Goal: Transaction & Acquisition: Purchase product/service

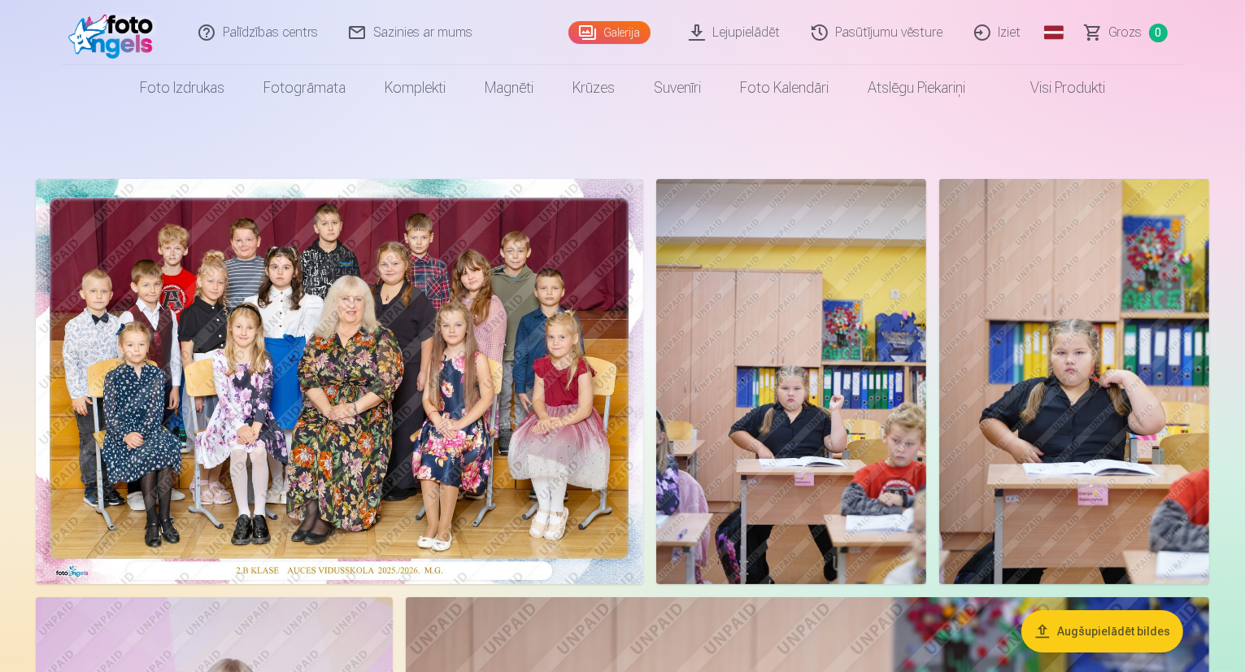
click at [460, 308] on img at bounding box center [340, 381] width 608 height 405
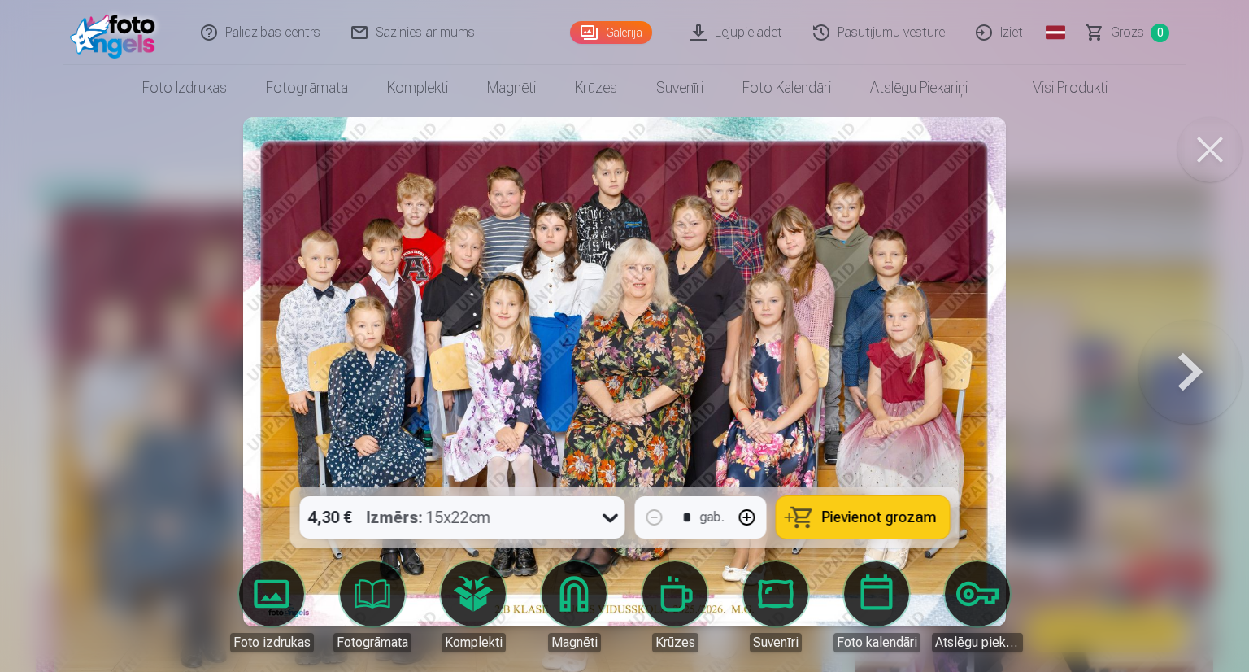
click at [888, 521] on span "Pievienot grozam" at bounding box center [879, 517] width 115 height 15
click at [833, 524] on span "Pievienot grozam" at bounding box center [879, 517] width 115 height 15
click at [1192, 368] on button at bounding box center [1191, 371] width 104 height 197
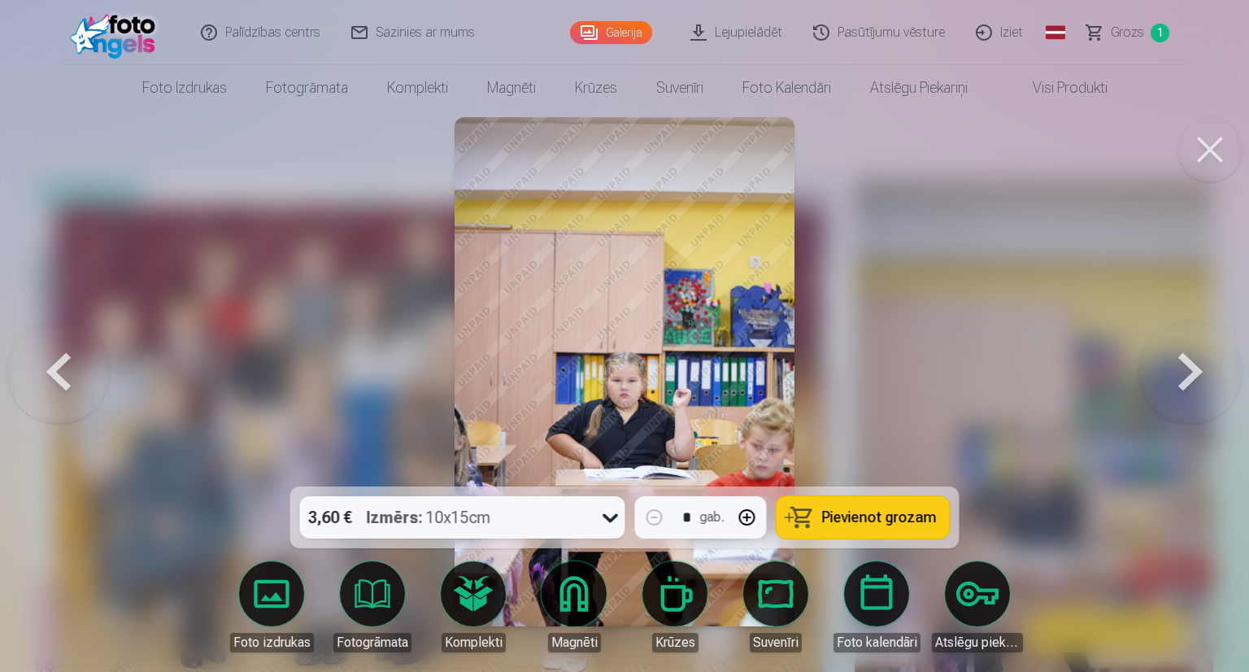
click at [1192, 368] on button at bounding box center [1191, 371] width 104 height 197
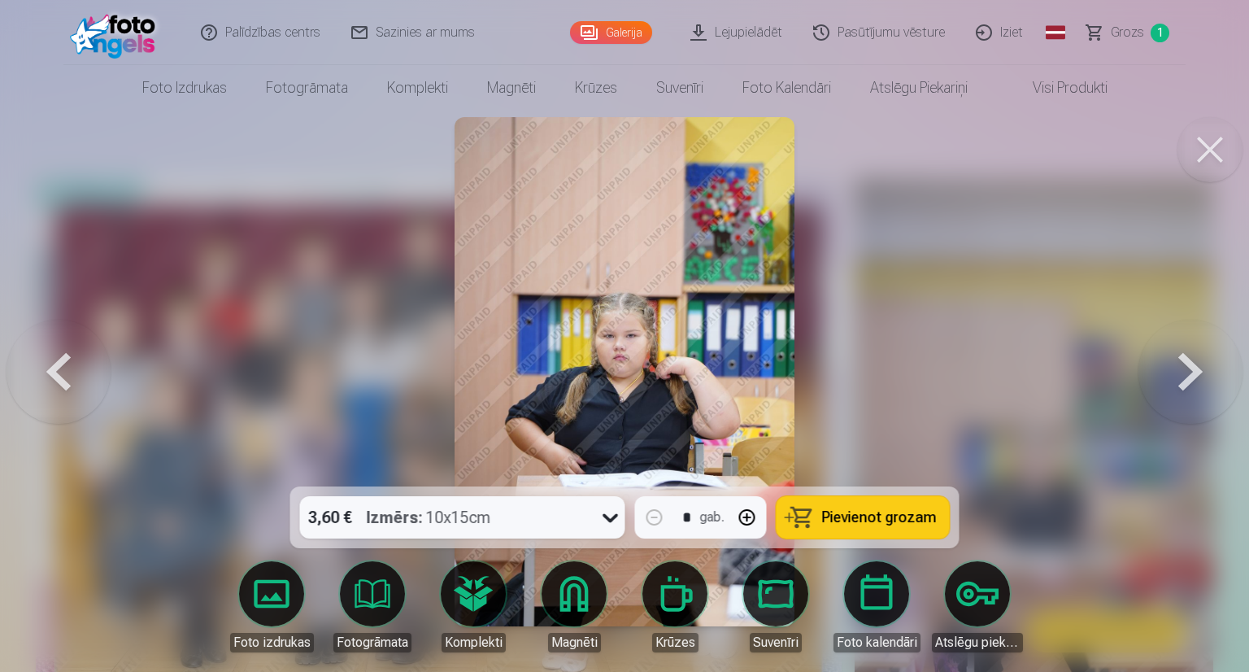
click at [1192, 368] on button at bounding box center [1191, 371] width 104 height 197
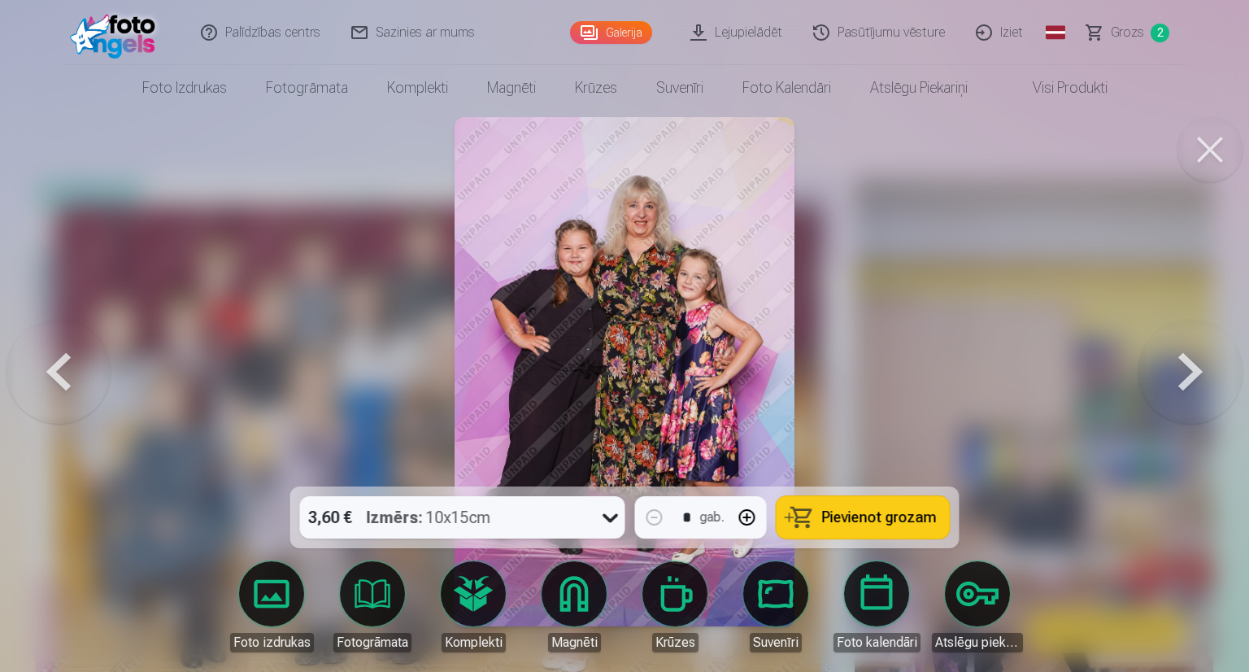
click at [1137, 37] on span "Grozs" at bounding box center [1127, 33] width 33 height 20
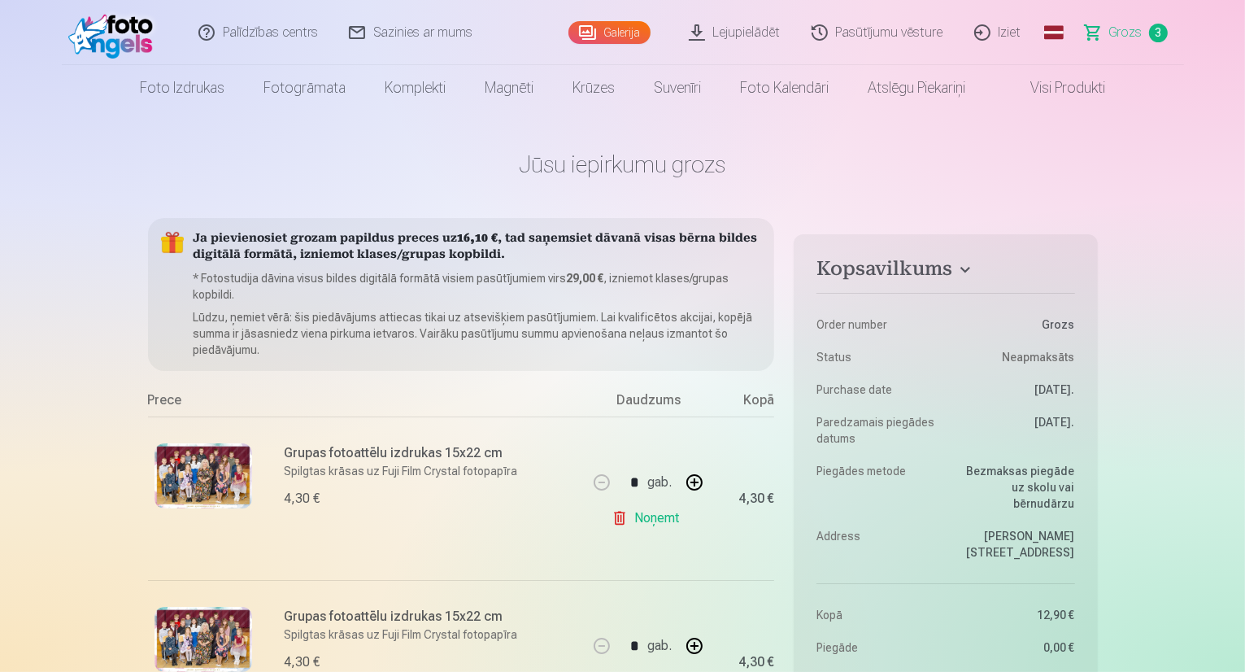
click at [662, 523] on link "Noņemt" at bounding box center [649, 518] width 74 height 33
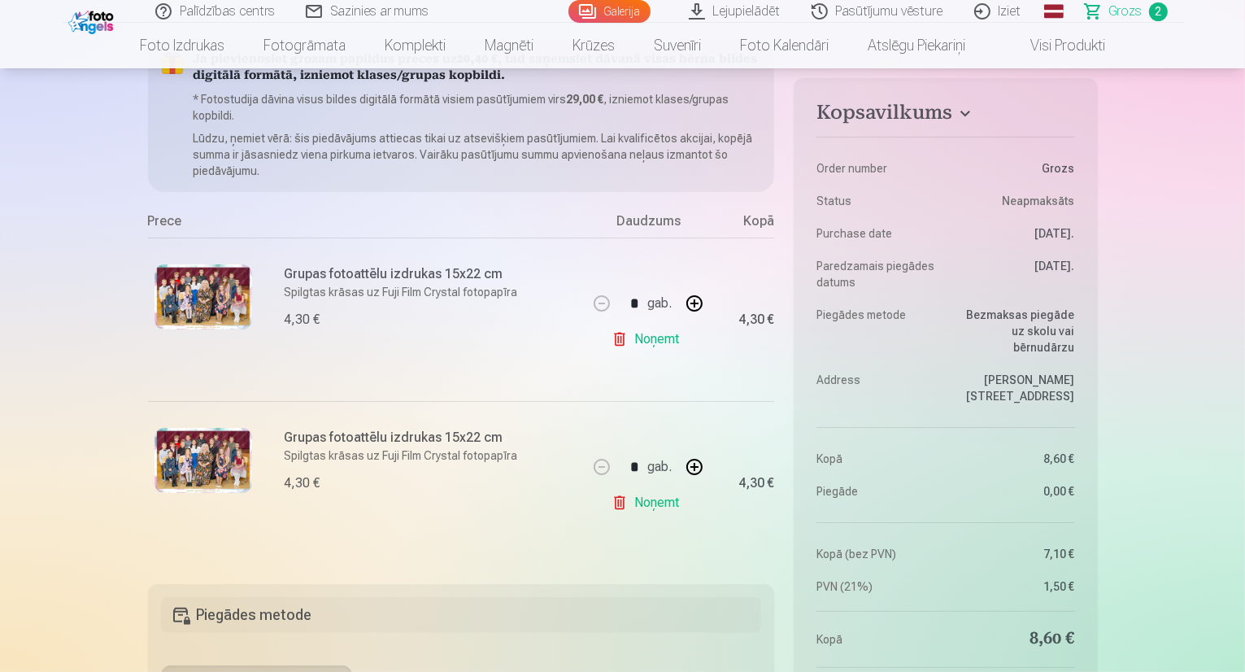
scroll to position [198, 0]
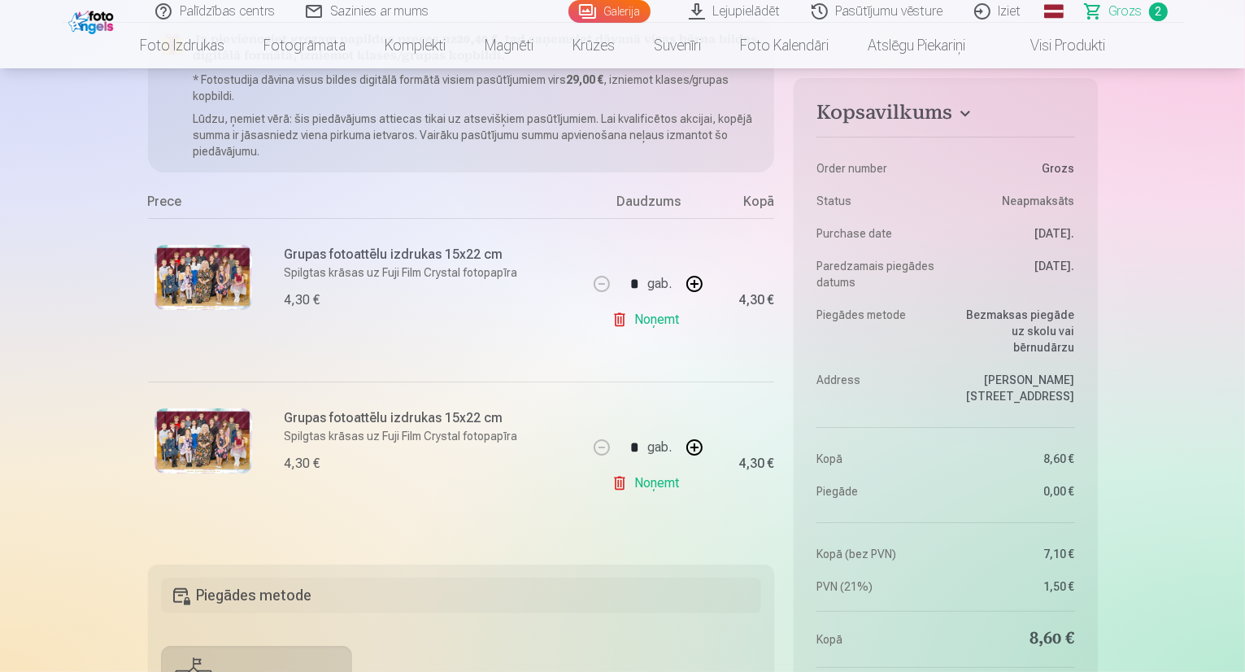
click at [660, 318] on link "Noņemt" at bounding box center [649, 319] width 74 height 33
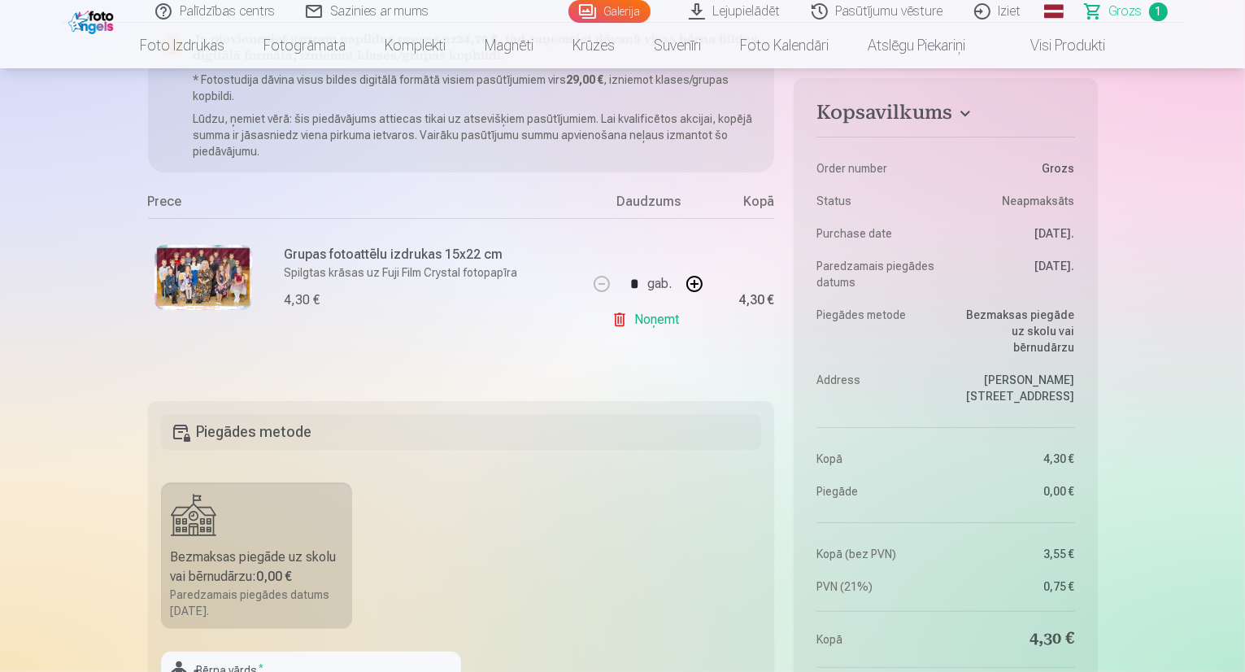
scroll to position [0, 0]
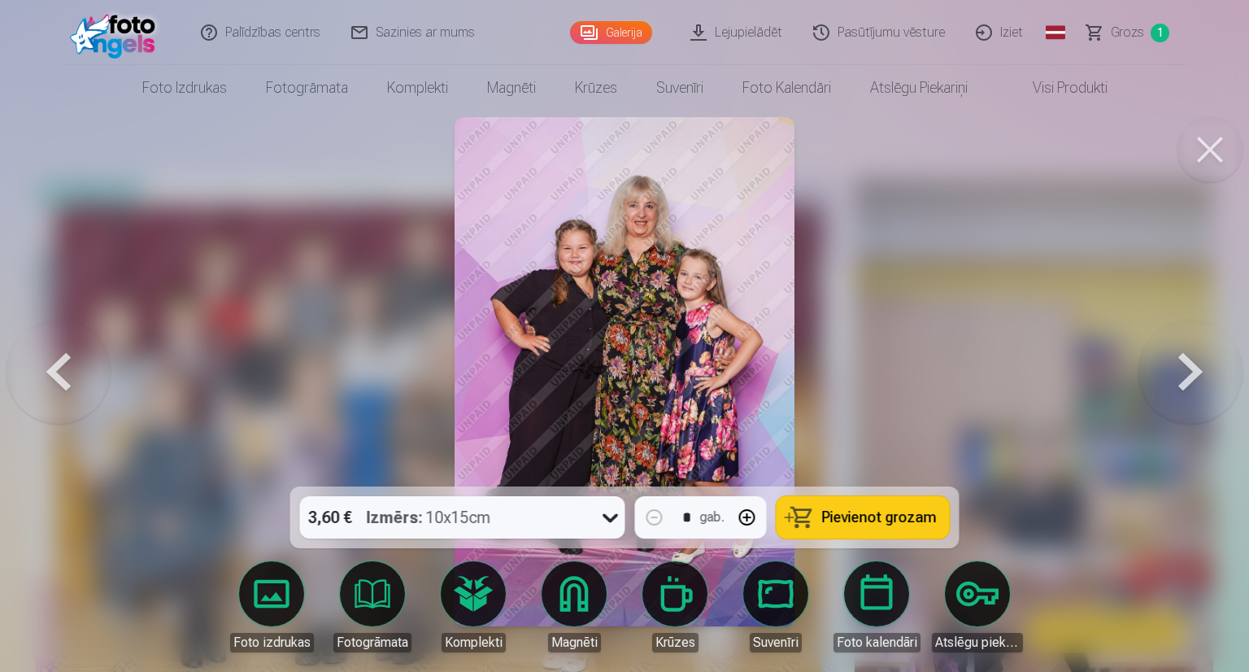
click at [903, 519] on span "Pievienot grozam" at bounding box center [879, 517] width 115 height 15
click at [1188, 368] on button at bounding box center [1191, 371] width 104 height 197
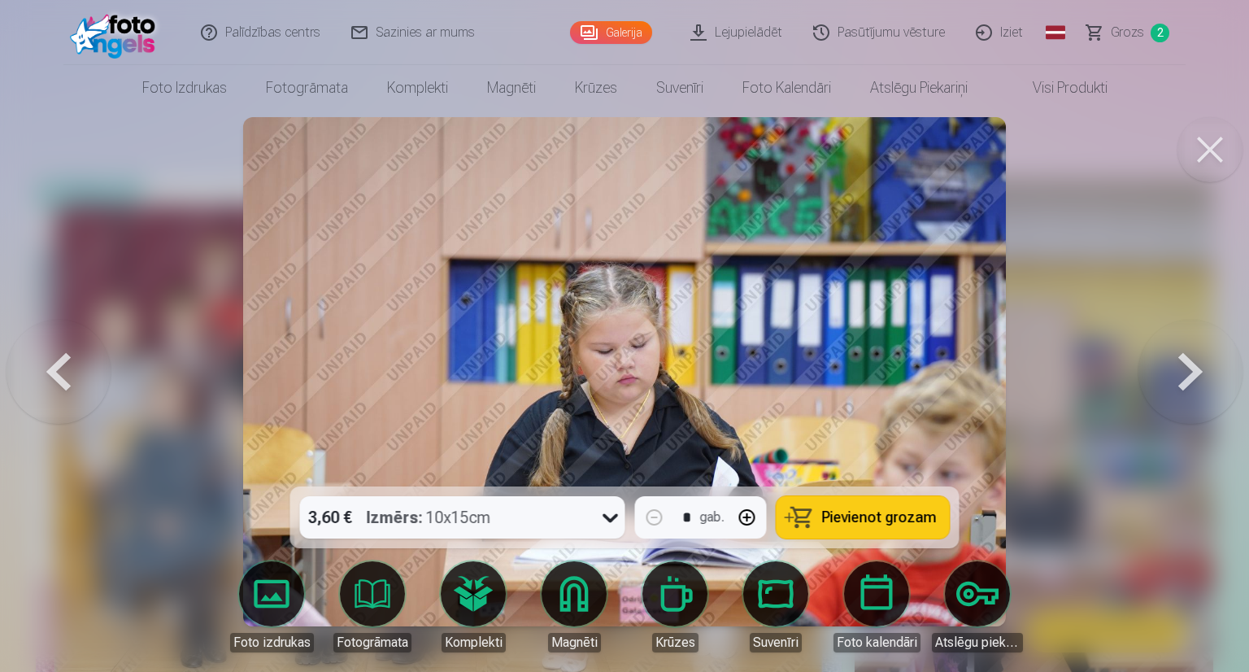
click at [1188, 368] on button at bounding box center [1191, 371] width 104 height 197
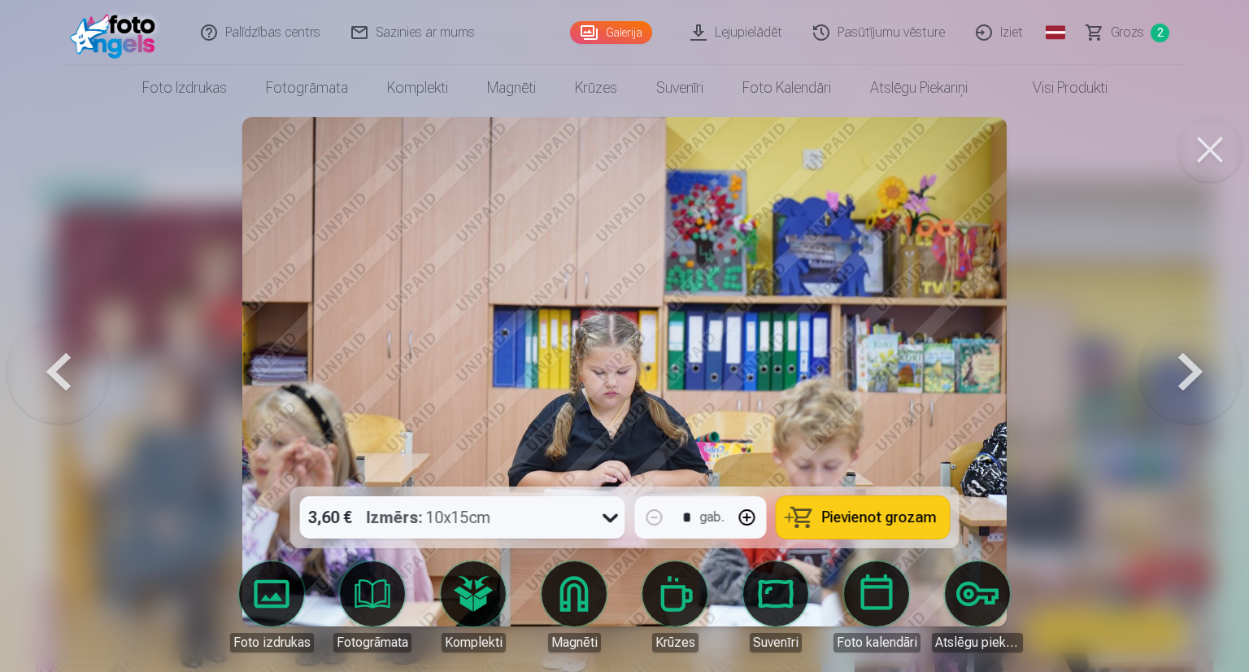
click at [1188, 368] on button at bounding box center [1191, 371] width 104 height 197
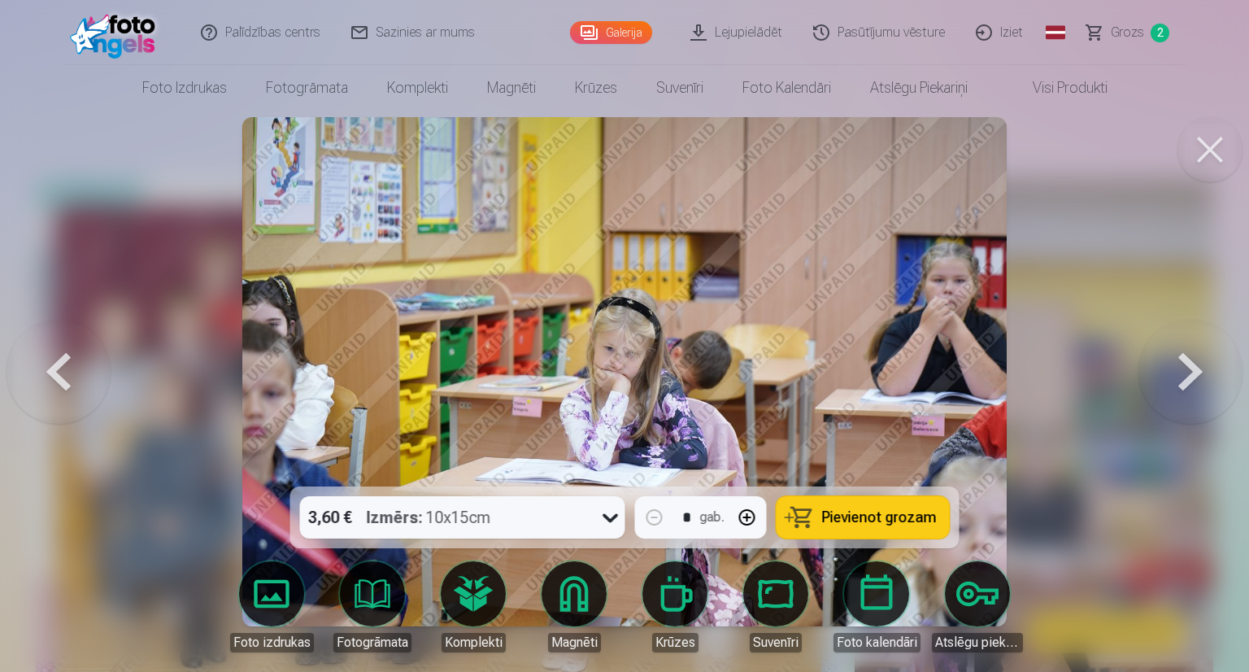
click at [1188, 368] on button at bounding box center [1191, 371] width 104 height 197
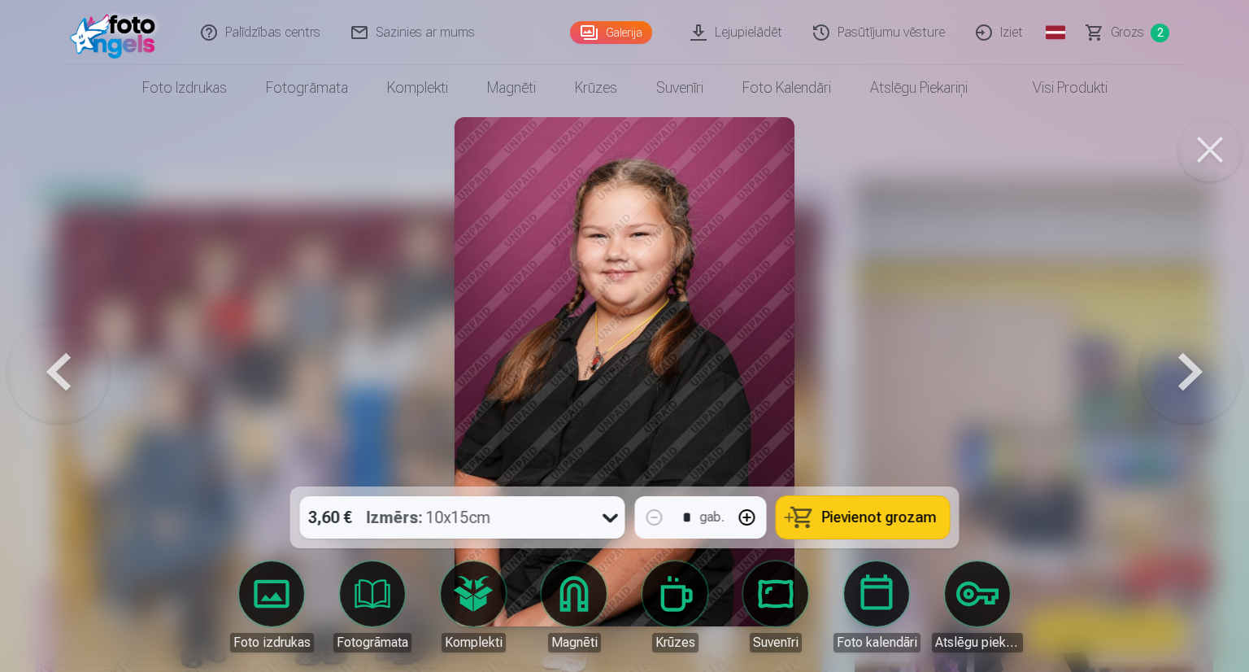
click at [1188, 368] on button at bounding box center [1191, 371] width 104 height 197
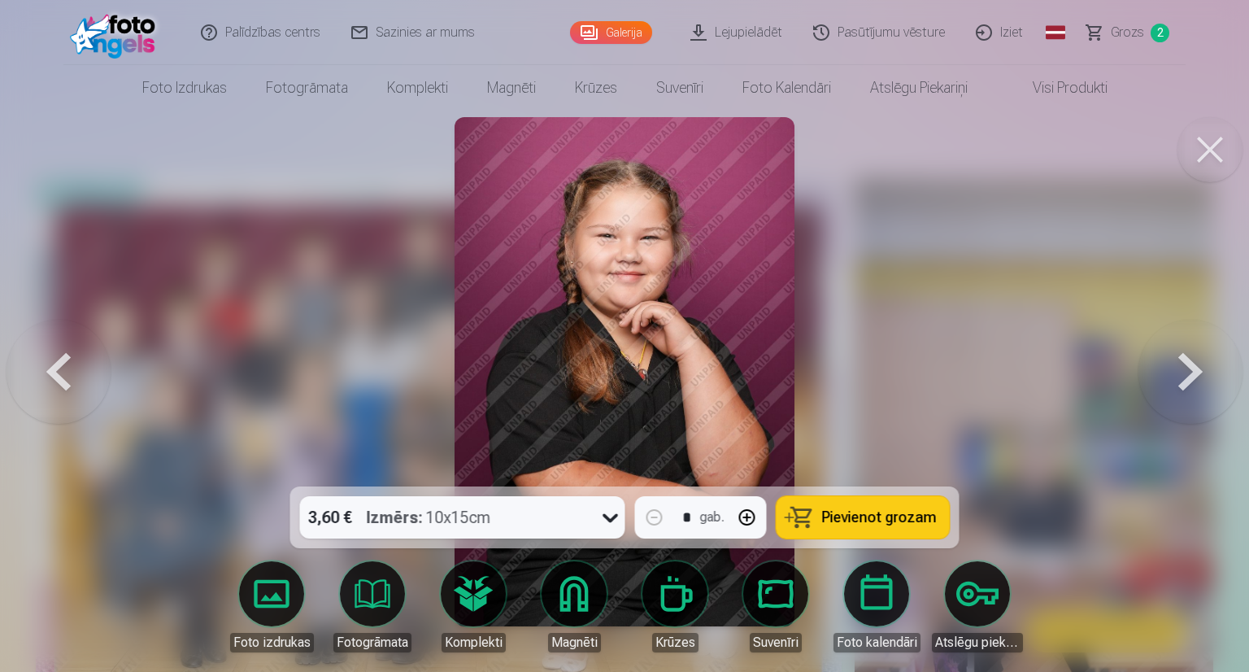
click at [1188, 368] on button at bounding box center [1191, 371] width 104 height 197
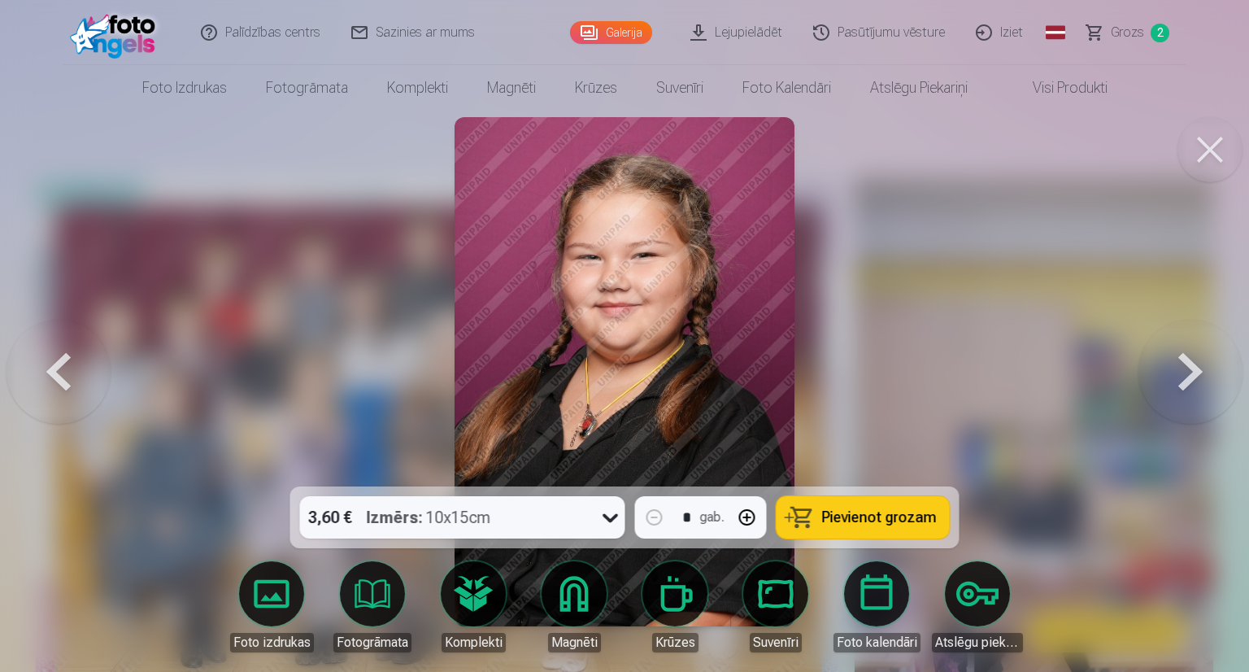
click at [1188, 368] on button at bounding box center [1191, 371] width 104 height 197
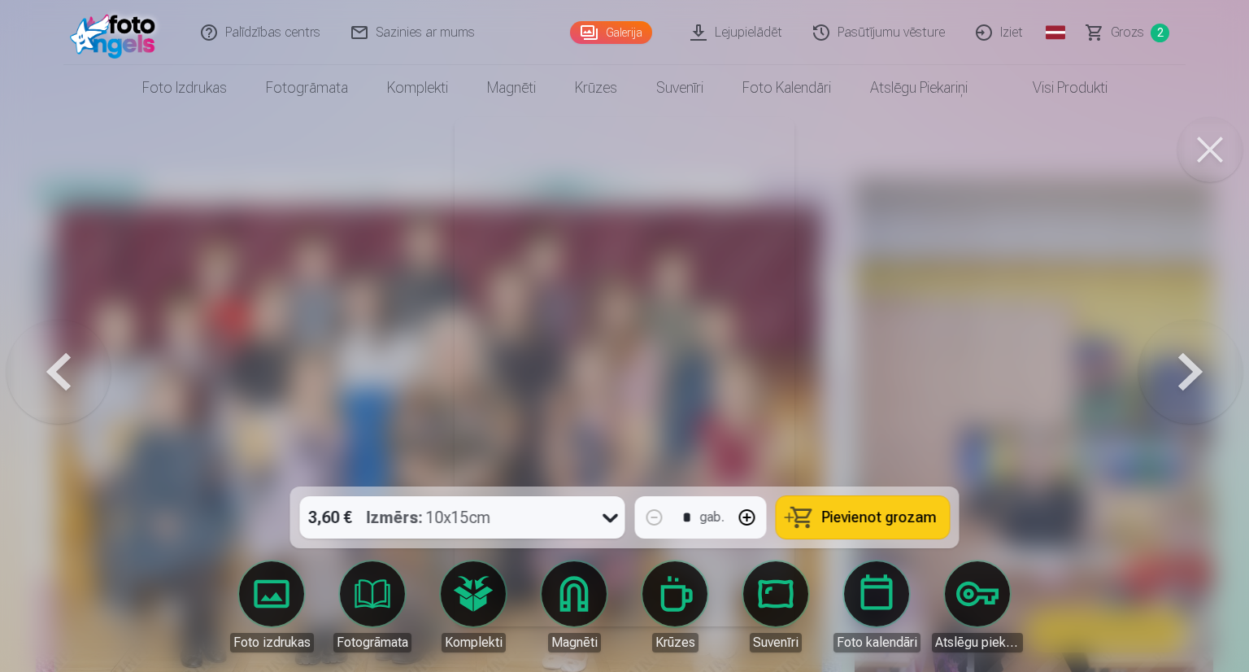
click at [1188, 368] on button at bounding box center [1191, 371] width 104 height 197
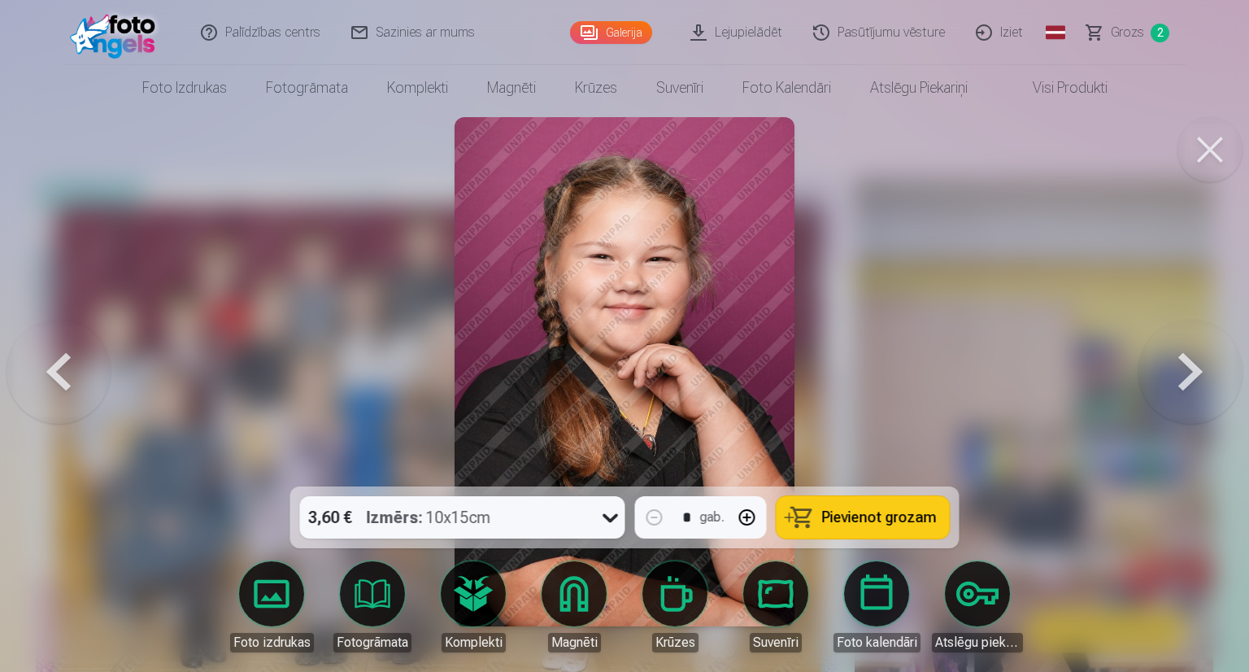
click at [1188, 368] on button at bounding box center [1191, 371] width 104 height 197
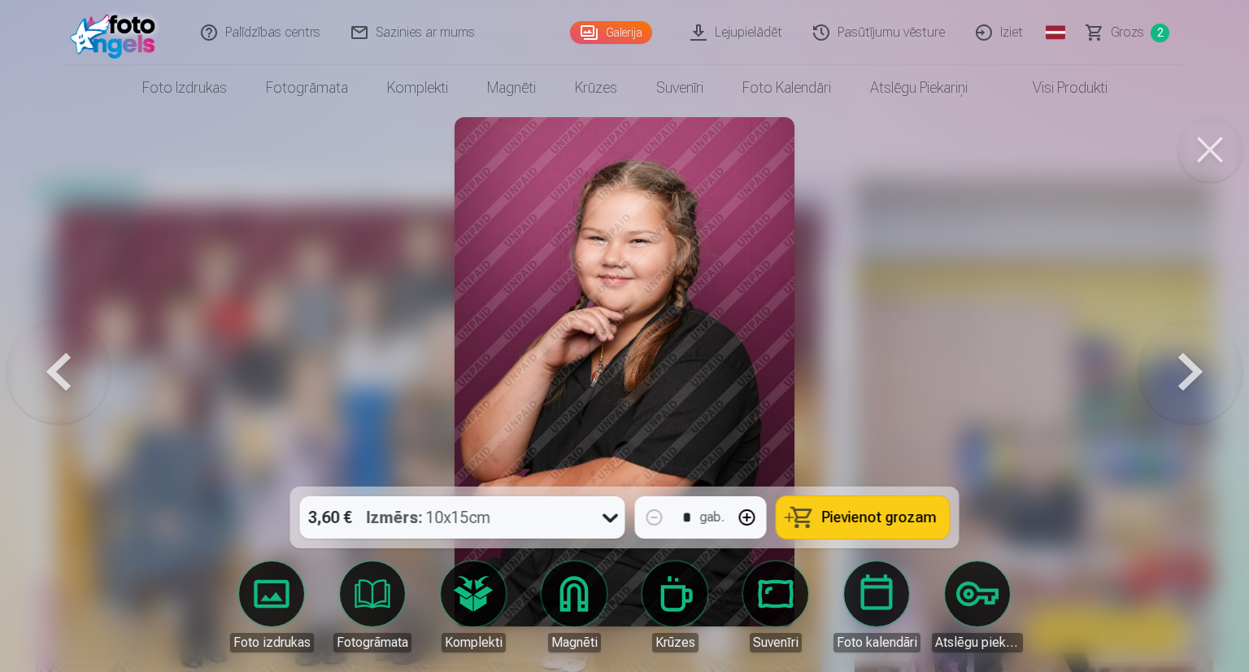
click at [1188, 368] on button at bounding box center [1191, 371] width 104 height 197
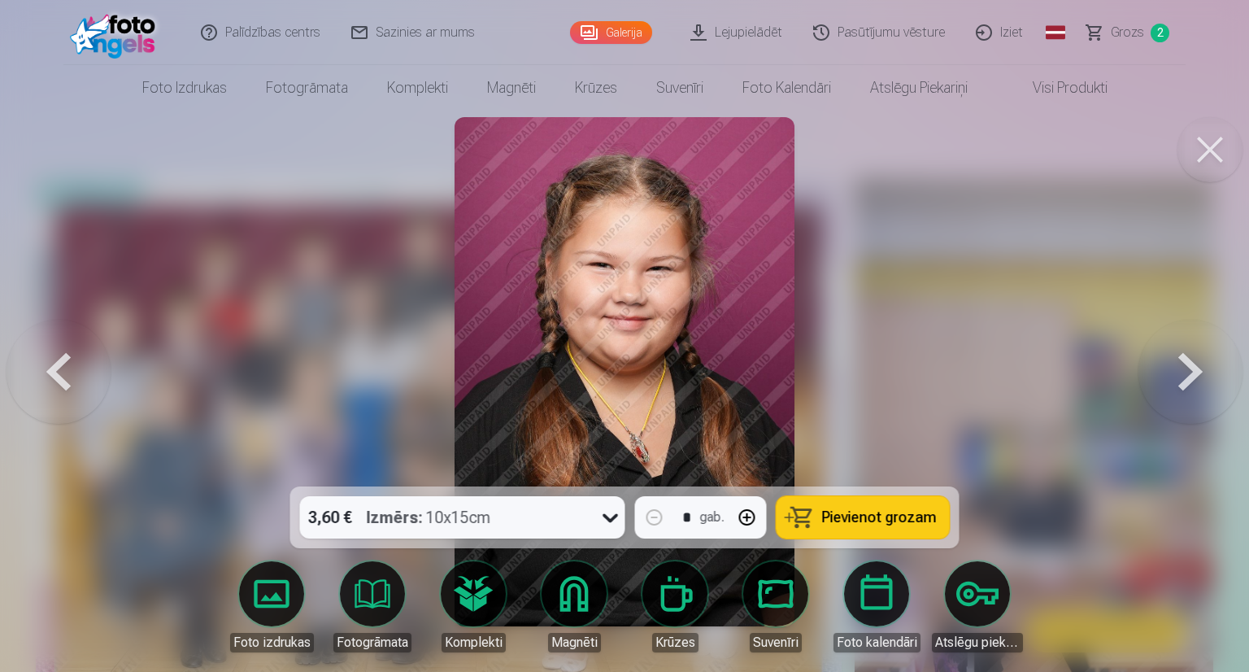
click at [78, 390] on button at bounding box center [59, 371] width 104 height 197
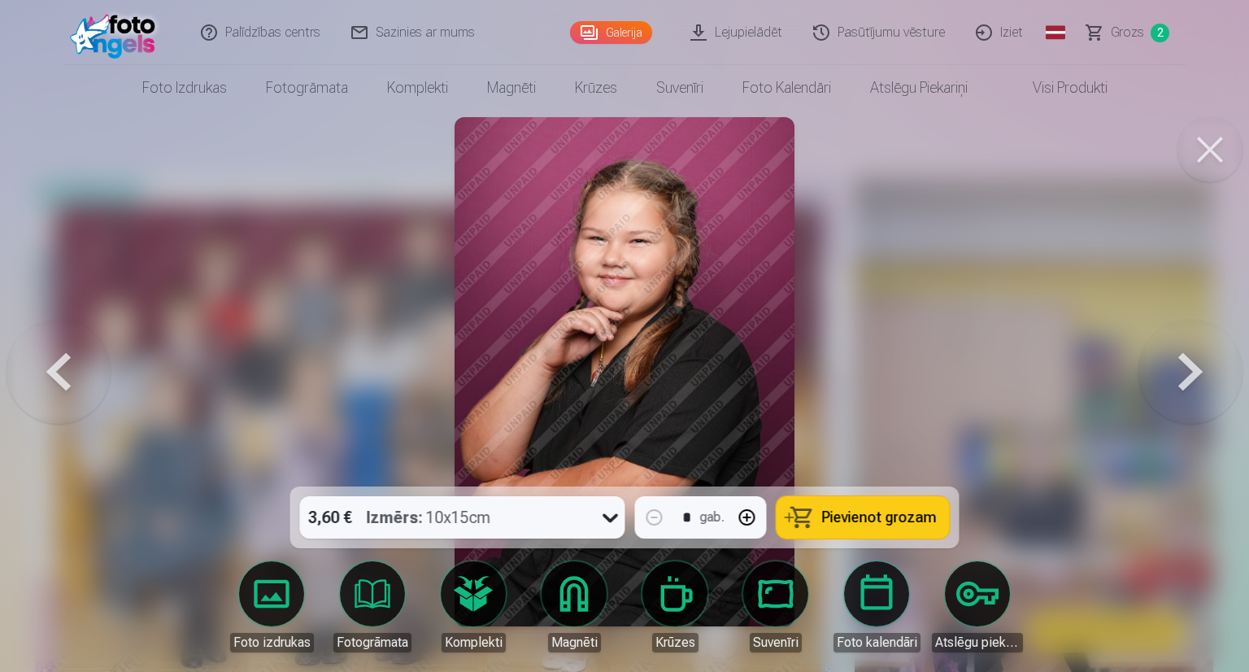
click at [1196, 368] on button at bounding box center [1191, 371] width 104 height 197
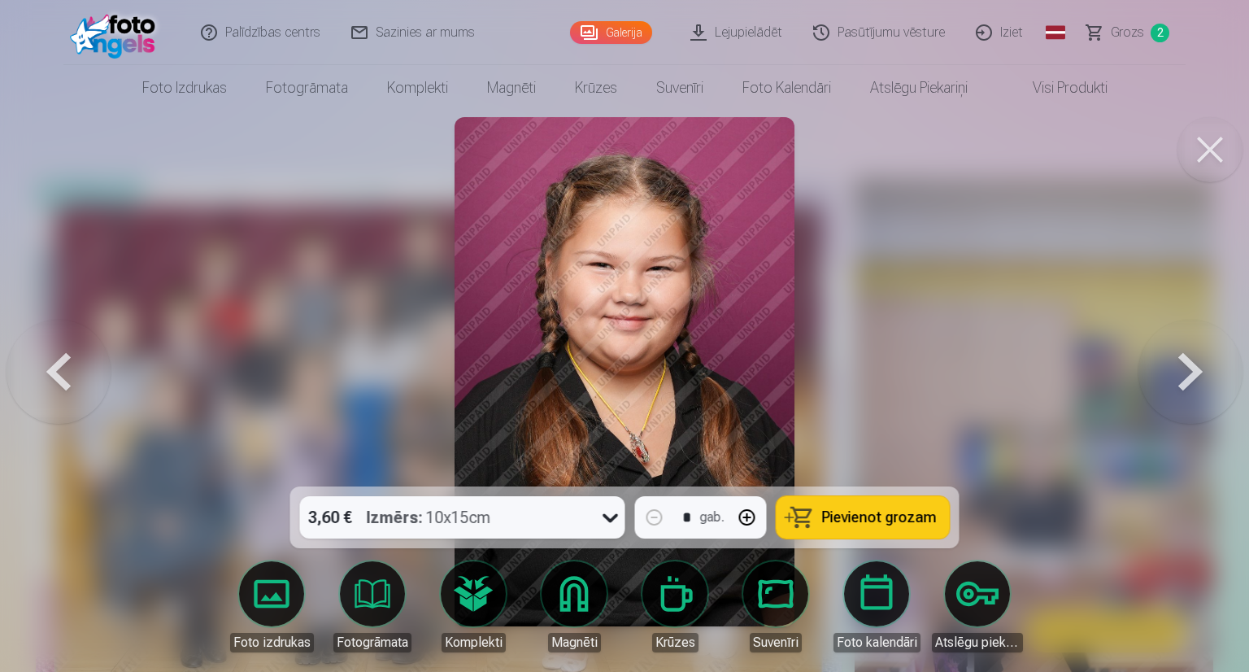
click at [1196, 368] on button at bounding box center [1191, 371] width 104 height 197
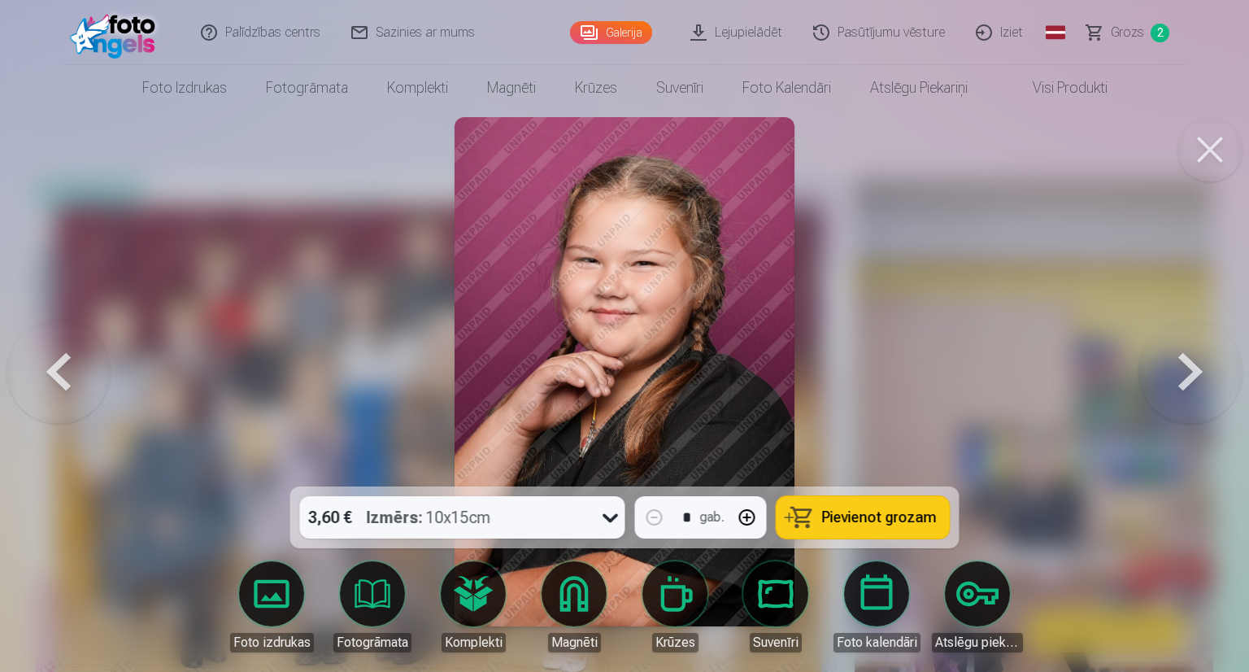
click at [1196, 368] on button at bounding box center [1191, 371] width 104 height 197
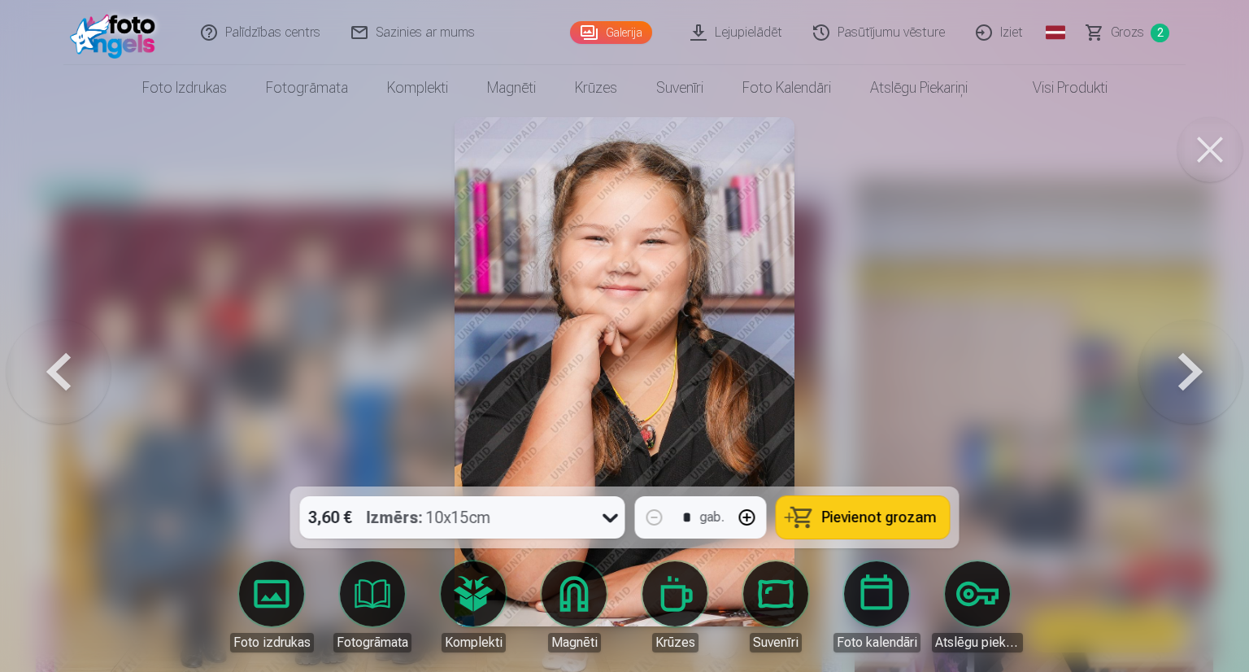
click at [1196, 369] on button at bounding box center [1191, 371] width 104 height 197
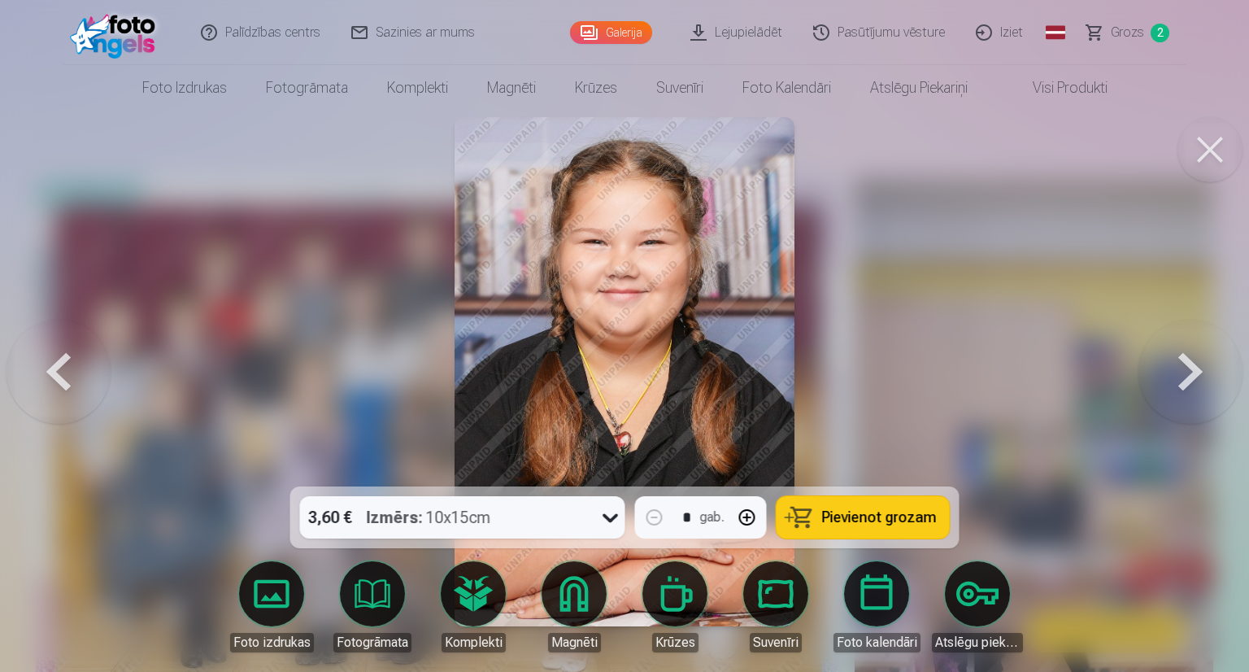
click at [1196, 369] on button at bounding box center [1191, 371] width 104 height 197
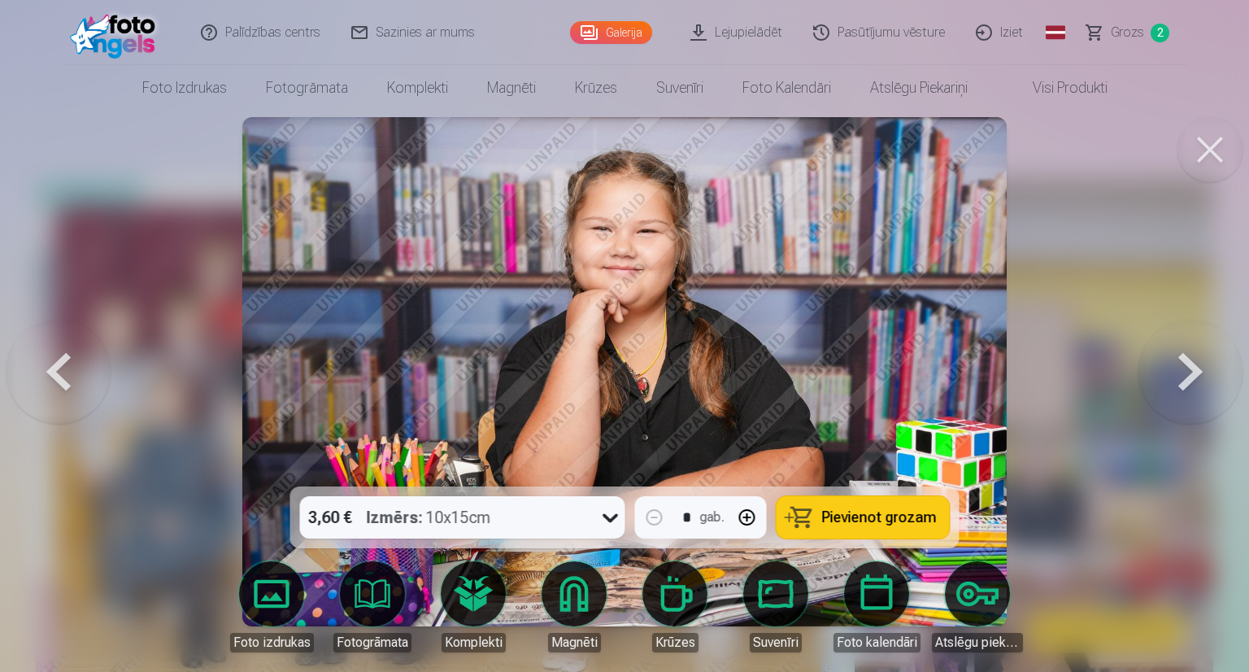
click at [1196, 369] on button at bounding box center [1191, 371] width 104 height 197
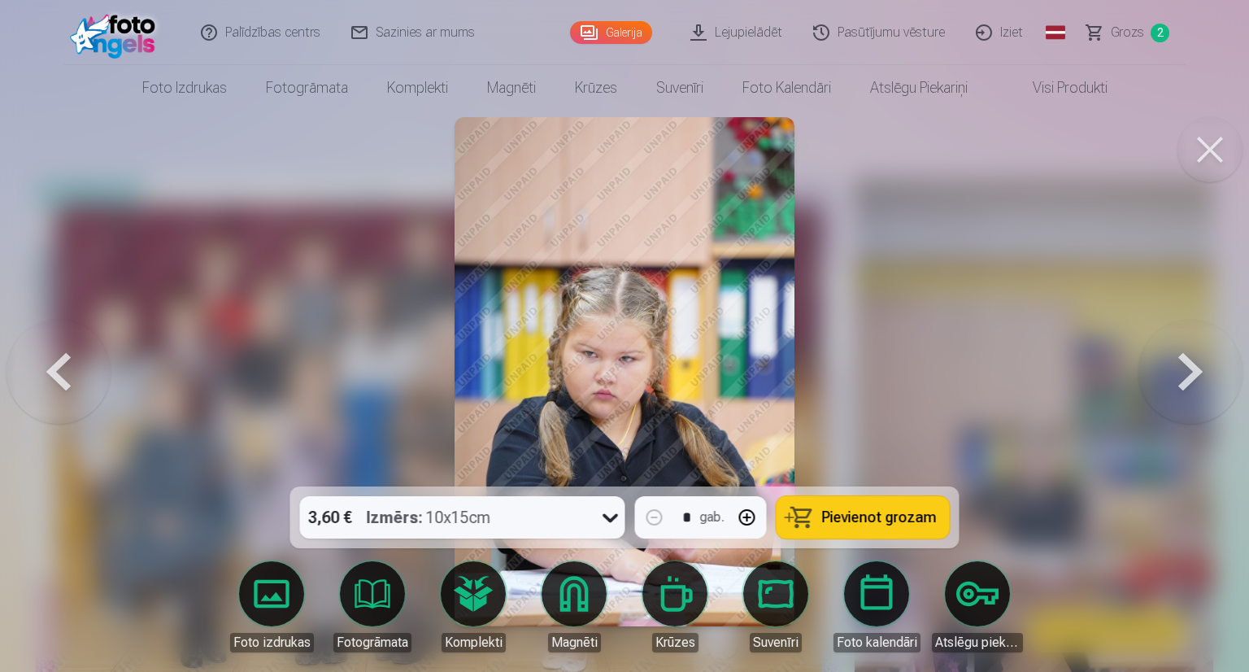
click at [1196, 369] on button at bounding box center [1191, 371] width 104 height 197
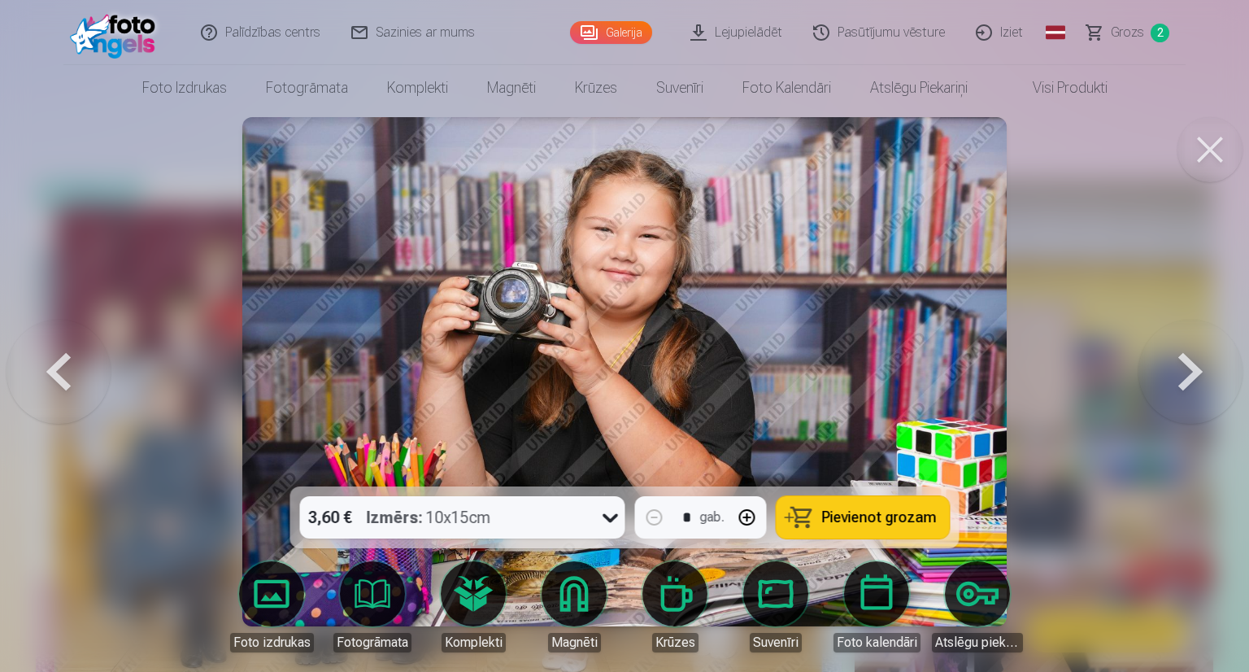
click at [1196, 369] on button at bounding box center [1191, 371] width 104 height 197
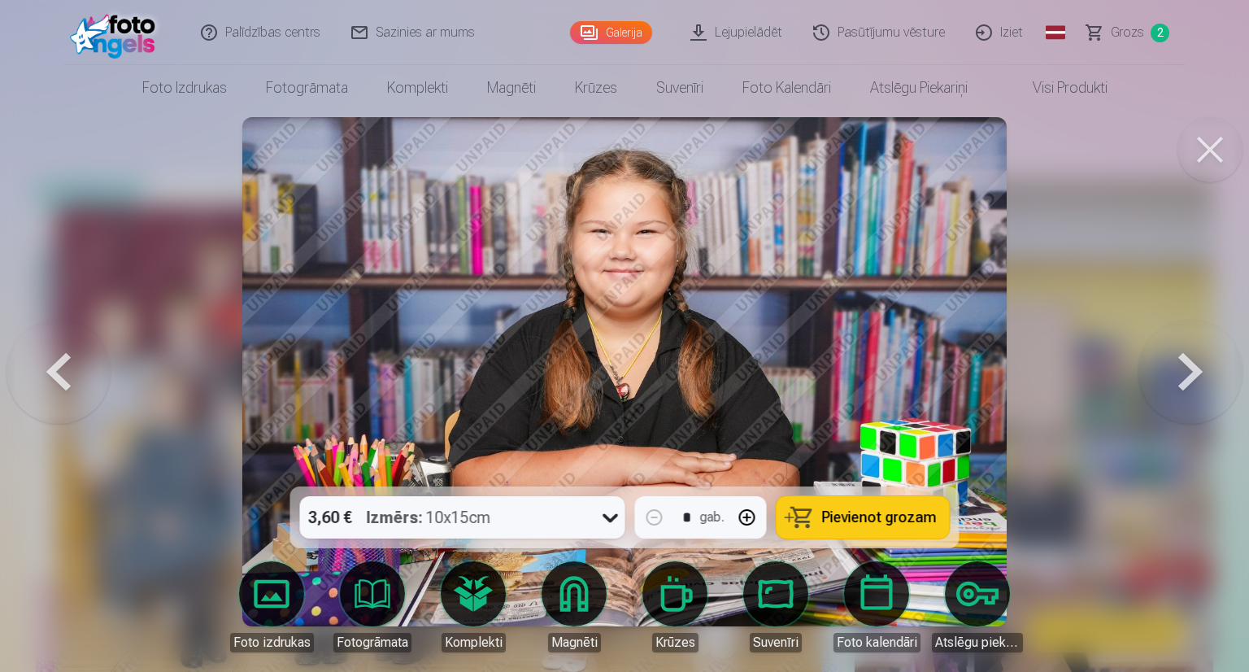
click at [1196, 369] on button at bounding box center [1191, 371] width 104 height 197
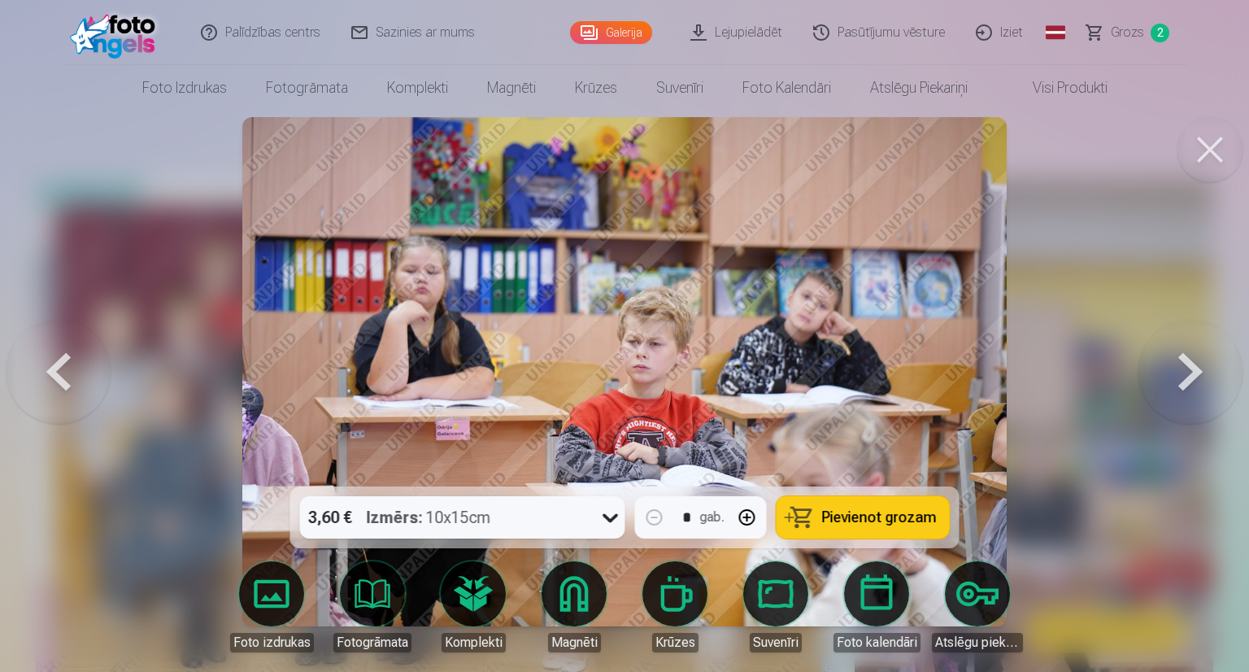
click at [1196, 369] on button at bounding box center [1191, 371] width 104 height 197
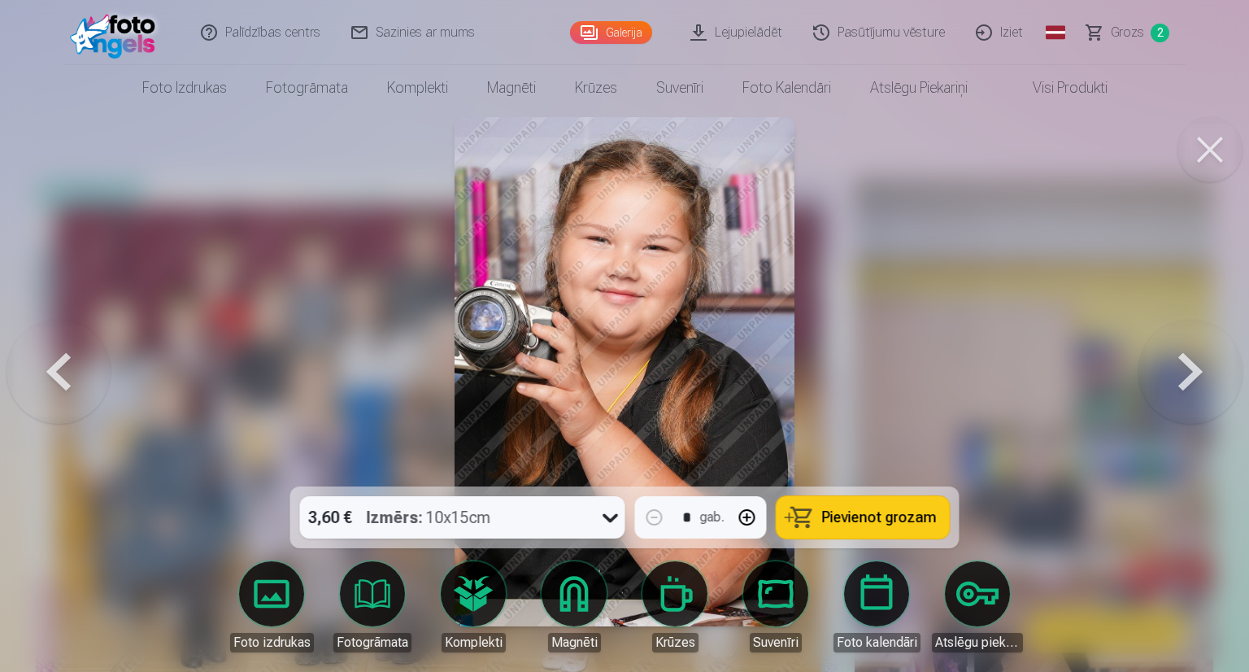
click at [1196, 369] on button at bounding box center [1191, 371] width 104 height 197
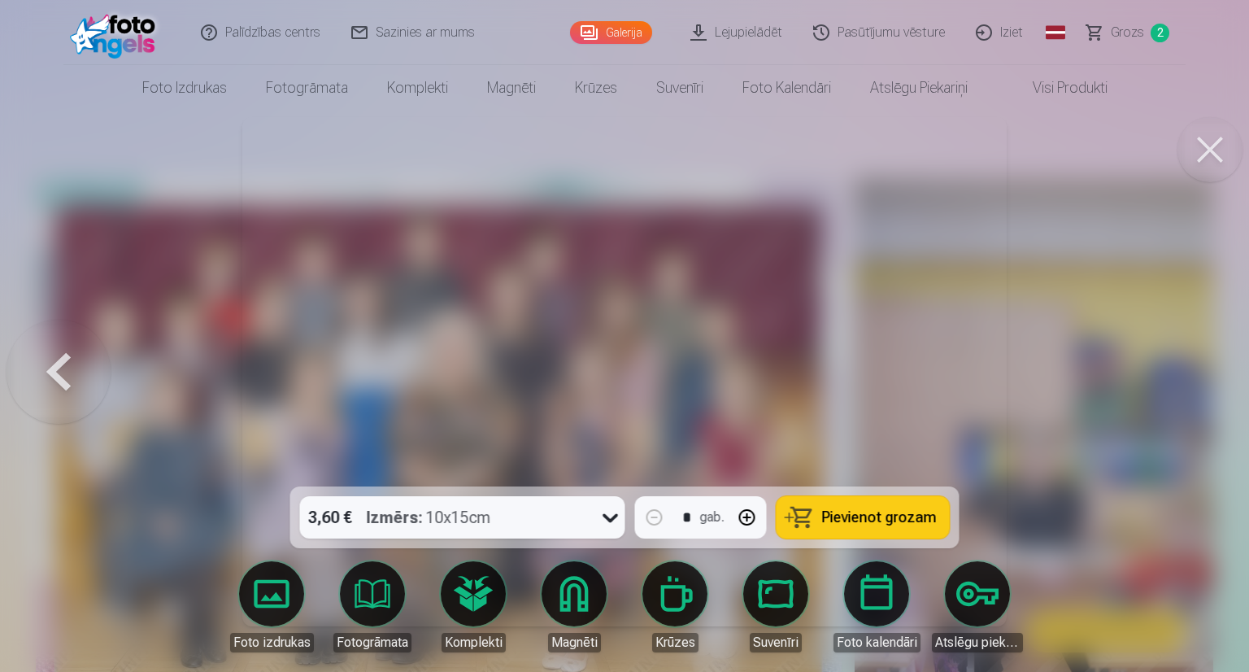
click at [1196, 369] on div at bounding box center [624, 336] width 1249 height 672
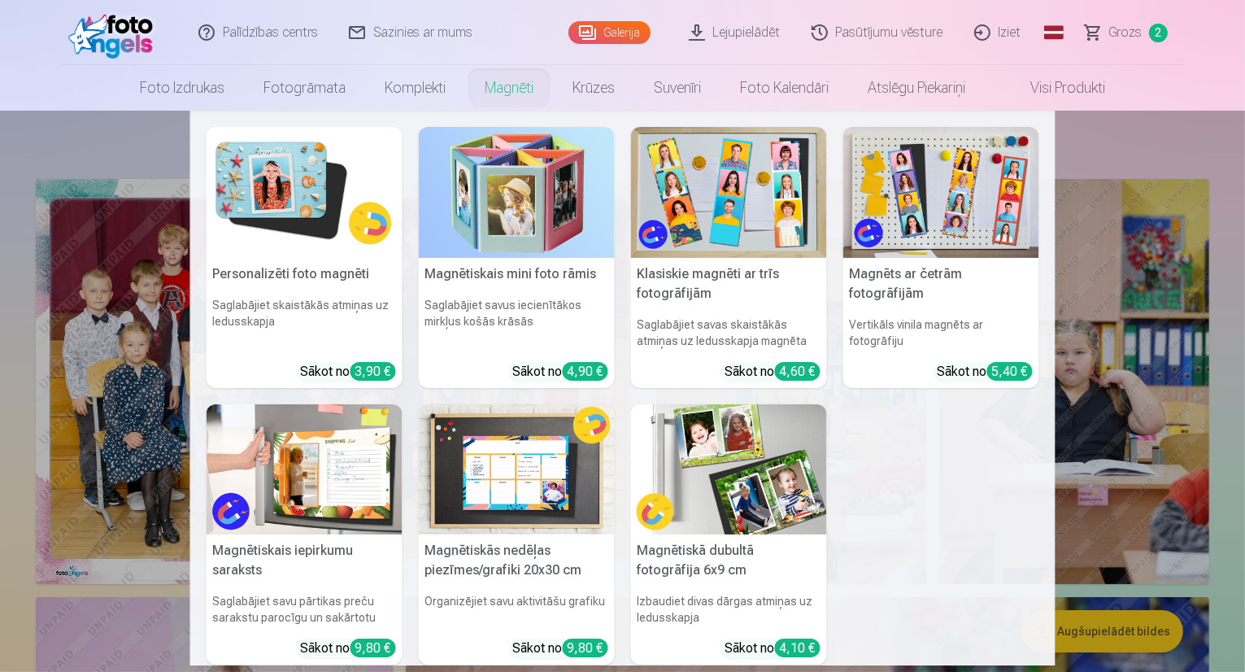
click at [520, 87] on link "Magnēti" at bounding box center [509, 88] width 88 height 46
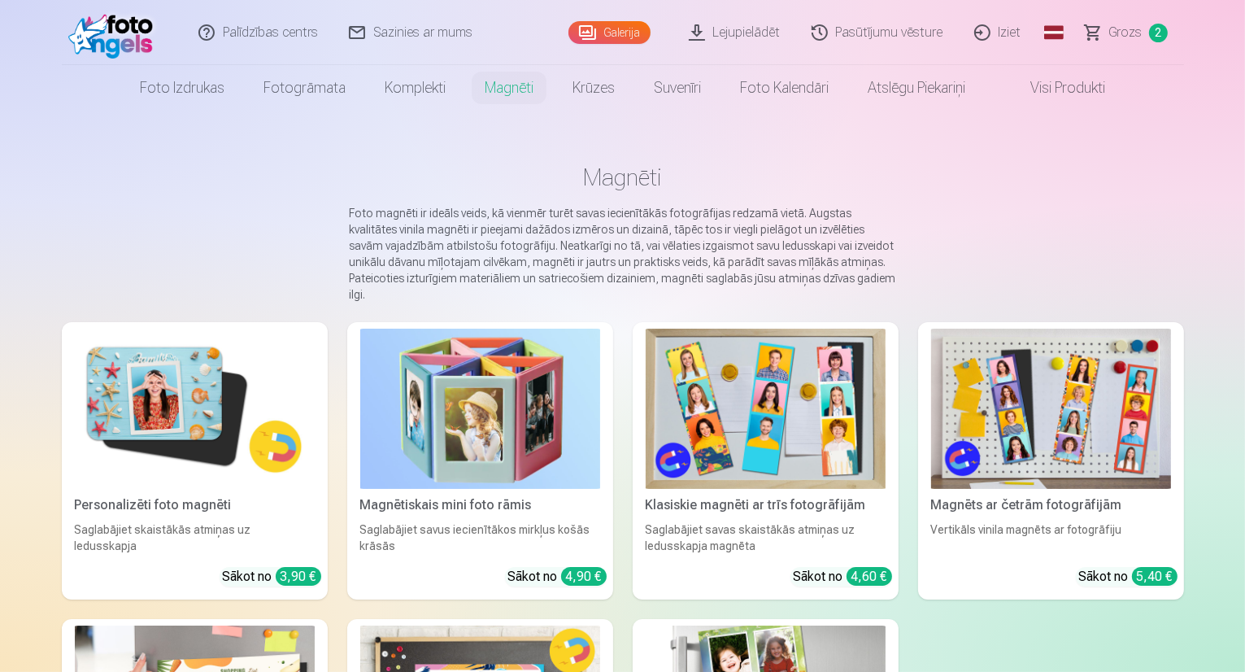
click at [163, 411] on img at bounding box center [195, 409] width 240 height 160
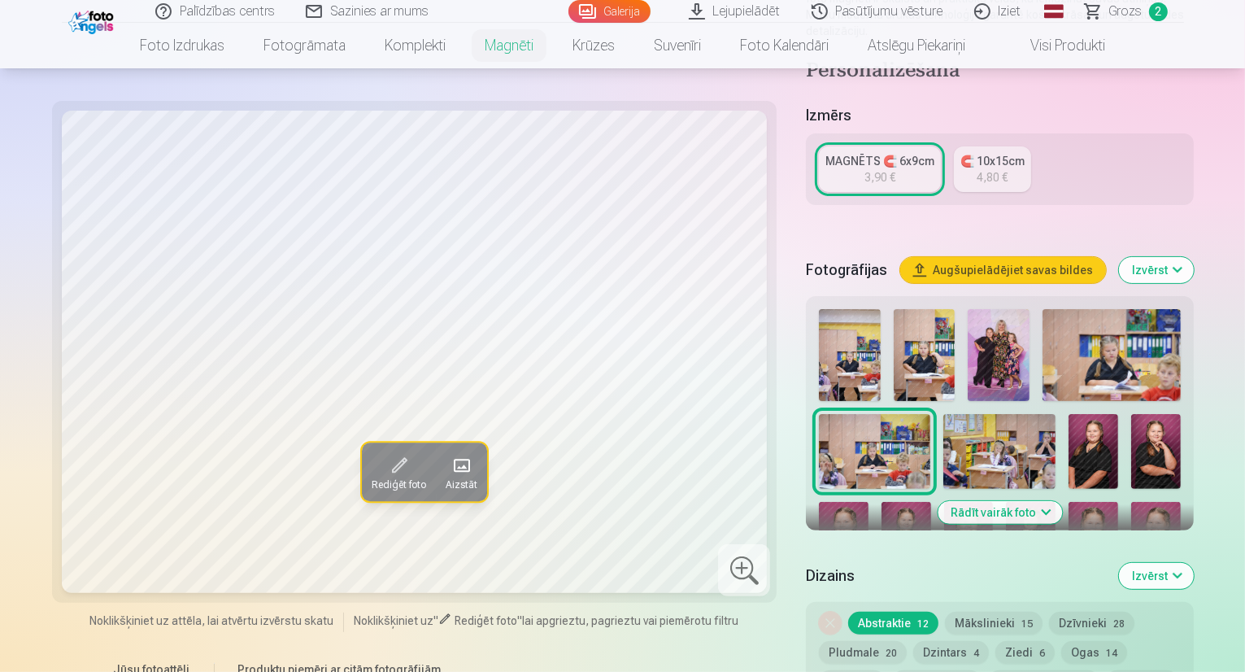
scroll to position [326, 0]
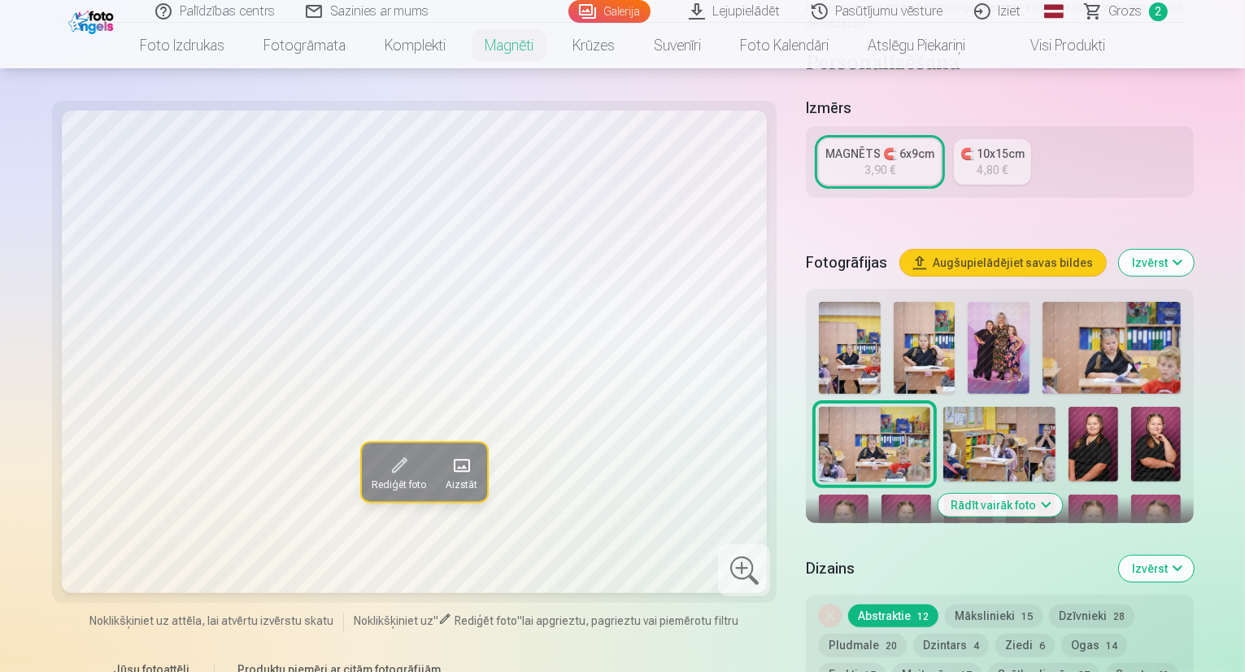
click at [1069, 407] on img at bounding box center [1094, 444] width 50 height 75
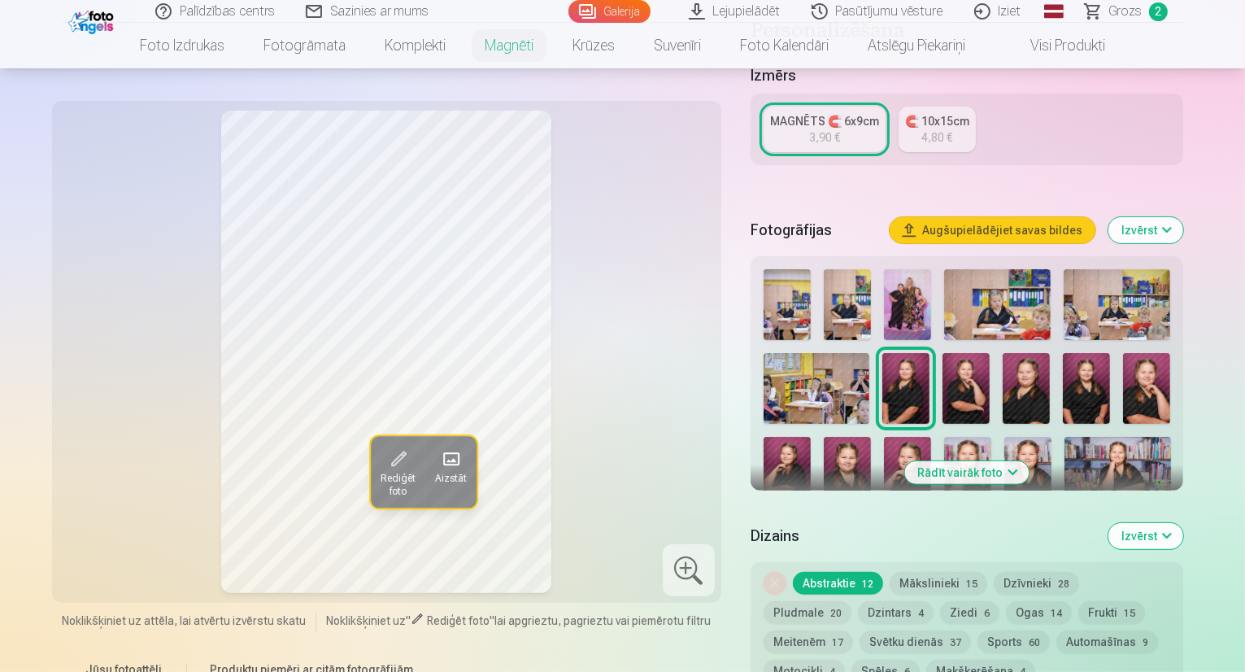
click at [984, 371] on img at bounding box center [966, 388] width 47 height 71
click at [1028, 372] on img at bounding box center [1026, 388] width 47 height 71
click at [1084, 379] on img at bounding box center [1086, 388] width 47 height 71
click at [1145, 370] on img at bounding box center [1146, 388] width 47 height 71
click at [811, 437] on img at bounding box center [787, 472] width 47 height 71
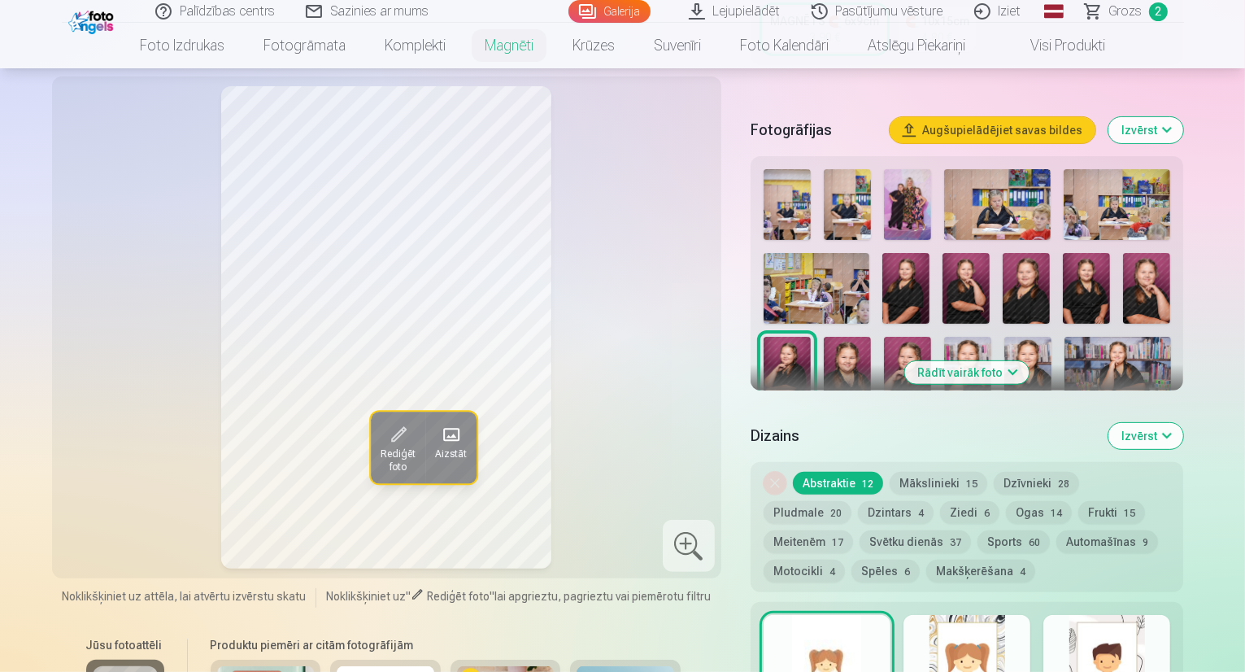
scroll to position [403, 0]
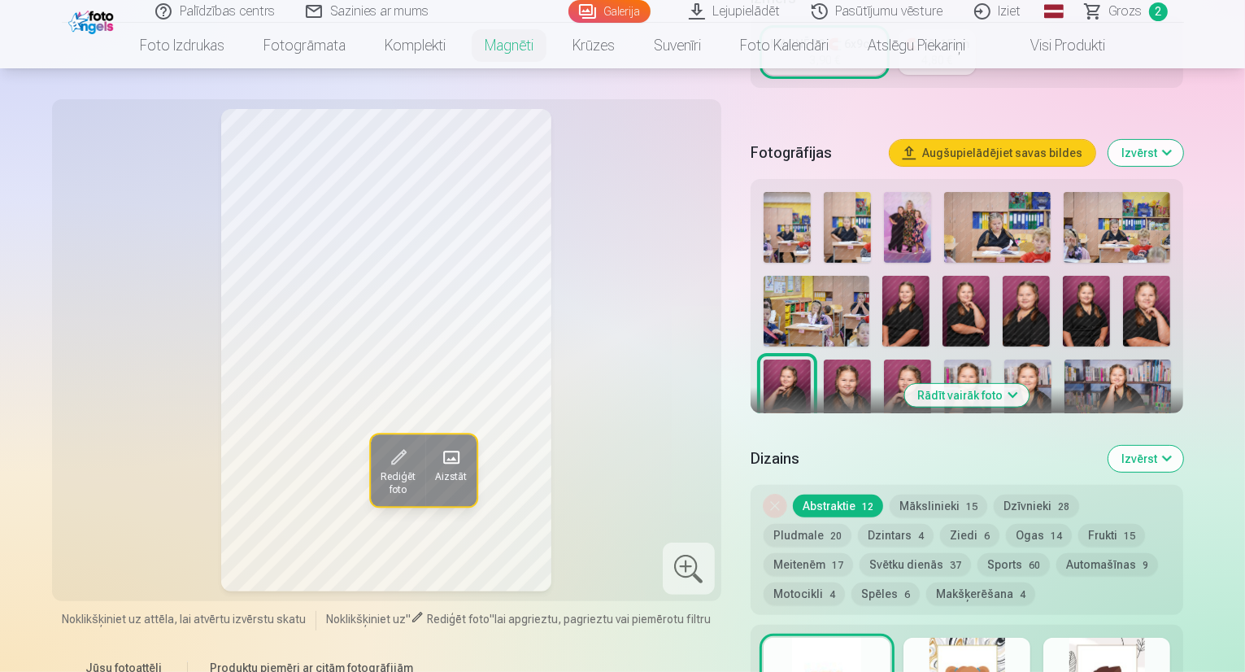
click at [852, 524] on button "Pludmale 20" at bounding box center [808, 535] width 88 height 23
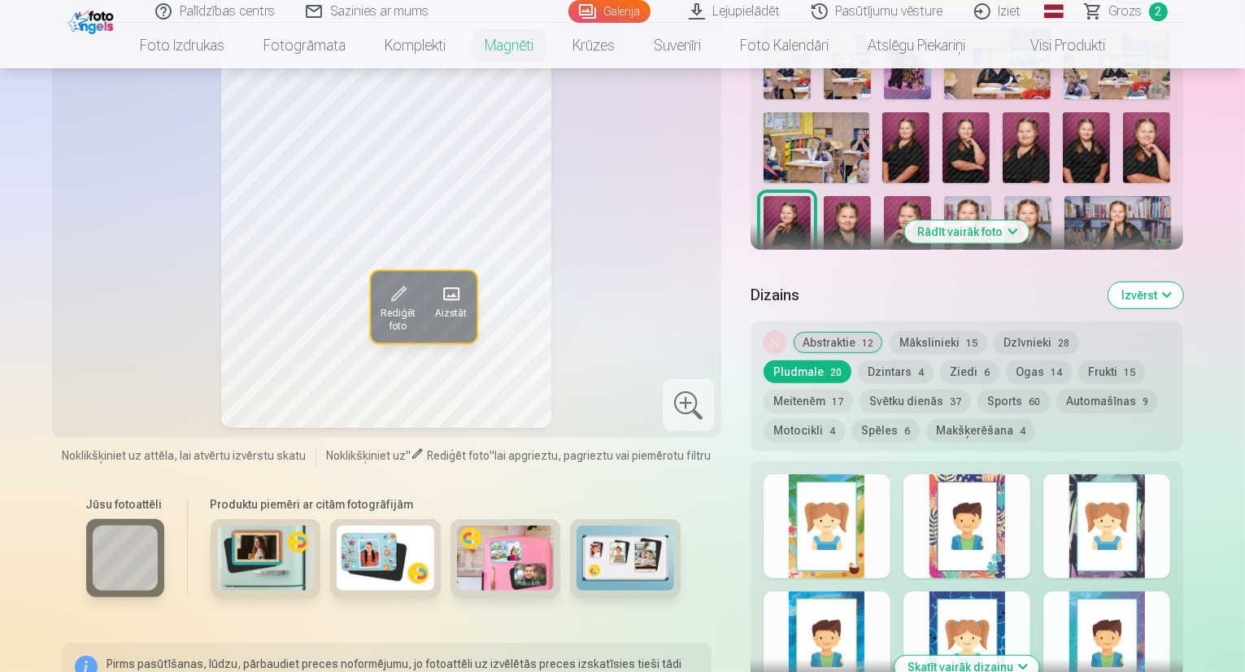
scroll to position [609, 0]
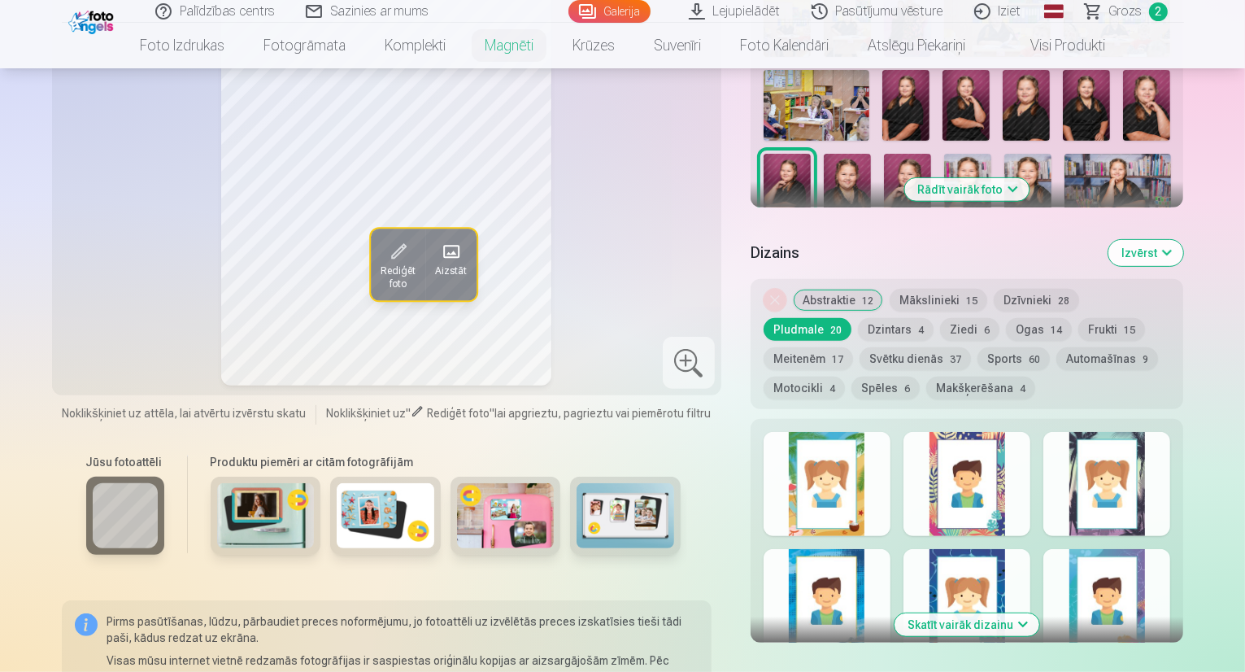
click at [1079, 318] on button "Frukti 15" at bounding box center [1112, 329] width 67 height 23
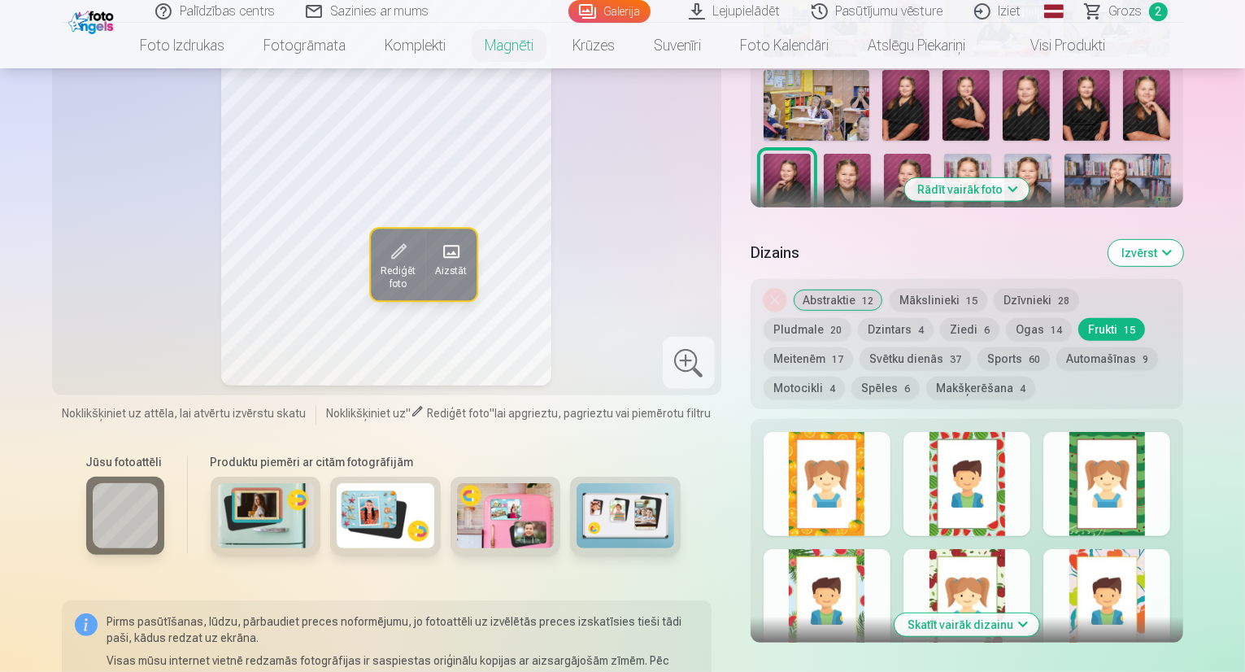
click at [853, 347] on button "Meitenēm 17" at bounding box center [808, 358] width 89 height 23
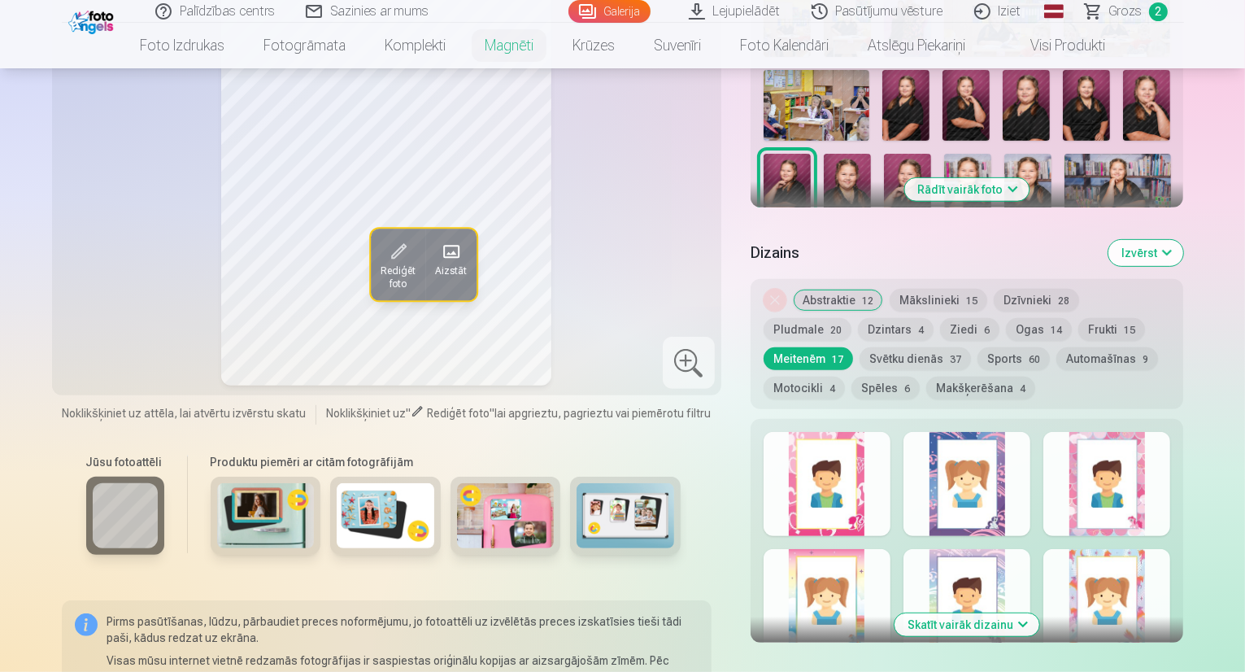
click at [865, 502] on div at bounding box center [827, 484] width 127 height 104
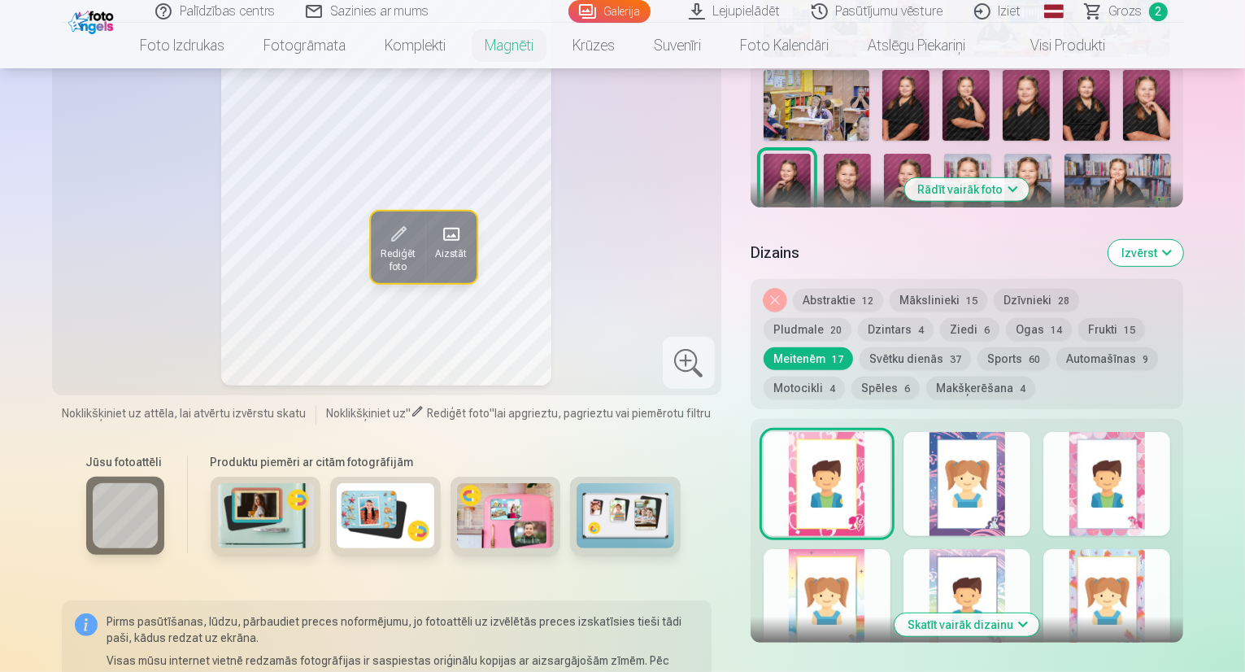
click at [996, 481] on div at bounding box center [967, 484] width 127 height 104
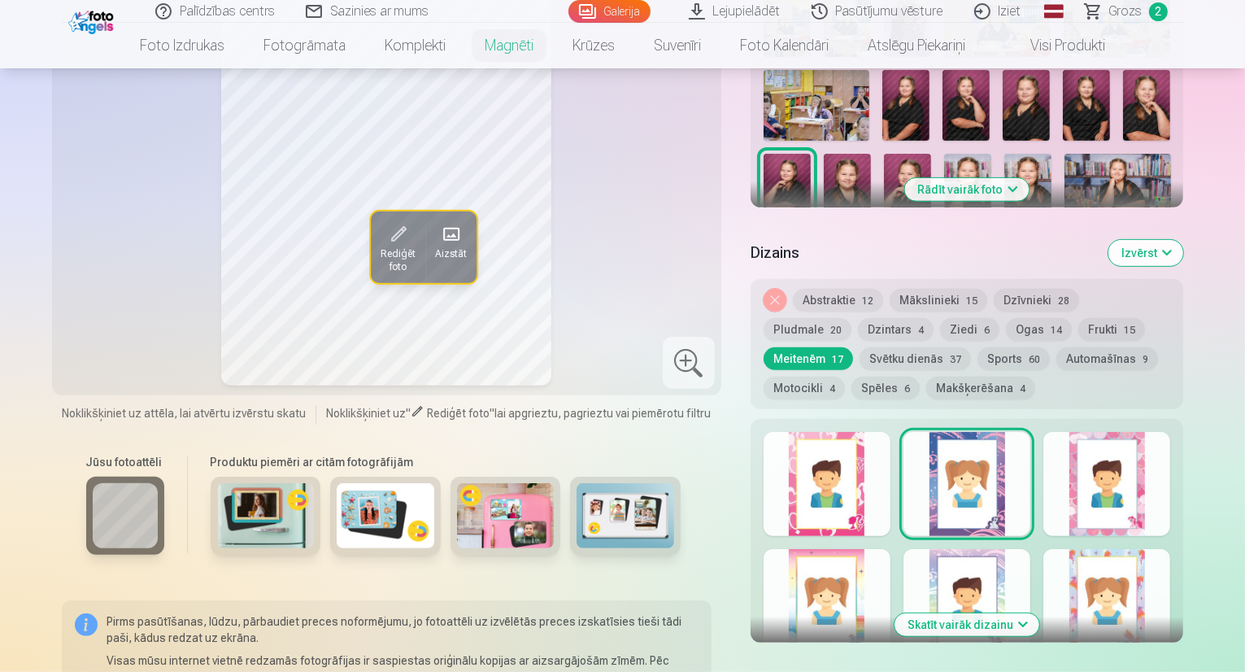
drag, startPoint x: 1225, startPoint y: 466, endPoint x: 1214, endPoint y: 417, distance: 50.1
click at [1170, 432] on div at bounding box center [1107, 484] width 127 height 104
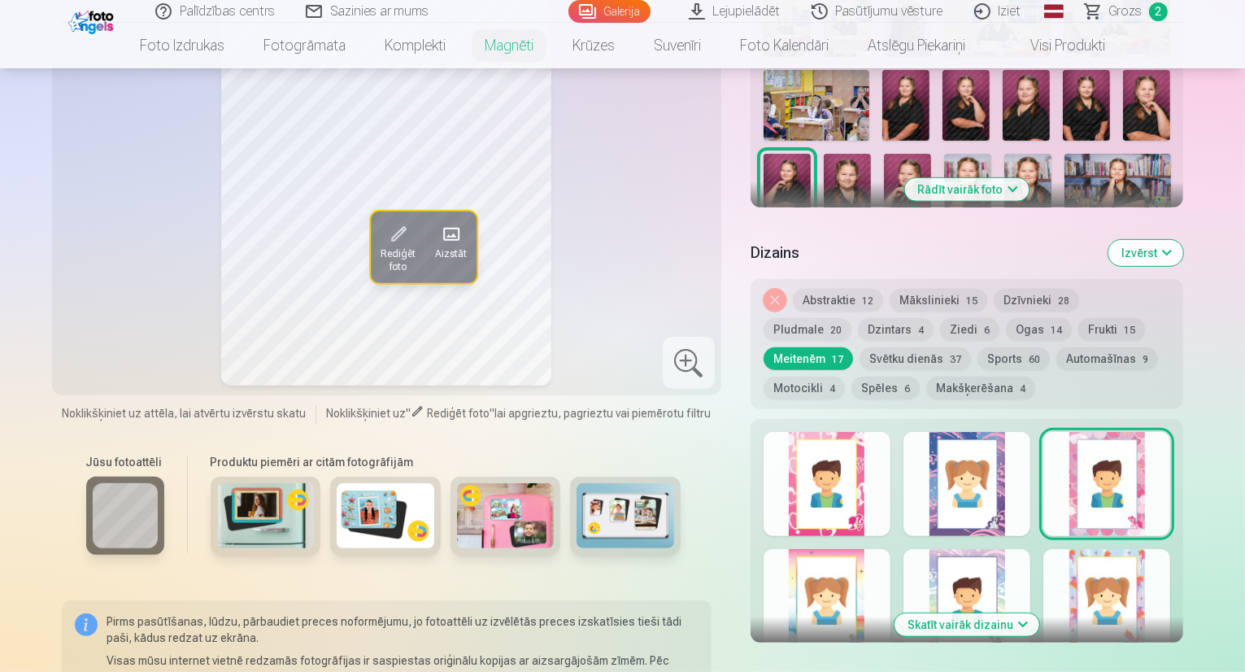
click at [863, 577] on div at bounding box center [827, 601] width 127 height 104
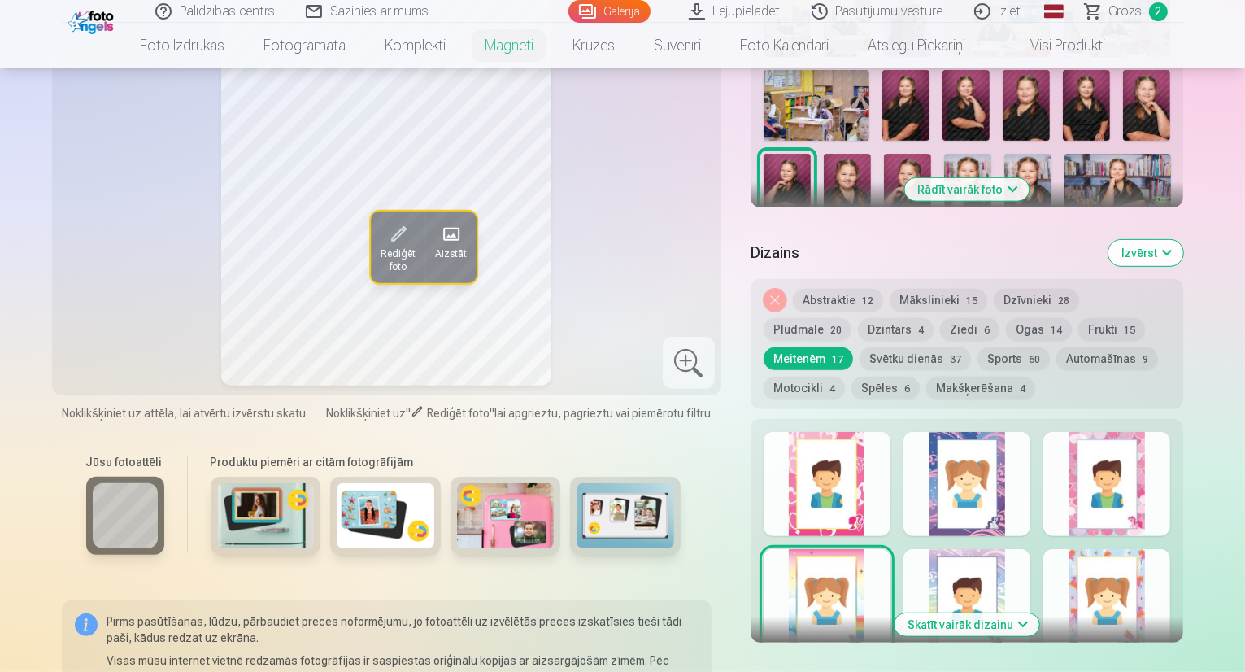
click at [988, 559] on div at bounding box center [967, 601] width 127 height 104
click at [1163, 549] on div at bounding box center [1107, 601] width 127 height 104
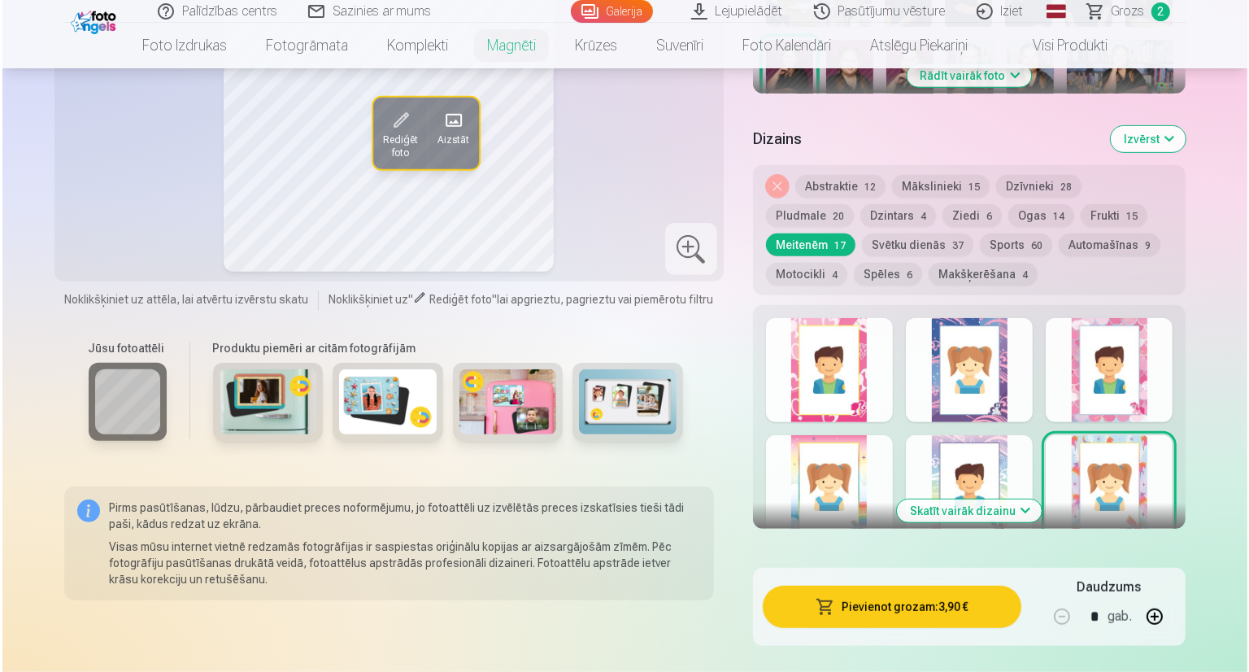
scroll to position [787, 0]
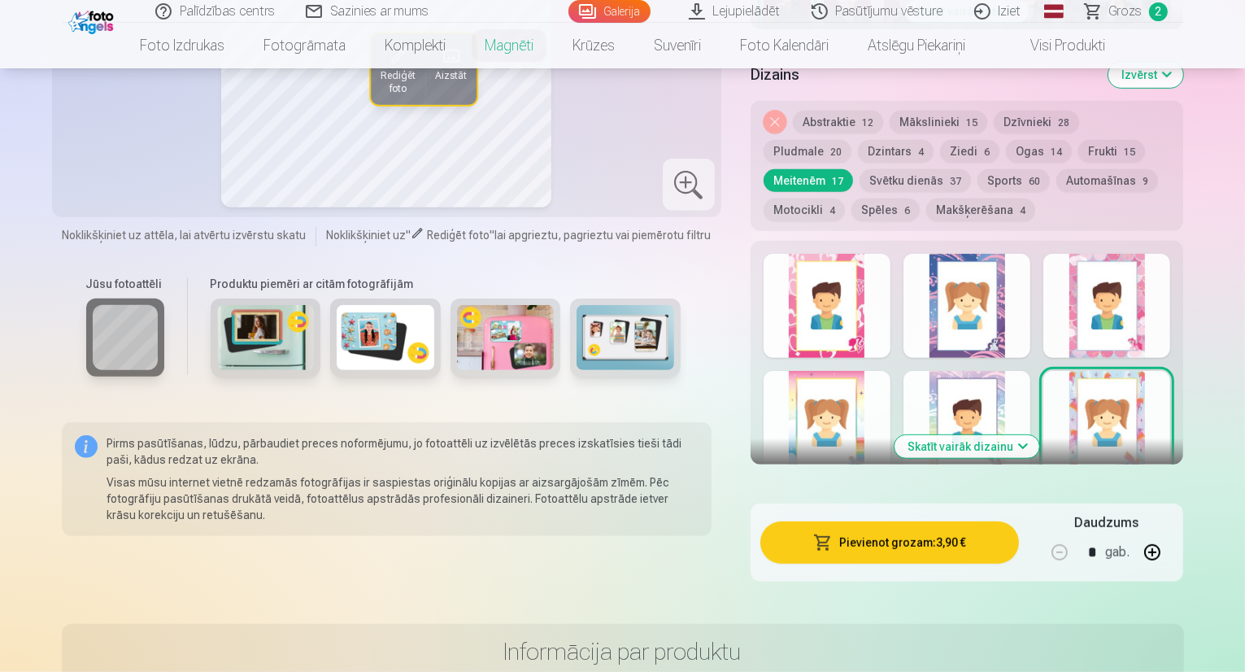
click at [1023, 436] on button "Skatīt vairāk dizainu" at bounding box center [967, 446] width 145 height 23
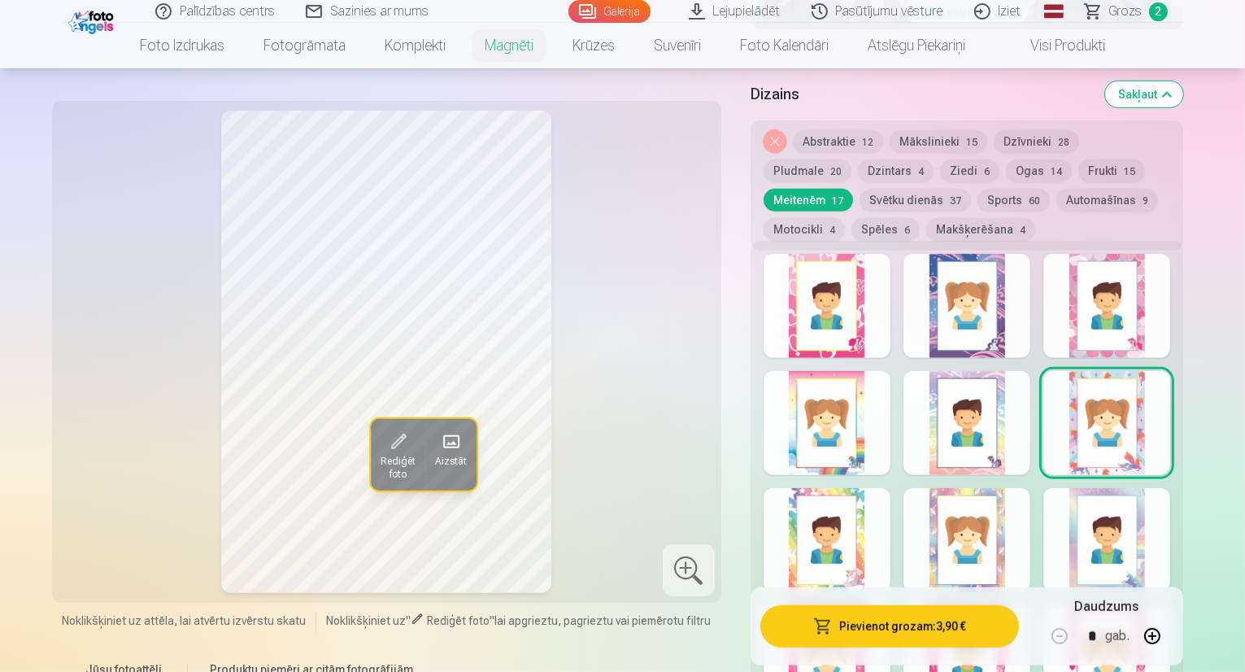
click at [1170, 516] on div at bounding box center [1107, 540] width 127 height 104
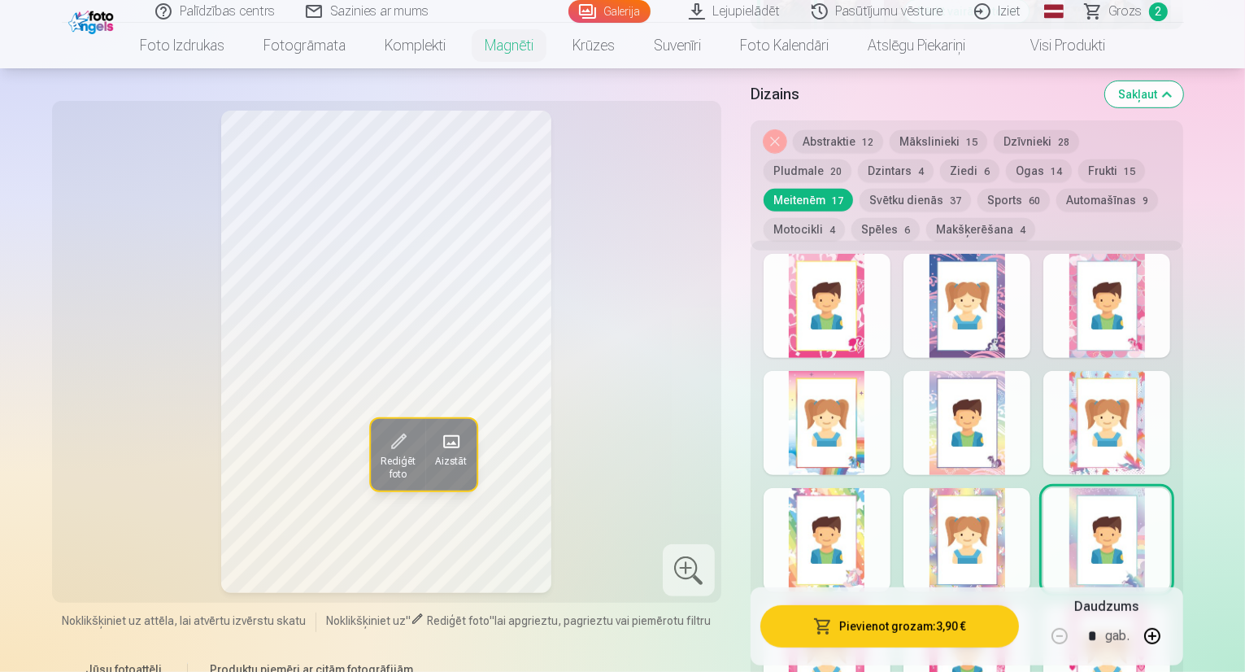
click at [1015, 543] on div at bounding box center [967, 540] width 127 height 104
click at [852, 558] on div at bounding box center [827, 540] width 127 height 104
click at [1003, 313] on div at bounding box center [967, 306] width 127 height 104
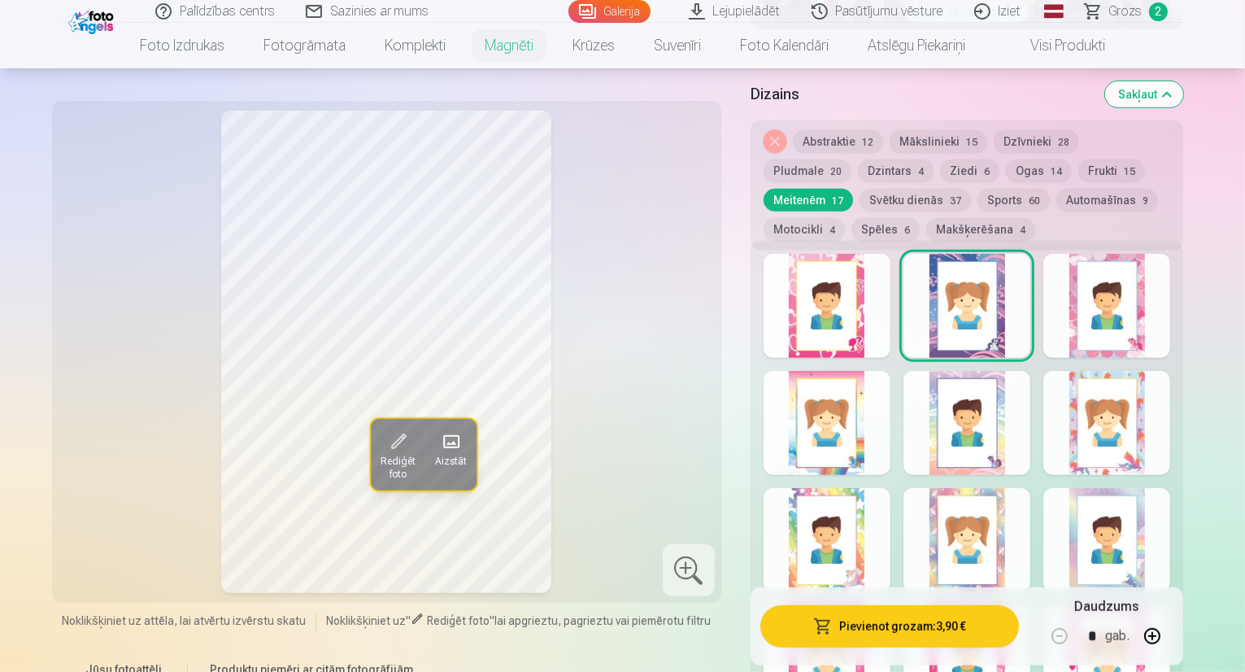
click at [1172, 642] on button "button" at bounding box center [1152, 636] width 39 height 39
click at [1044, 132] on button "Dzīvnieki 28" at bounding box center [1036, 141] width 85 height 23
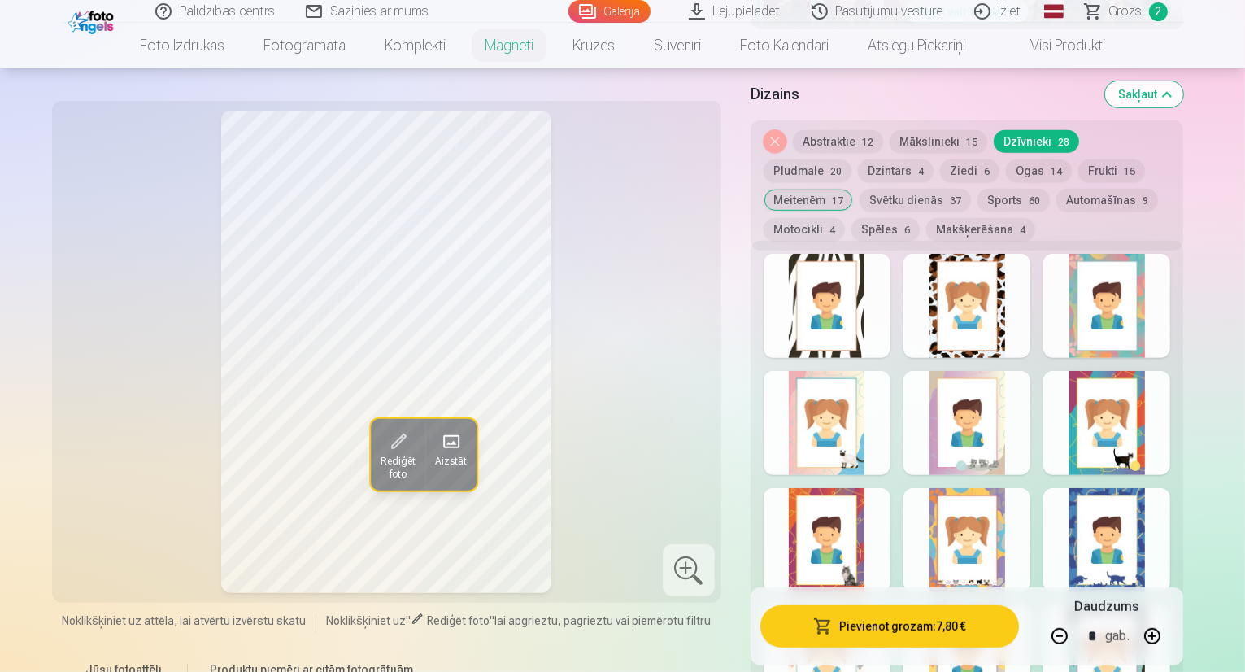
click at [853, 189] on button "Meitenēm 17" at bounding box center [808, 200] width 89 height 23
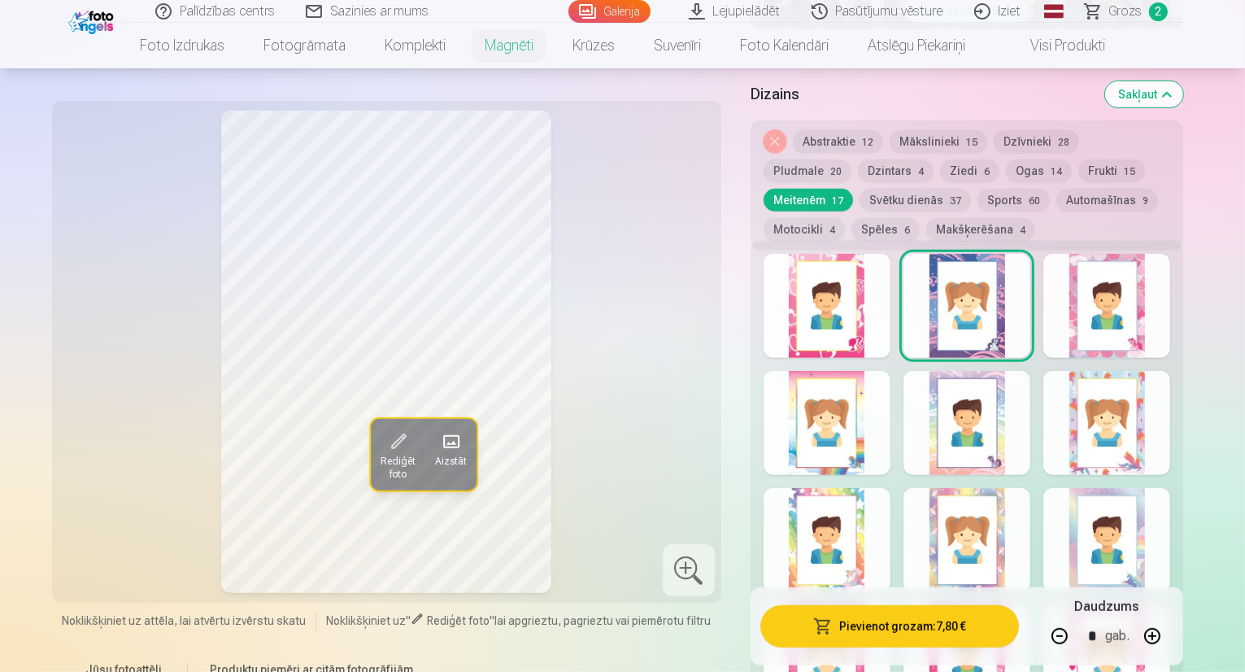
click at [1172, 637] on button "button" at bounding box center [1152, 636] width 39 height 39
type input "*"
click at [863, 615] on button "Pievienot grozam : 11,70 €" at bounding box center [890, 626] width 259 height 42
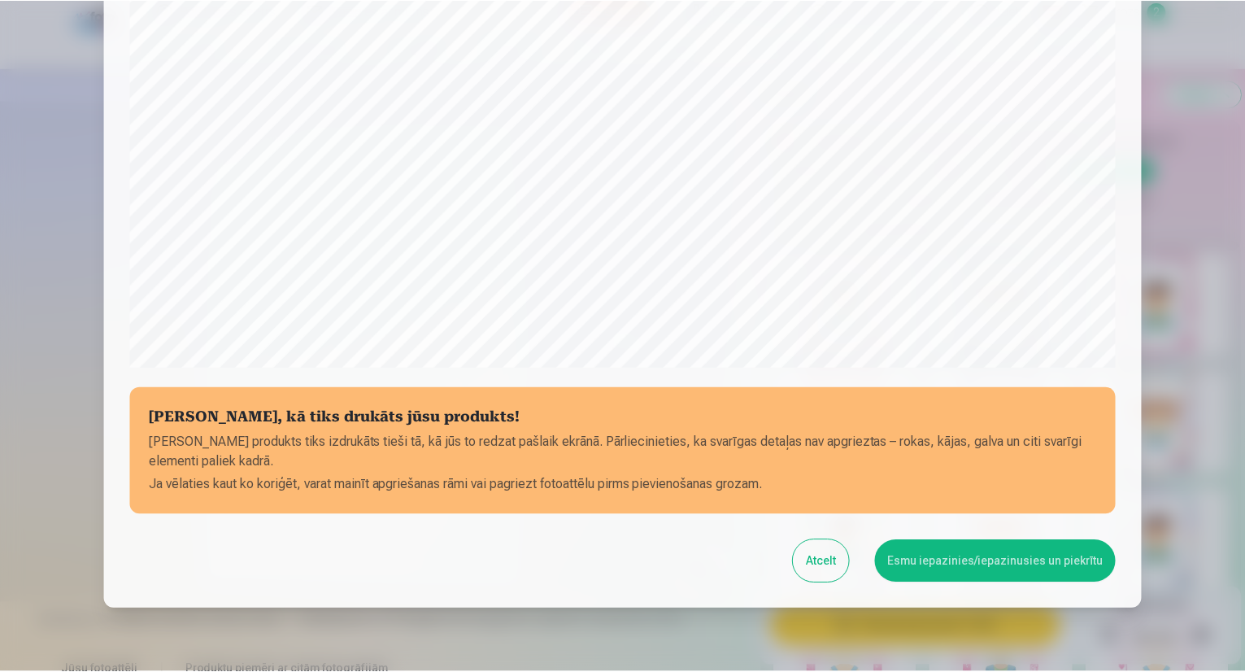
scroll to position [499, 0]
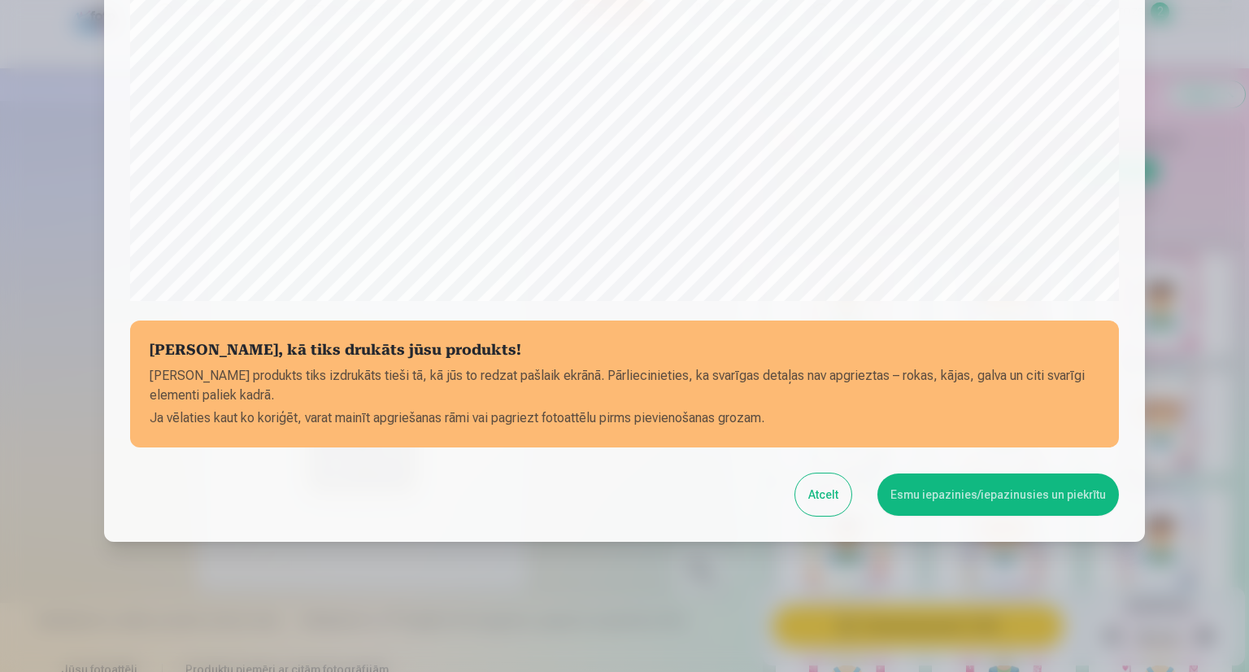
click at [927, 508] on button "Esmu iepazinies/iepazinusies un piekrītu" at bounding box center [999, 494] width 242 height 42
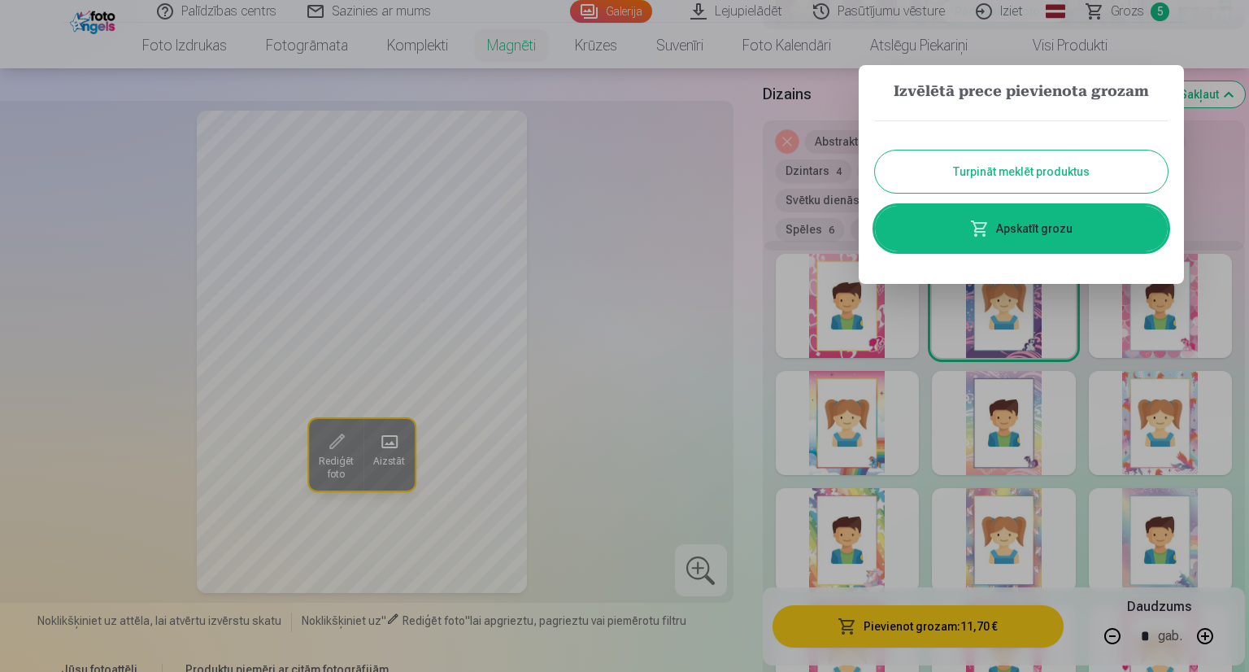
click at [976, 178] on button "Turpināt meklēt produktus" at bounding box center [1021, 171] width 293 height 42
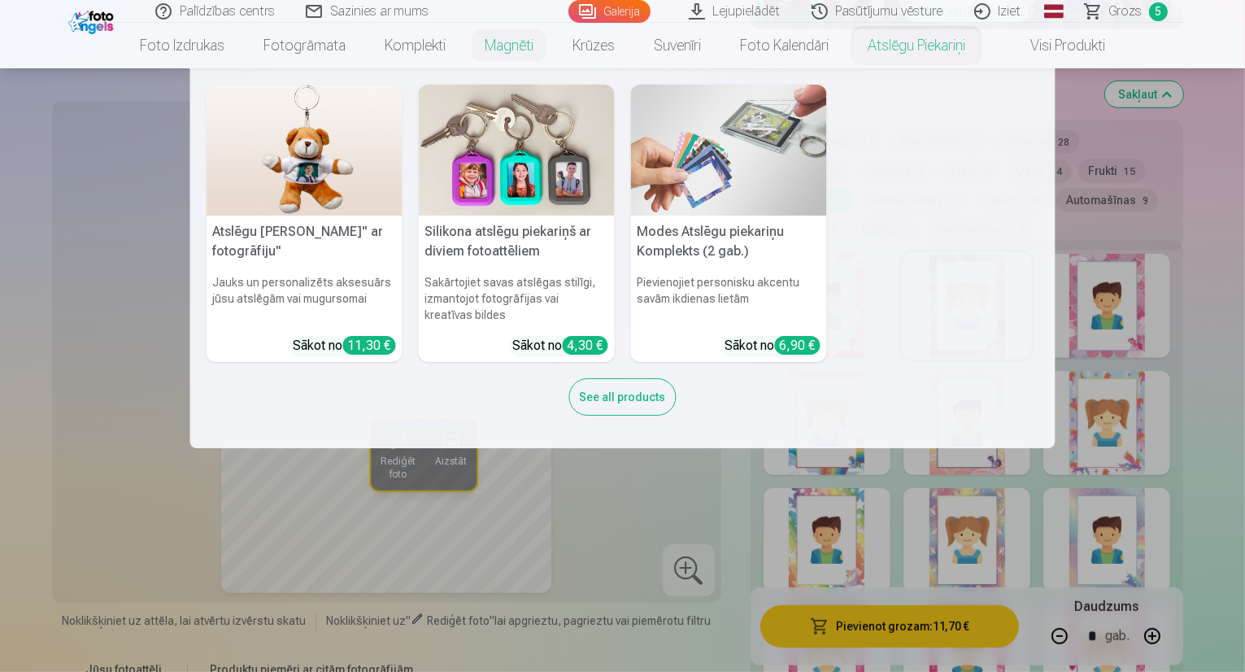
click at [897, 49] on link "Atslēgu piekariņi" at bounding box center [916, 46] width 137 height 46
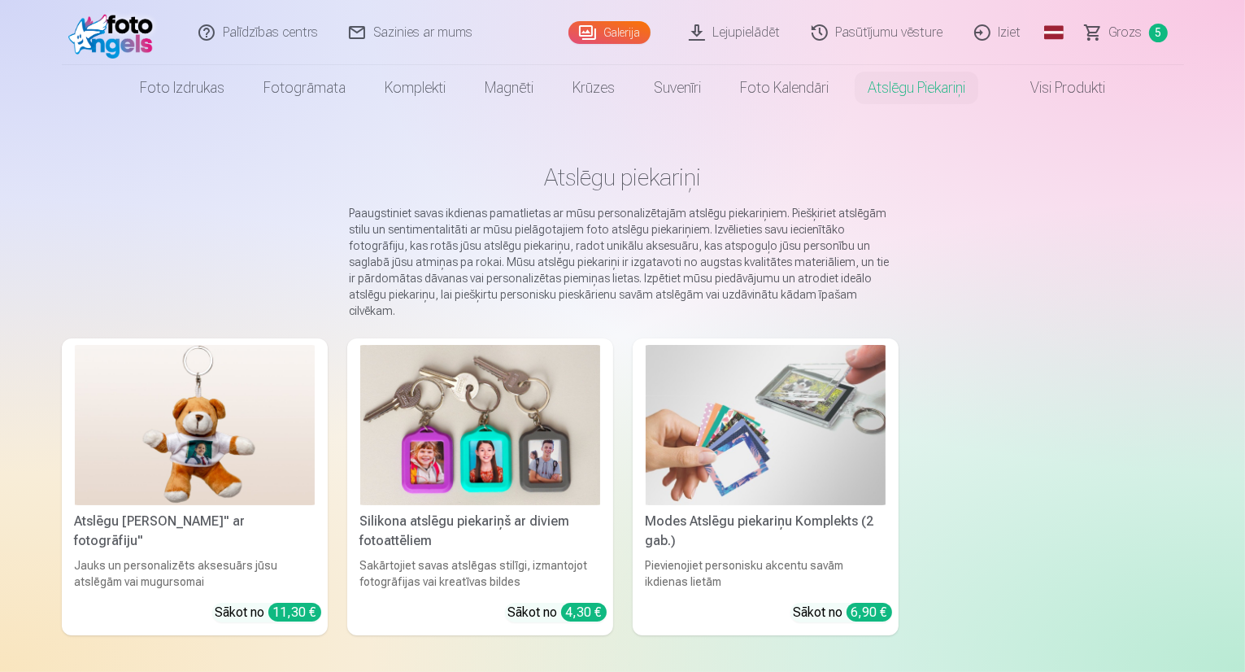
click at [440, 466] on img at bounding box center [480, 425] width 240 height 160
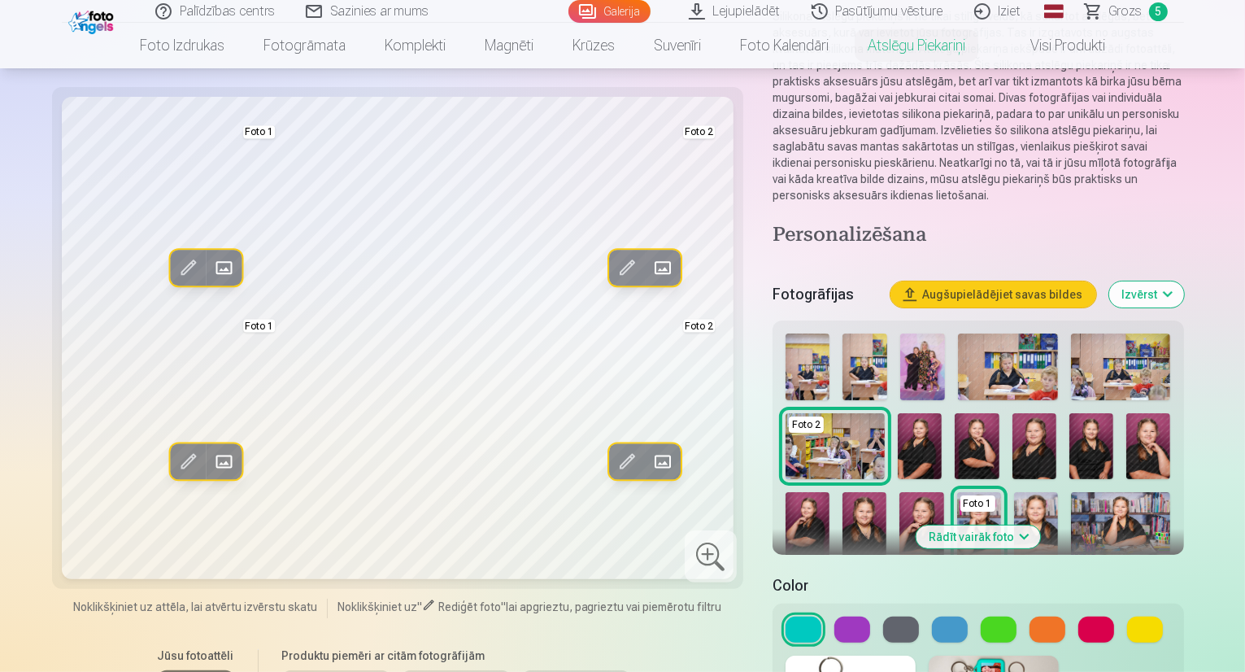
scroll to position [224, 0]
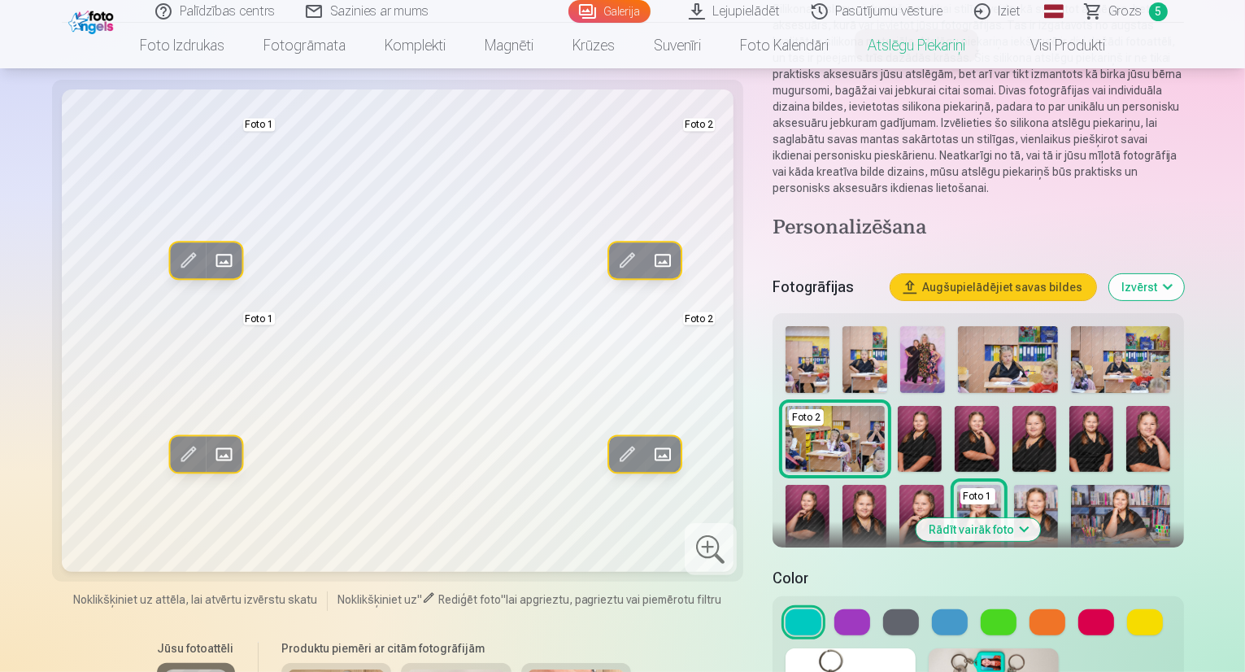
click at [843, 609] on button at bounding box center [853, 622] width 36 height 26
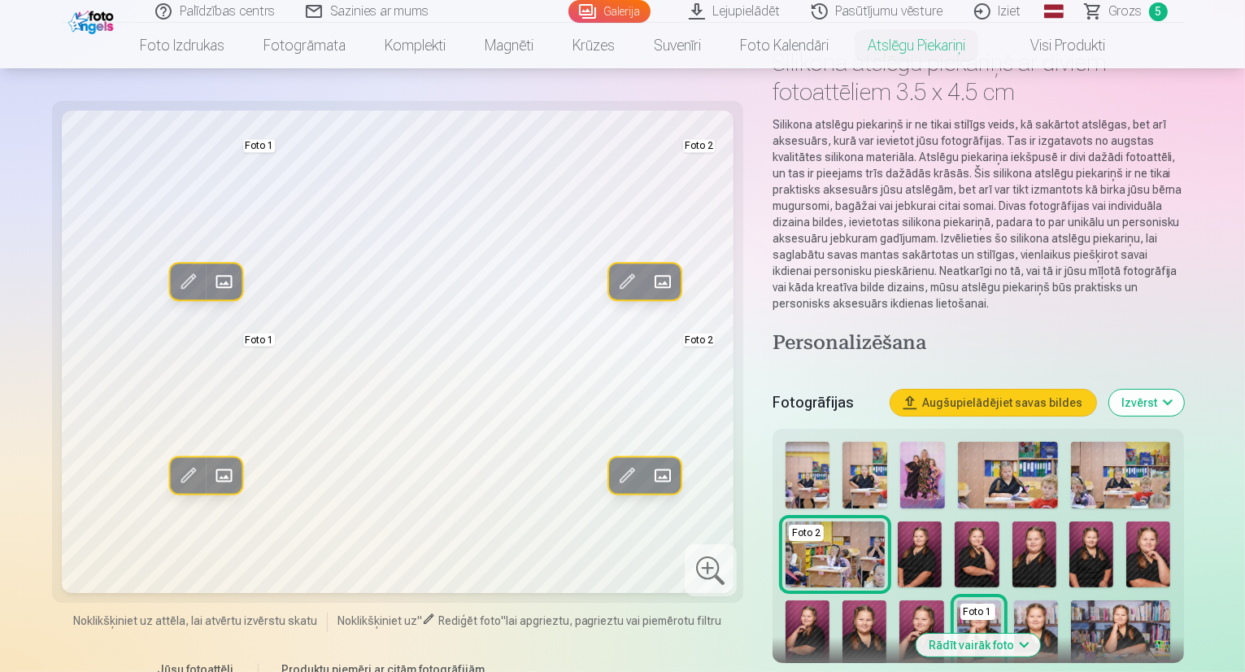
scroll to position [129, 0]
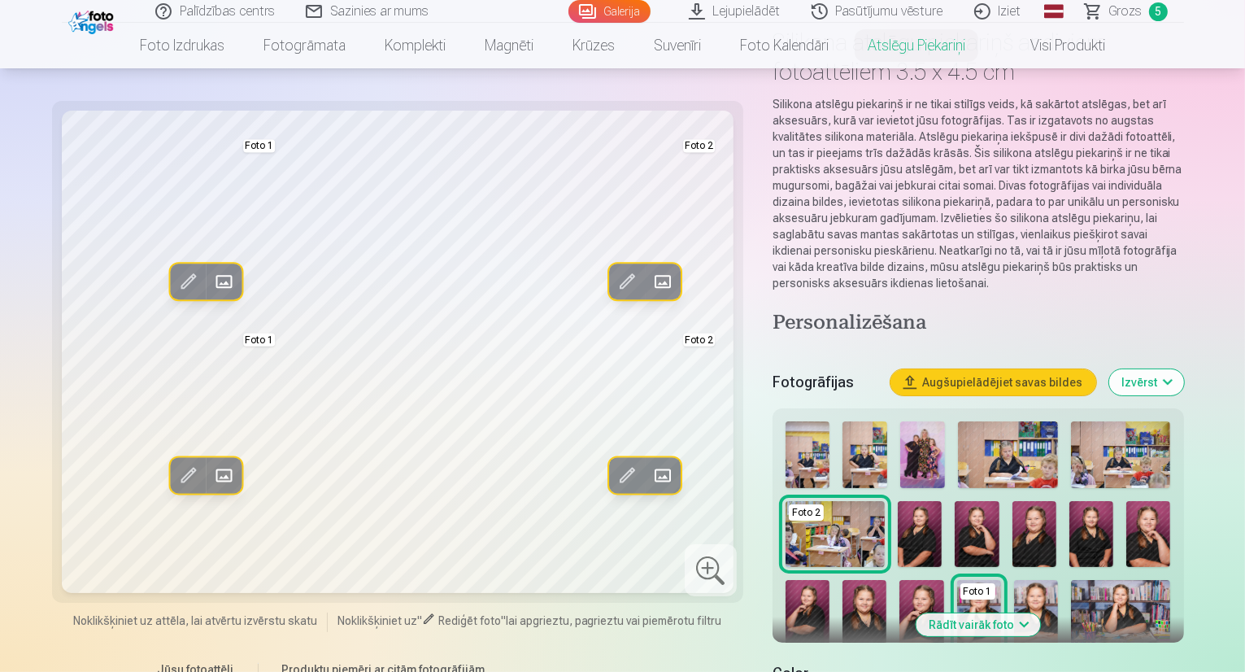
click at [1025, 613] on button "Rādīt vairāk foto" at bounding box center [978, 624] width 124 height 23
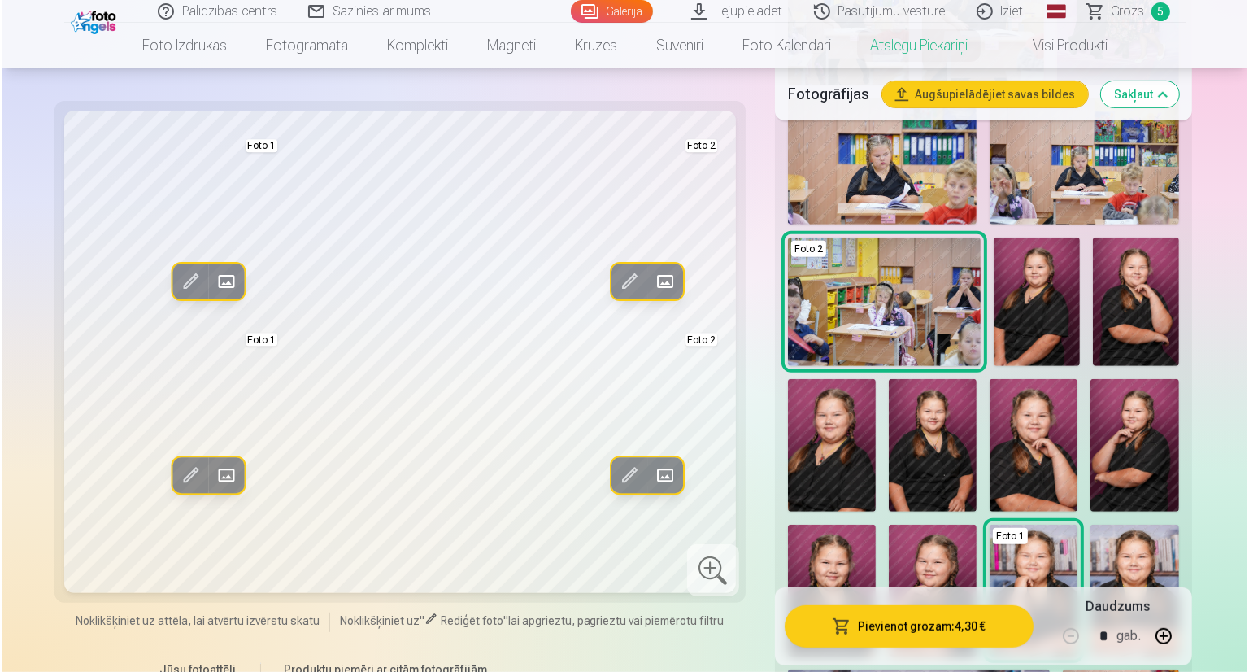
scroll to position [836, 0]
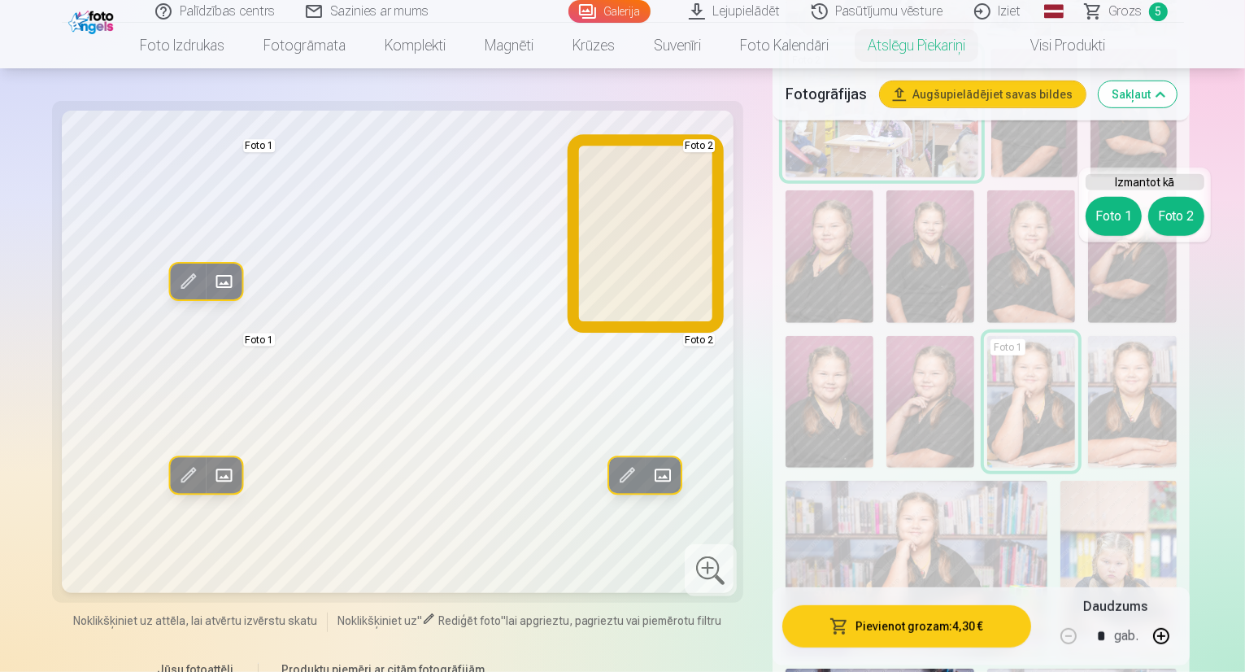
click at [1167, 211] on button "Foto 2" at bounding box center [1176, 216] width 56 height 39
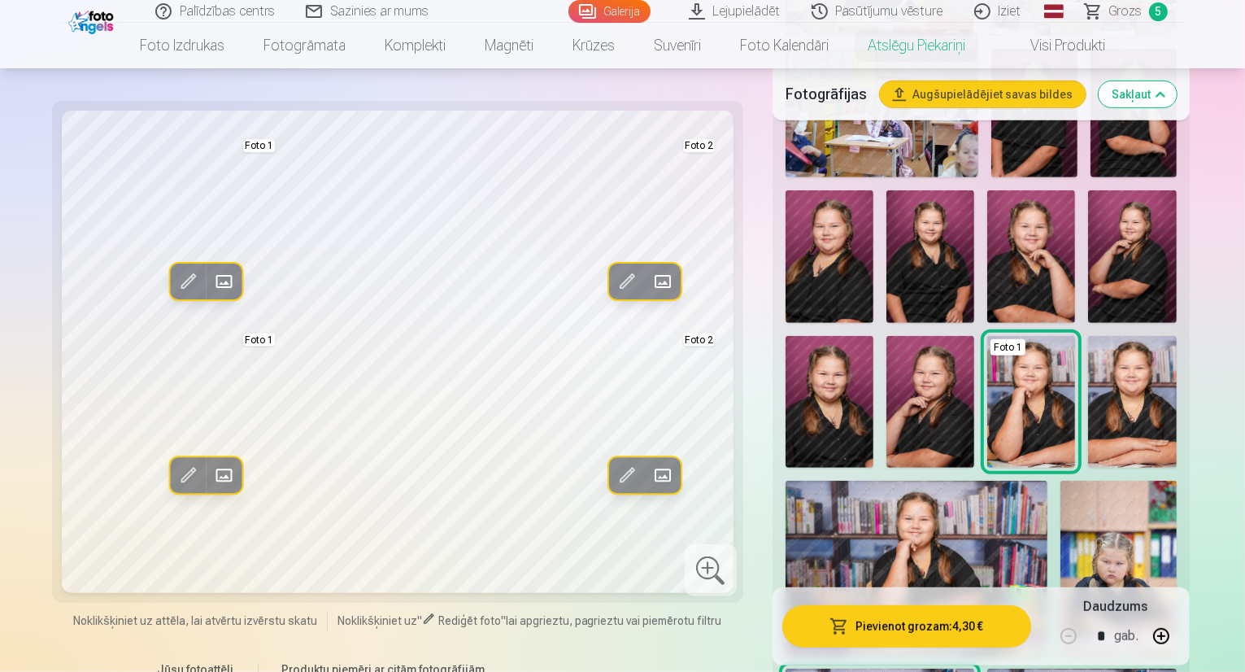
click at [967, 628] on button "Pievienot grozam : 4,30 €" at bounding box center [906, 626] width 249 height 42
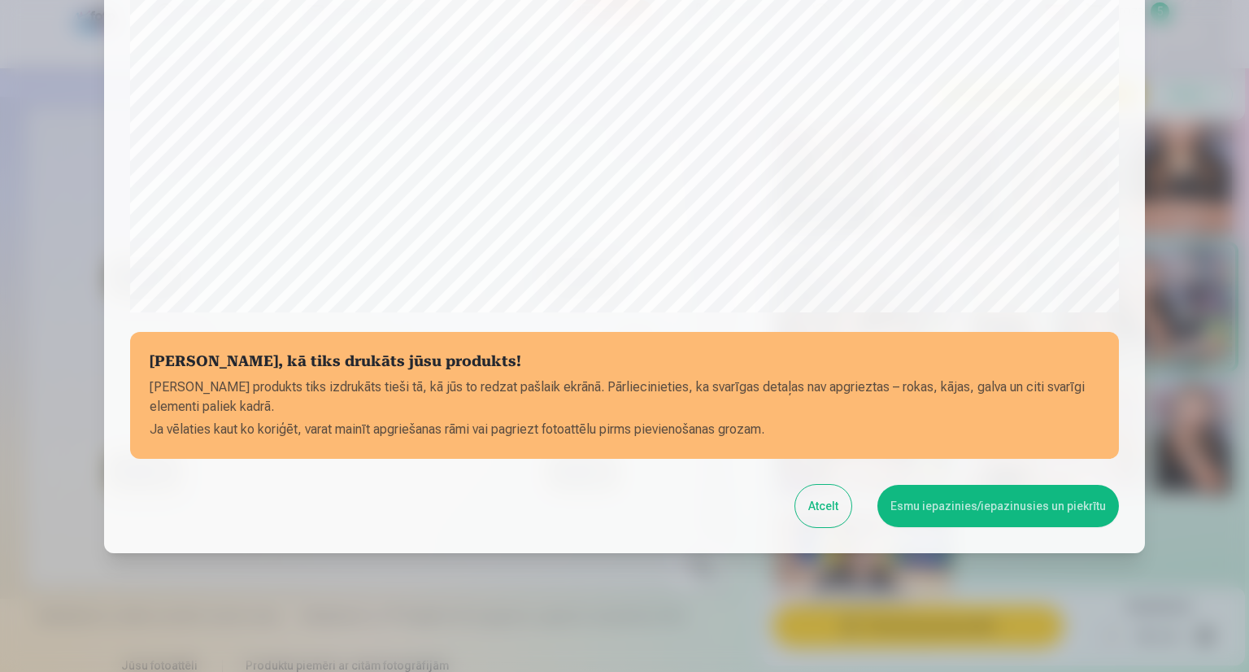
scroll to position [499, 0]
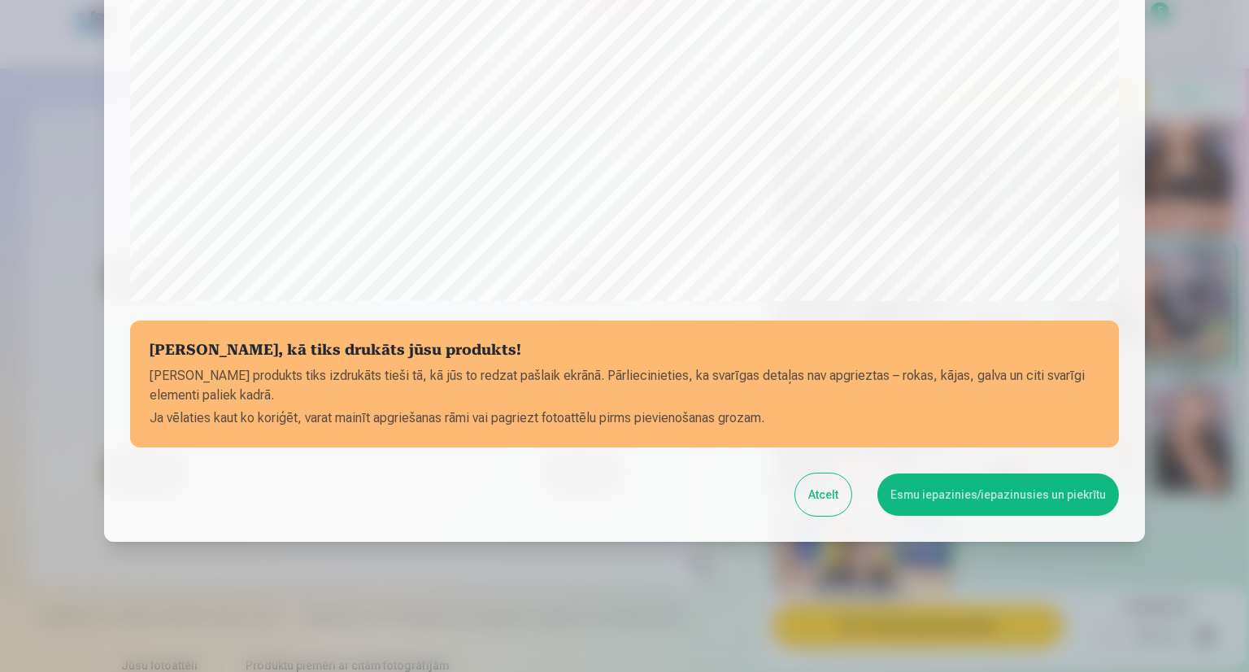
drag, startPoint x: 1170, startPoint y: 198, endPoint x: 1193, endPoint y: 229, distance: 38.9
click at [1193, 229] on div at bounding box center [624, 336] width 1249 height 672
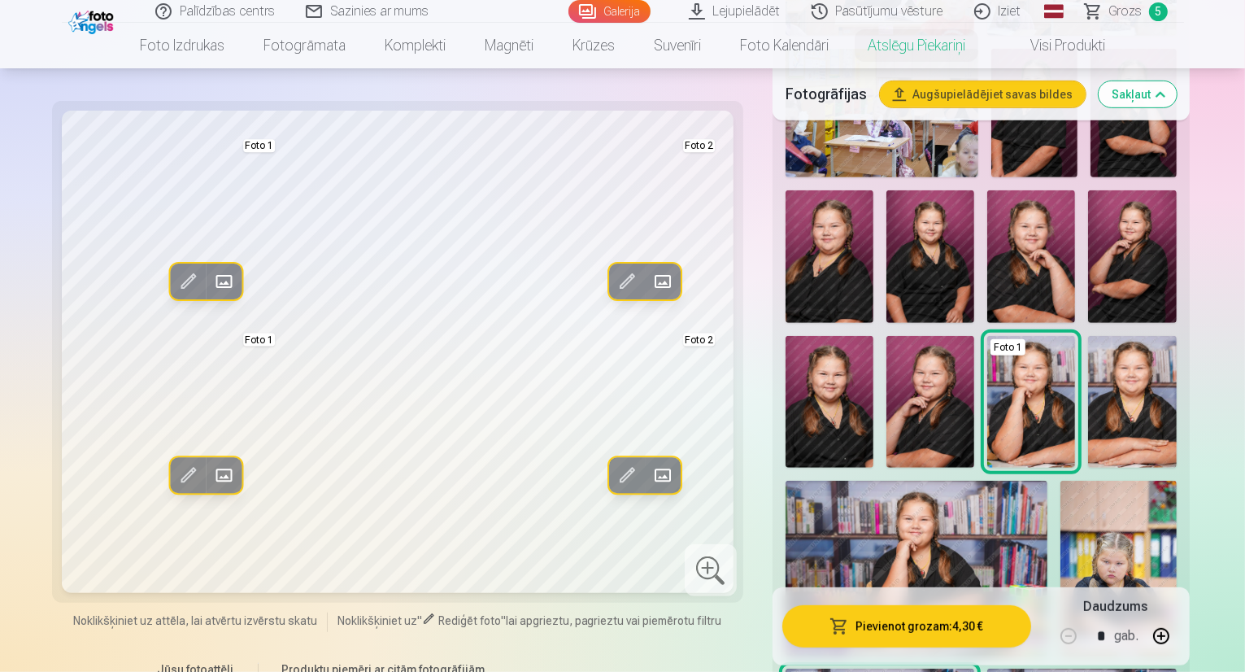
click at [958, 629] on button "Pievienot grozam : 4,30 €" at bounding box center [906, 626] width 249 height 42
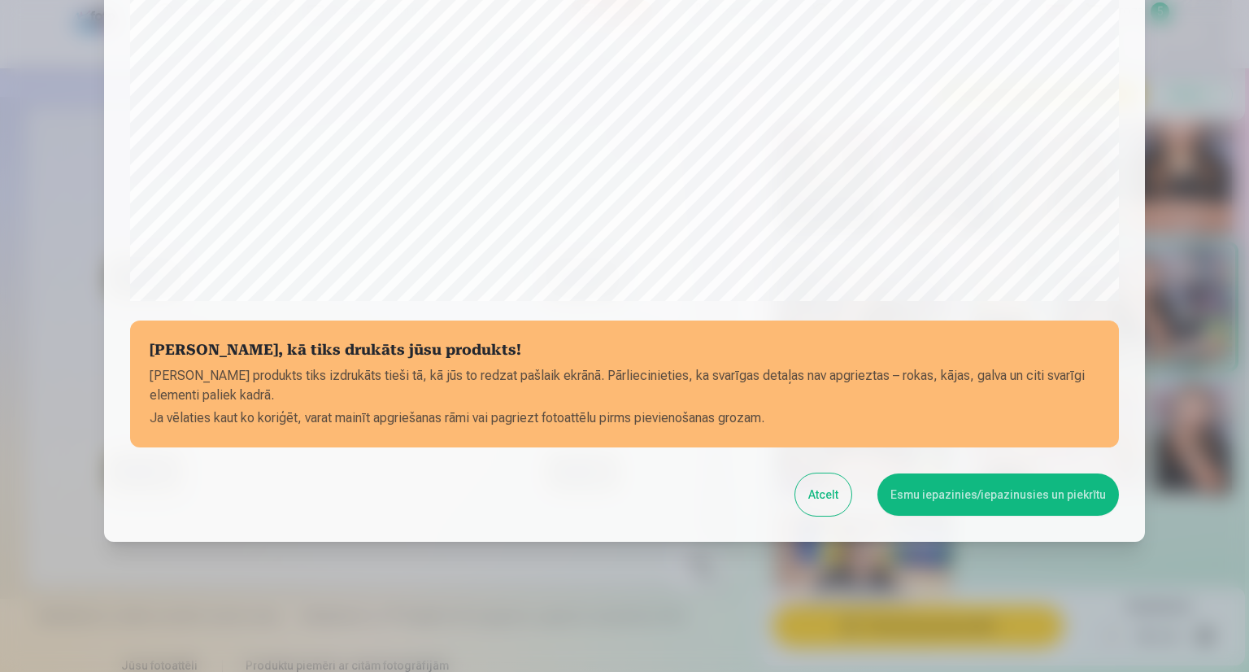
click at [949, 497] on button "Esmu iepazinies/iepazinusies un piekrītu" at bounding box center [999, 494] width 242 height 42
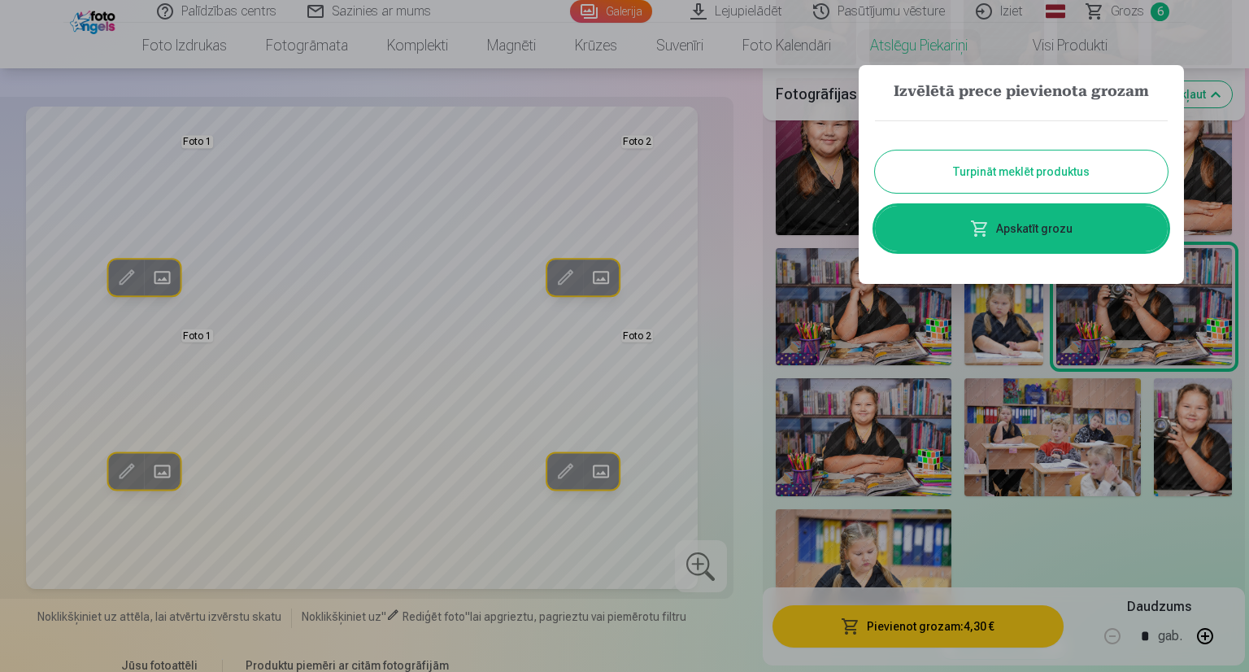
click at [986, 181] on button "Turpināt meklēt produktus" at bounding box center [1021, 171] width 293 height 42
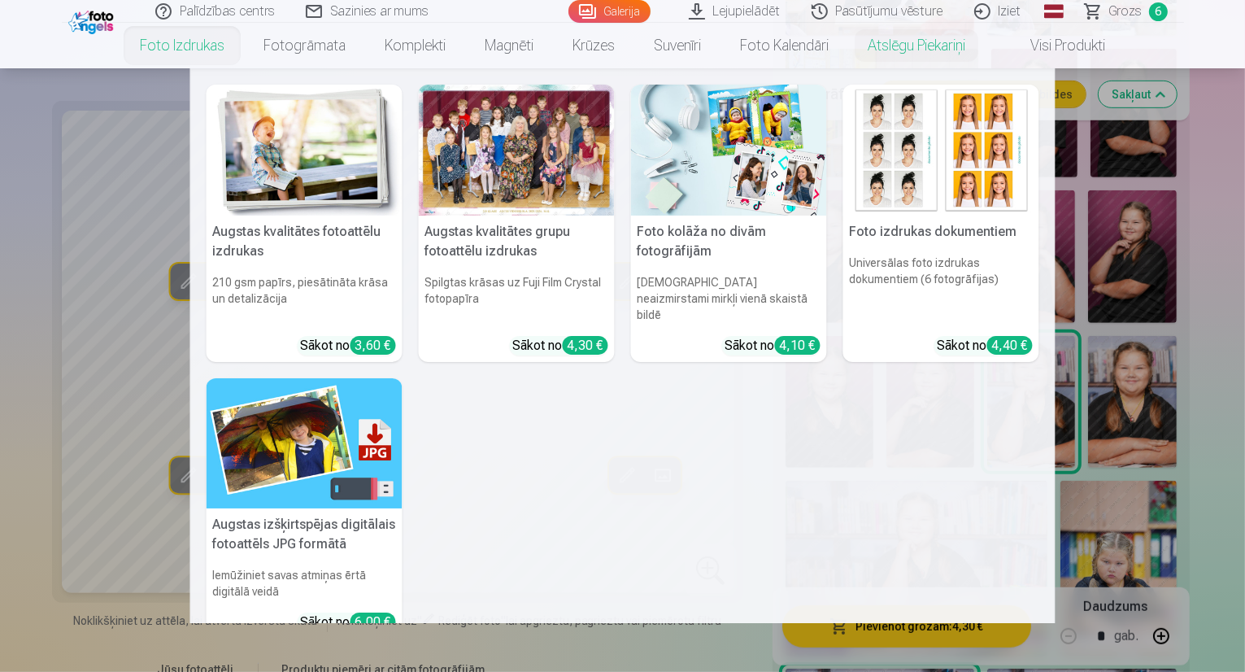
click at [930, 139] on img at bounding box center [941, 150] width 196 height 131
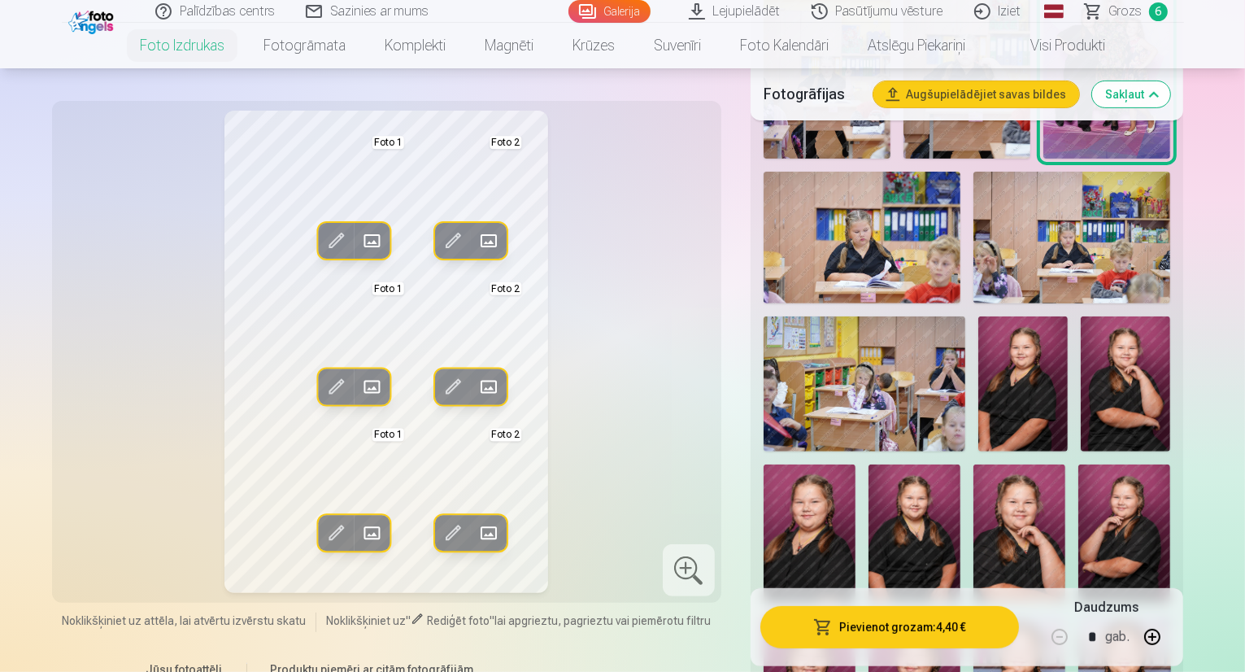
scroll to position [607, 0]
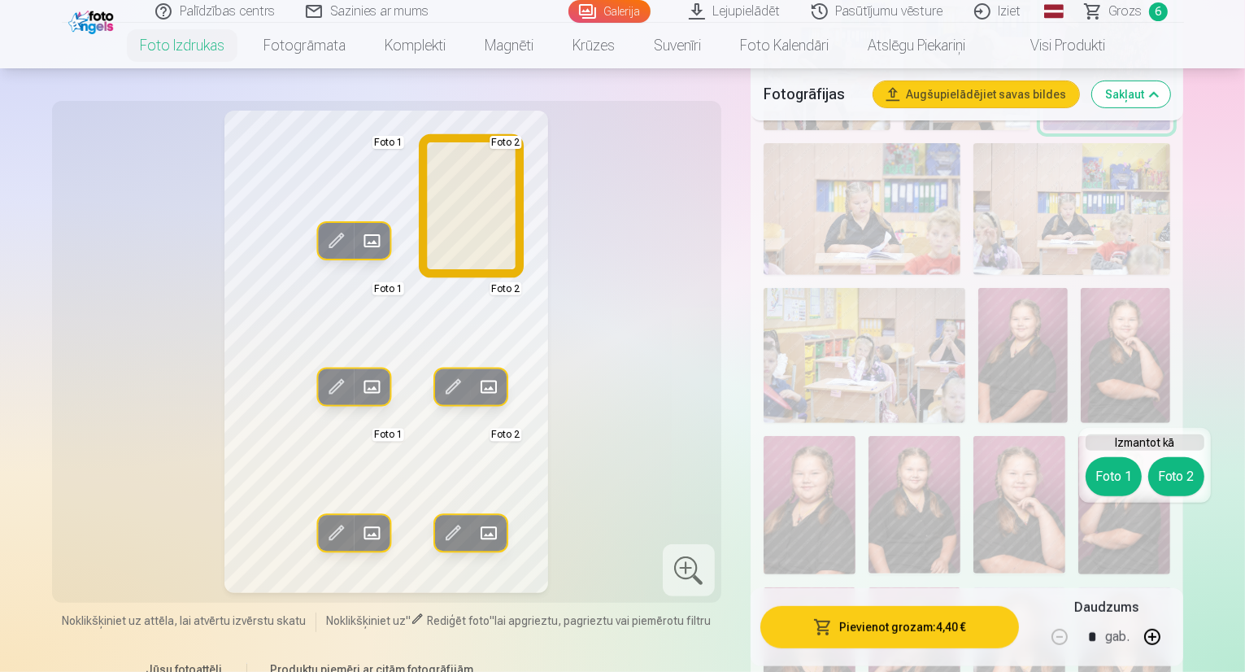
click at [1178, 473] on button "Foto 2" at bounding box center [1176, 476] width 56 height 39
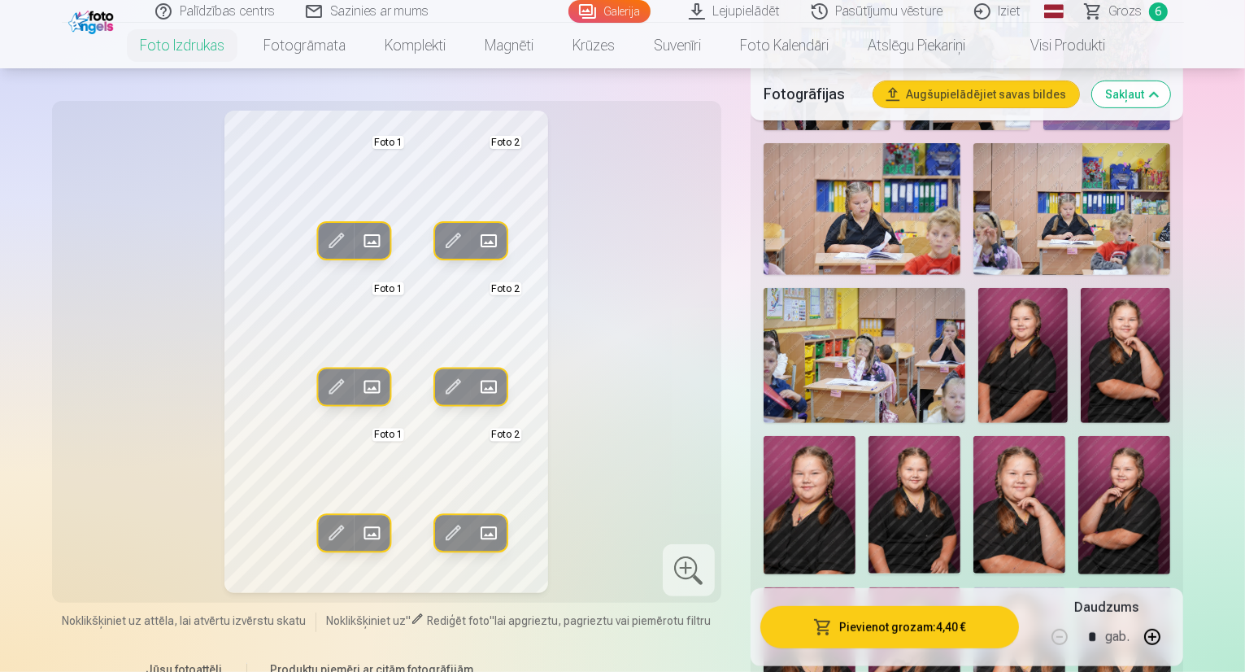
click at [1053, 587] on img at bounding box center [1020, 656] width 92 height 138
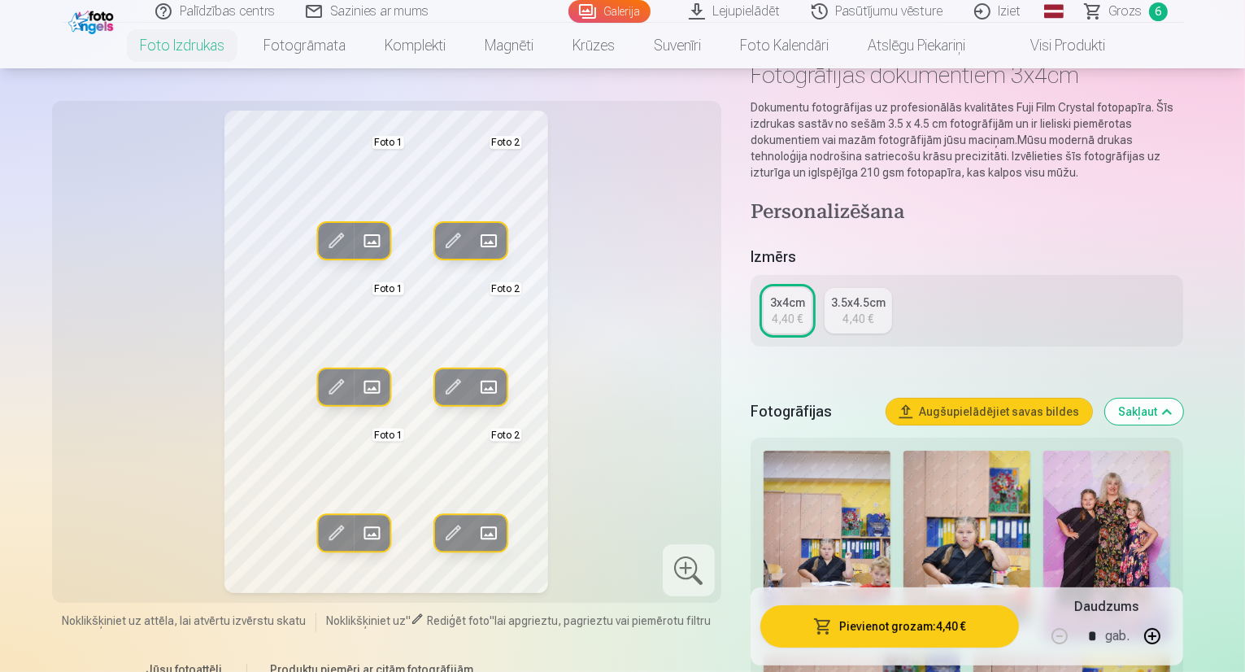
scroll to position [88, 0]
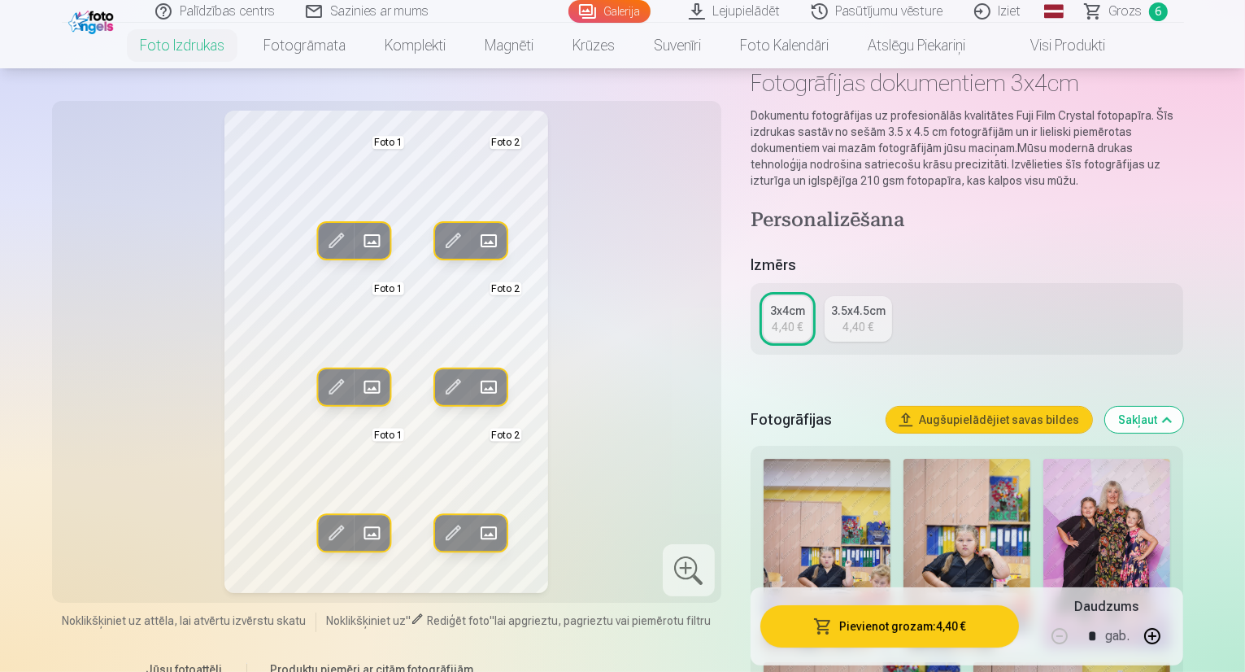
click at [863, 325] on div "4,40 €" at bounding box center [858, 327] width 31 height 16
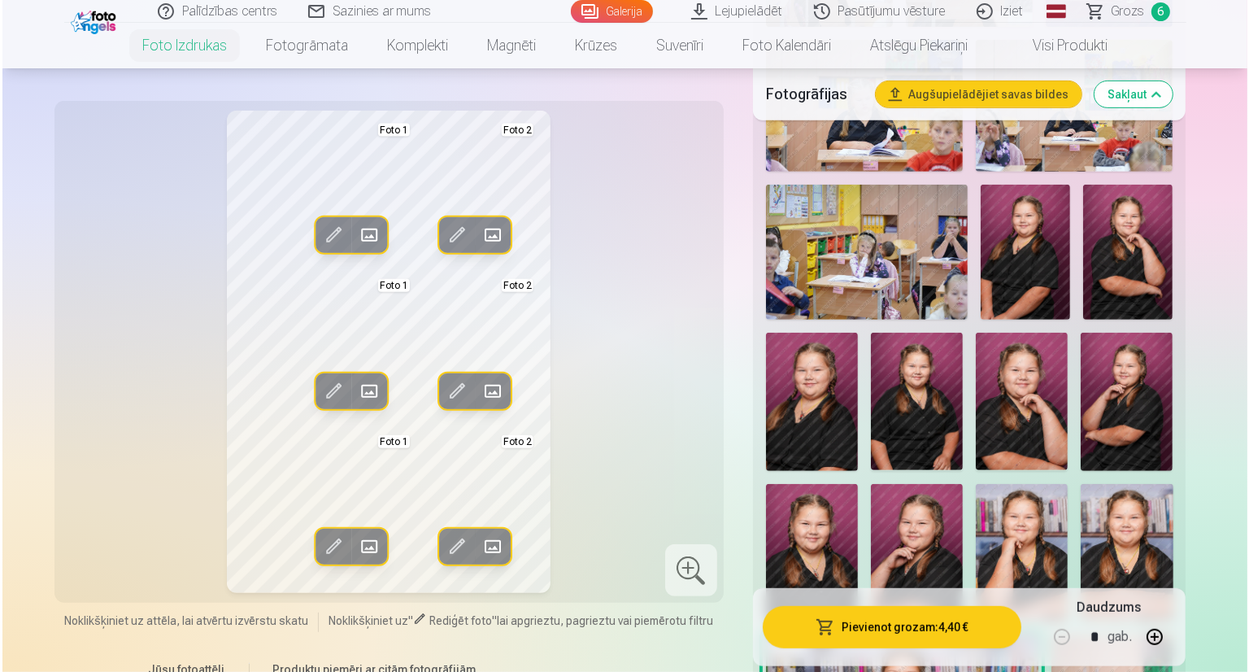
scroll to position [718, 0]
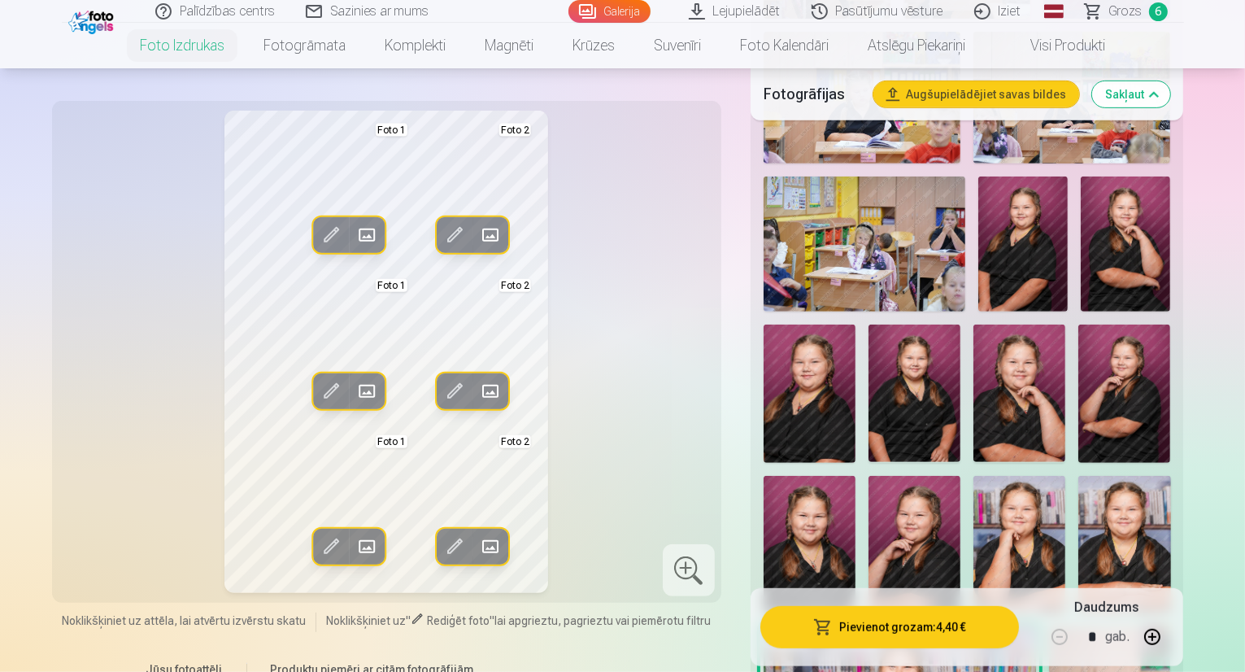
click at [948, 623] on button "Pievienot grozam : 4,40 €" at bounding box center [890, 626] width 259 height 42
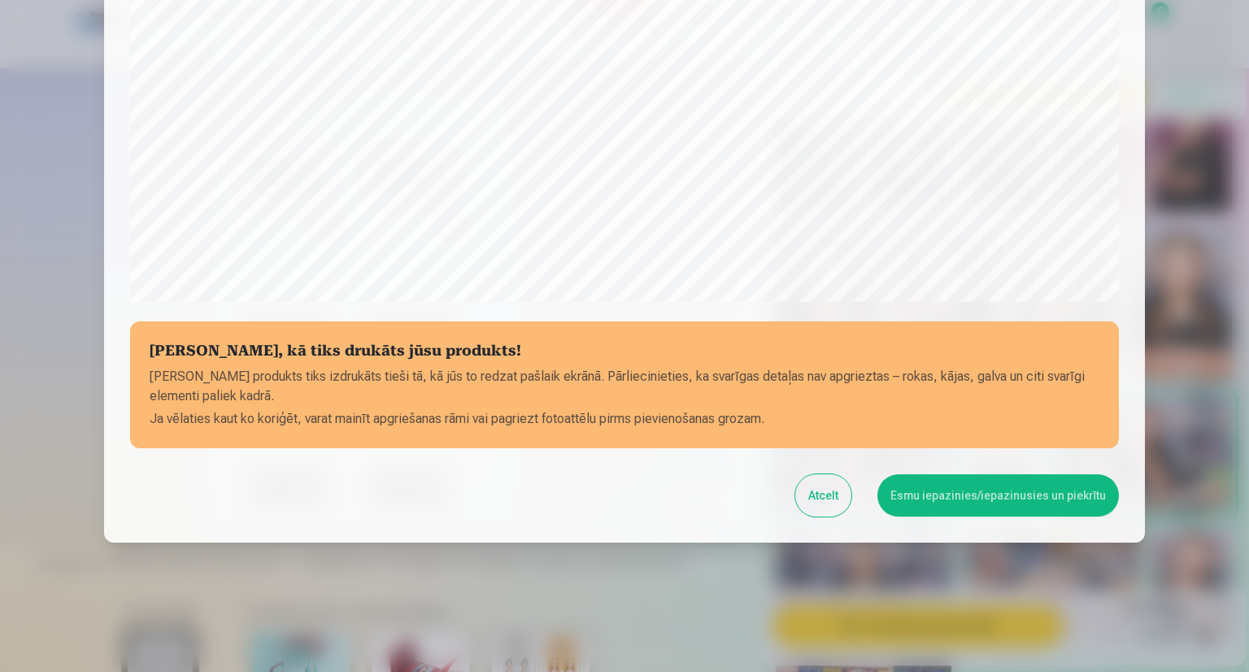
scroll to position [499, 0]
click at [965, 493] on button "Esmu iepazinies/iepazinusies un piekrītu" at bounding box center [999, 494] width 242 height 42
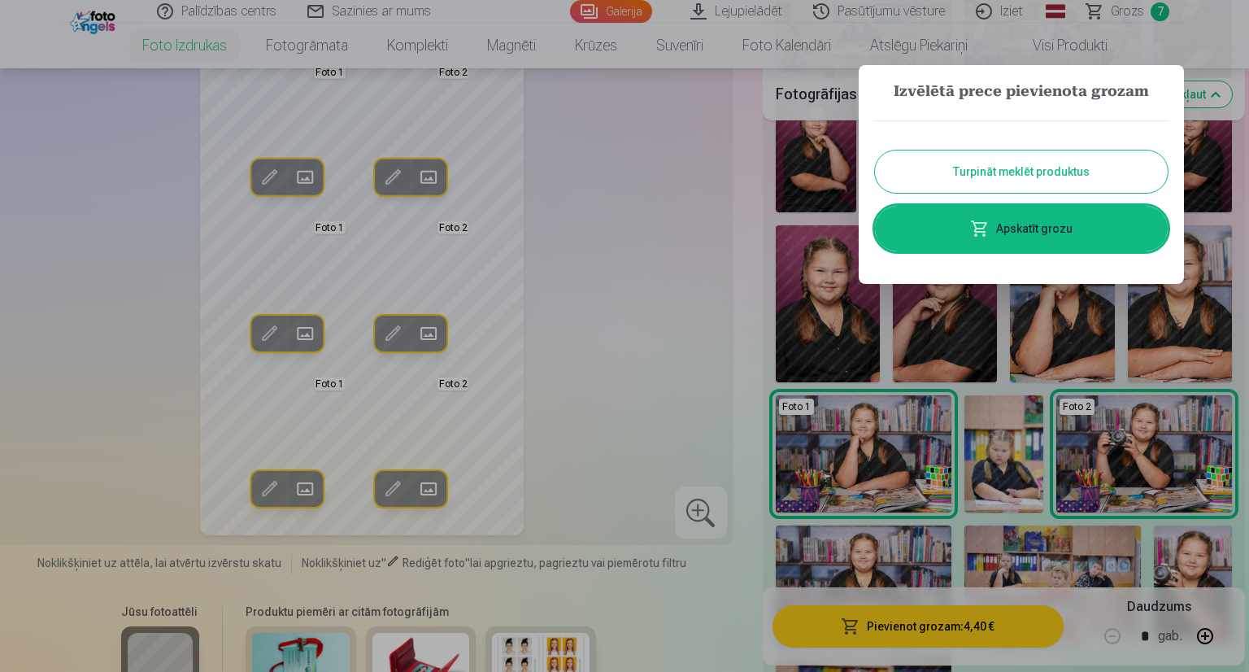
click at [1048, 218] on link "Apskatīt grozu" at bounding box center [1021, 229] width 293 height 46
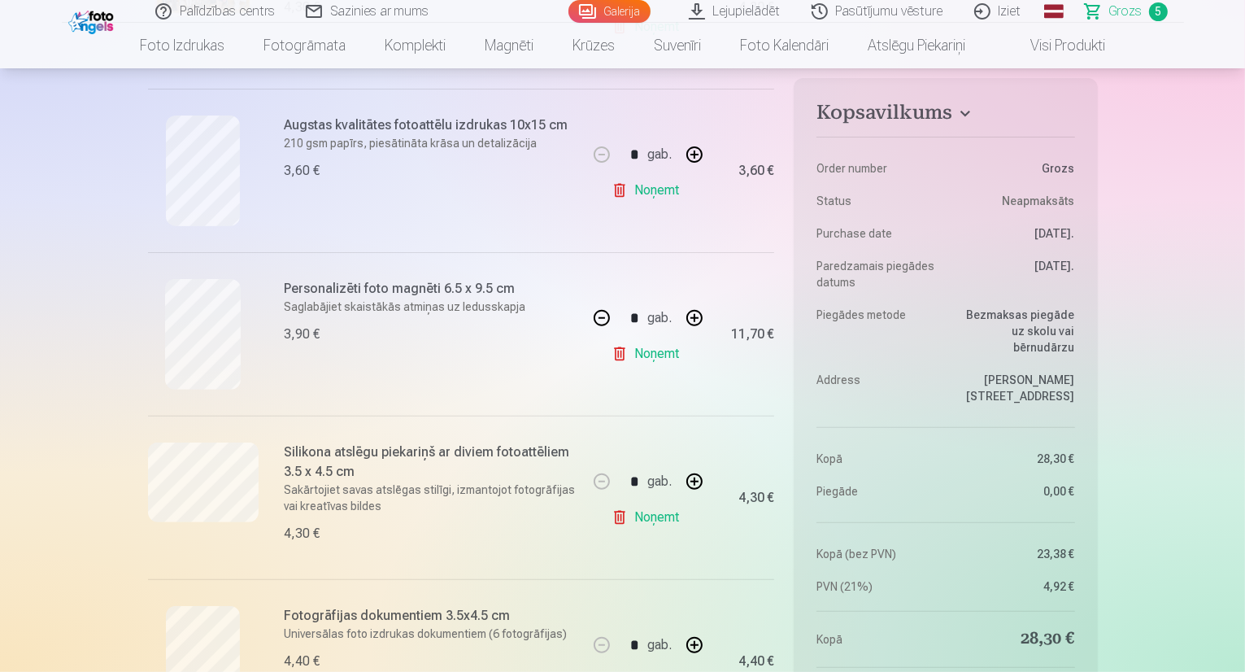
scroll to position [556, 0]
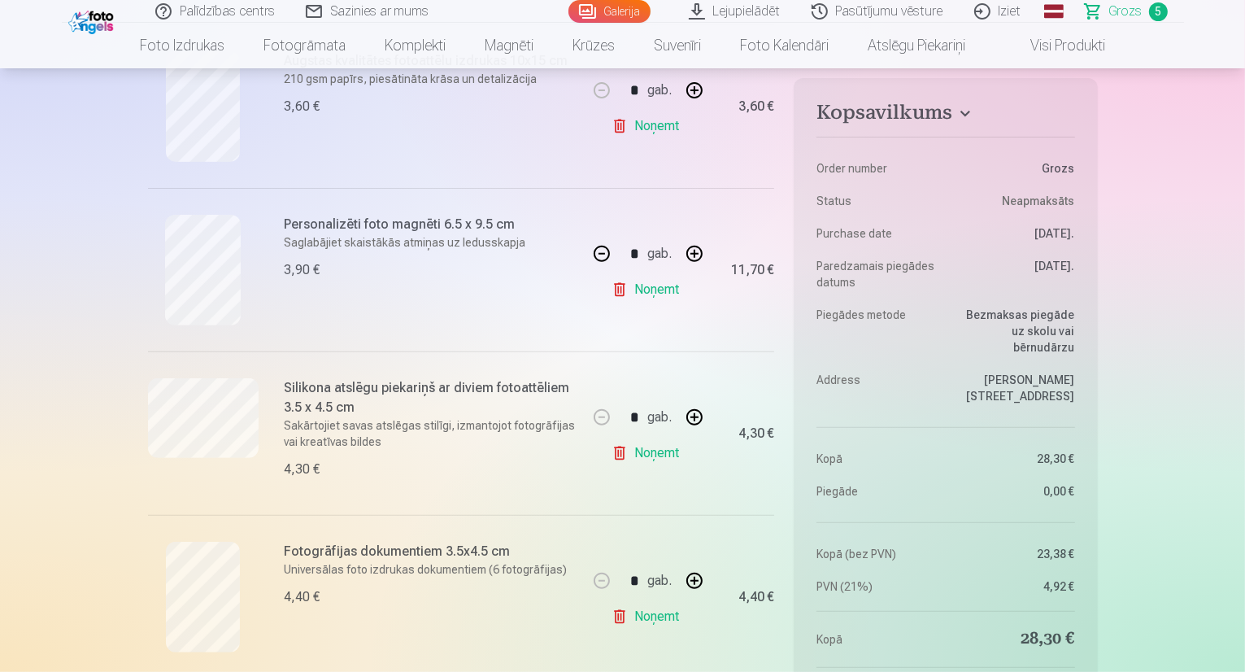
click at [697, 257] on button "button" at bounding box center [694, 253] width 39 height 39
type input "*"
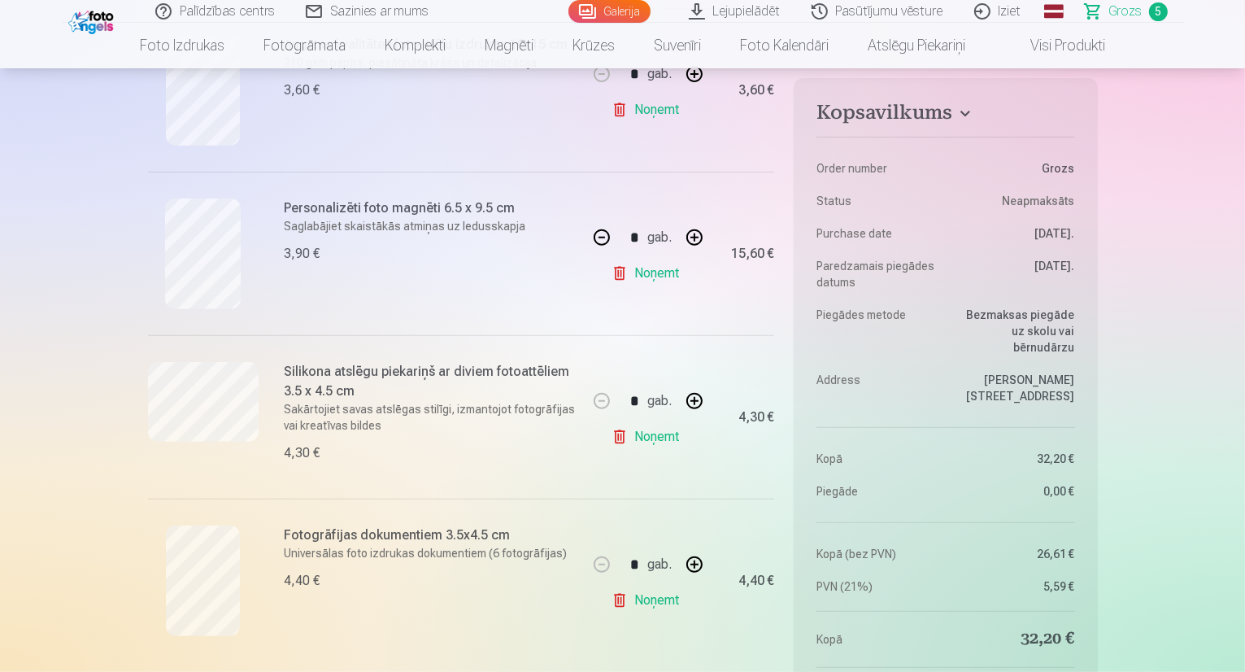
click at [693, 398] on button "button" at bounding box center [694, 400] width 39 height 39
type input "*"
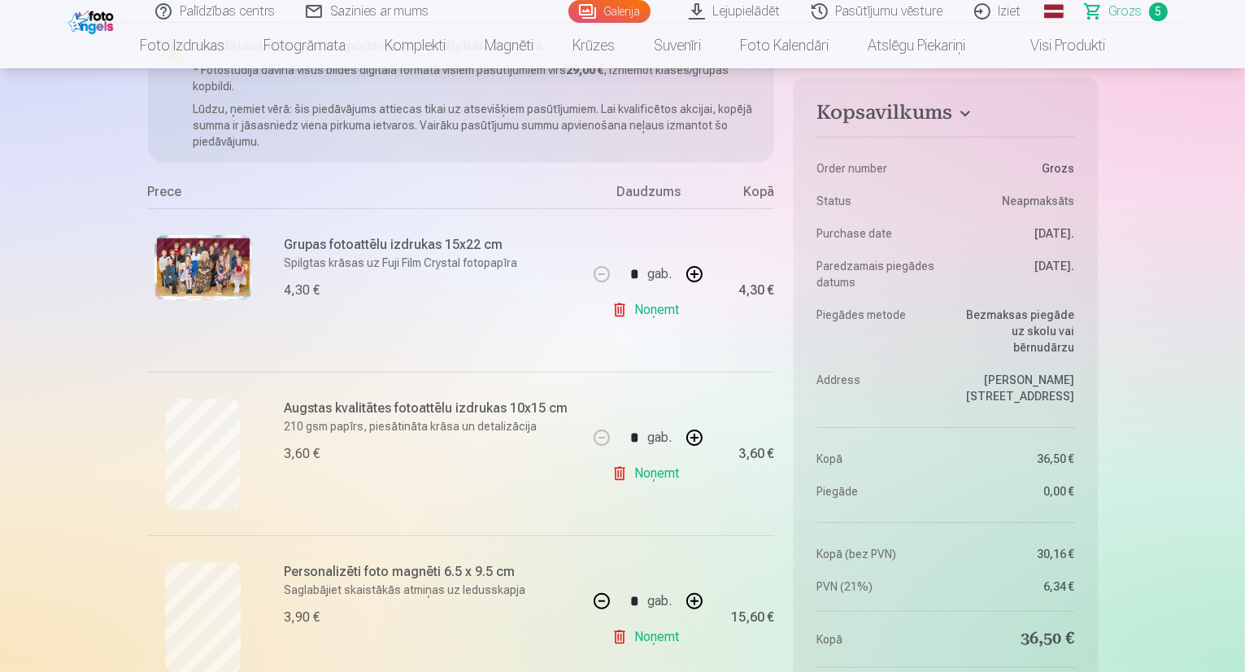
scroll to position [299, 0]
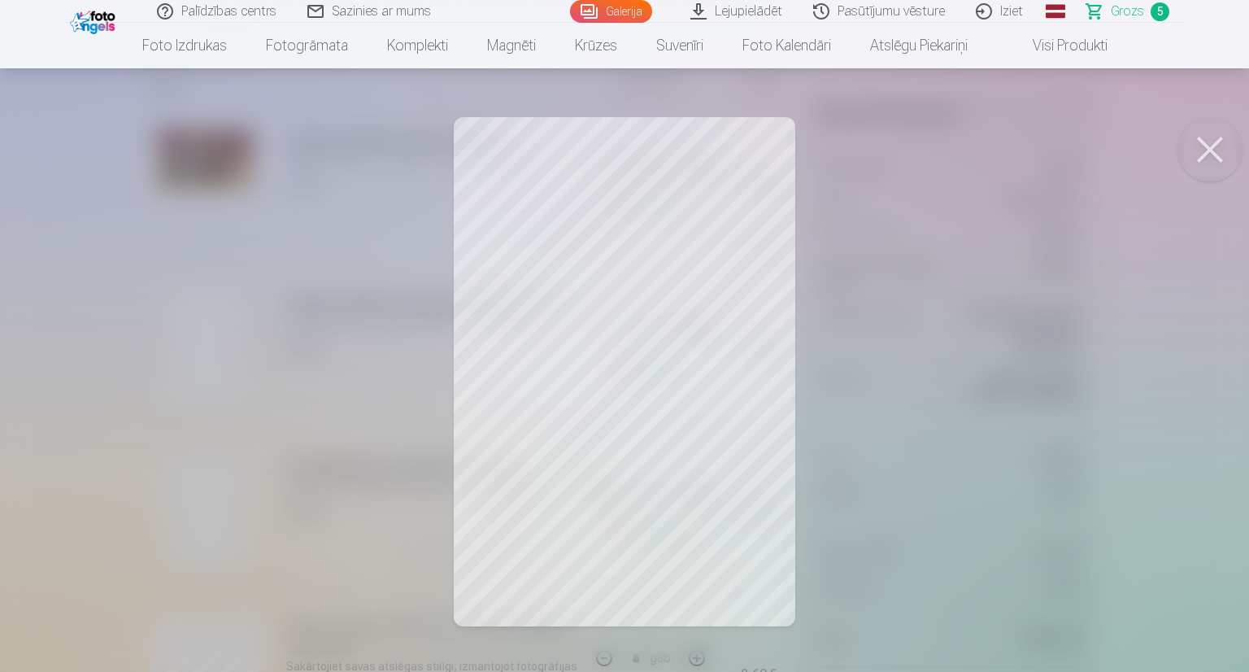
click at [1210, 148] on button at bounding box center [1210, 149] width 65 height 65
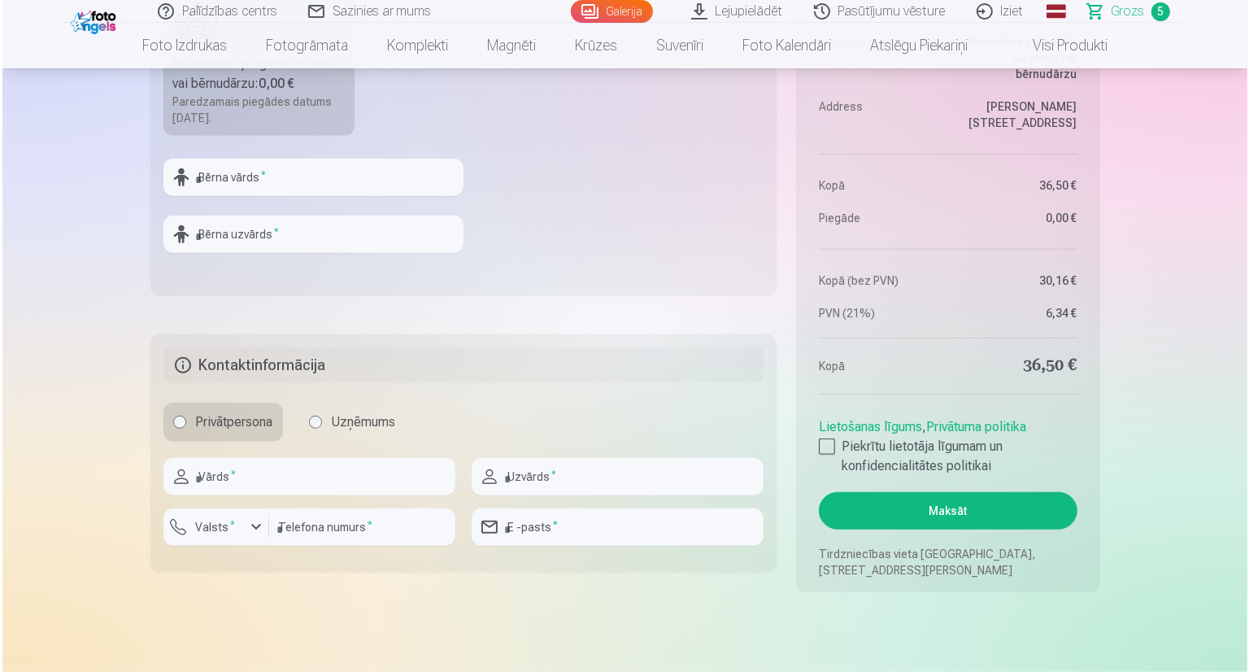
scroll to position [1350, 0]
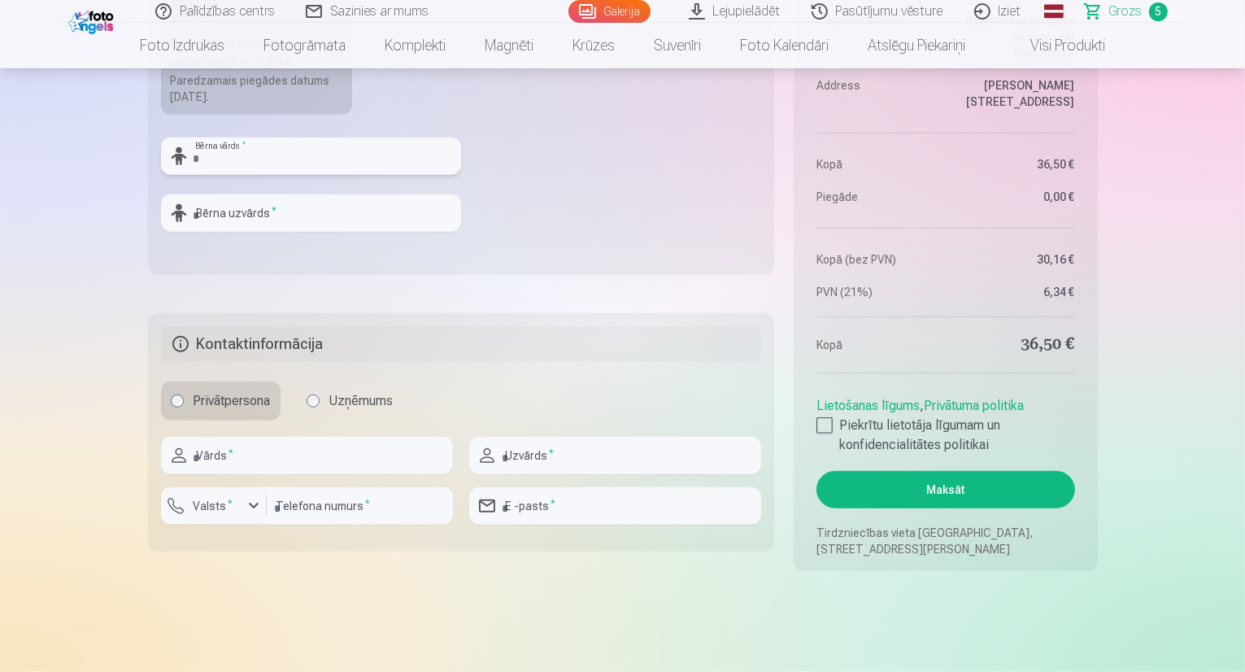
click at [347, 157] on input "text" at bounding box center [311, 155] width 300 height 37
type input "******"
click at [325, 199] on input "text" at bounding box center [311, 212] width 300 height 37
type input "*********"
click at [257, 449] on input "text" at bounding box center [307, 455] width 292 height 37
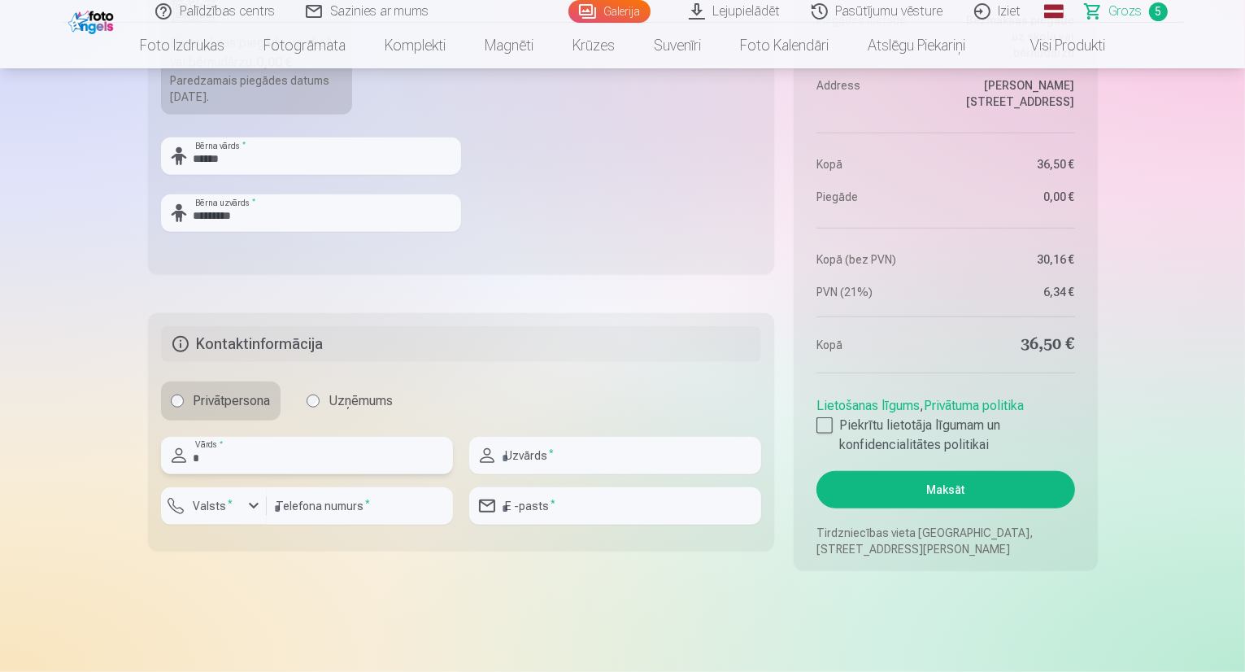
type input "****"
click at [550, 458] on input "text" at bounding box center [615, 455] width 292 height 37
type input "*********"
click at [254, 508] on div "button" at bounding box center [254, 506] width 20 height 20
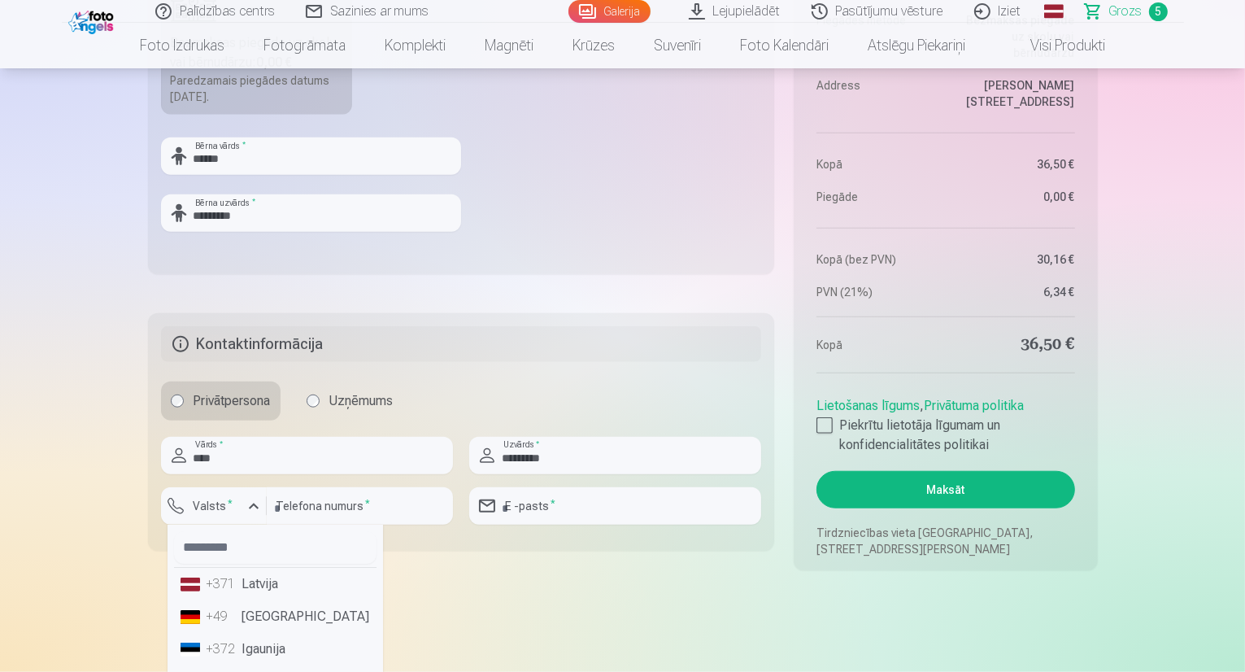
click at [267, 588] on li "+371 Latvija" at bounding box center [275, 584] width 203 height 33
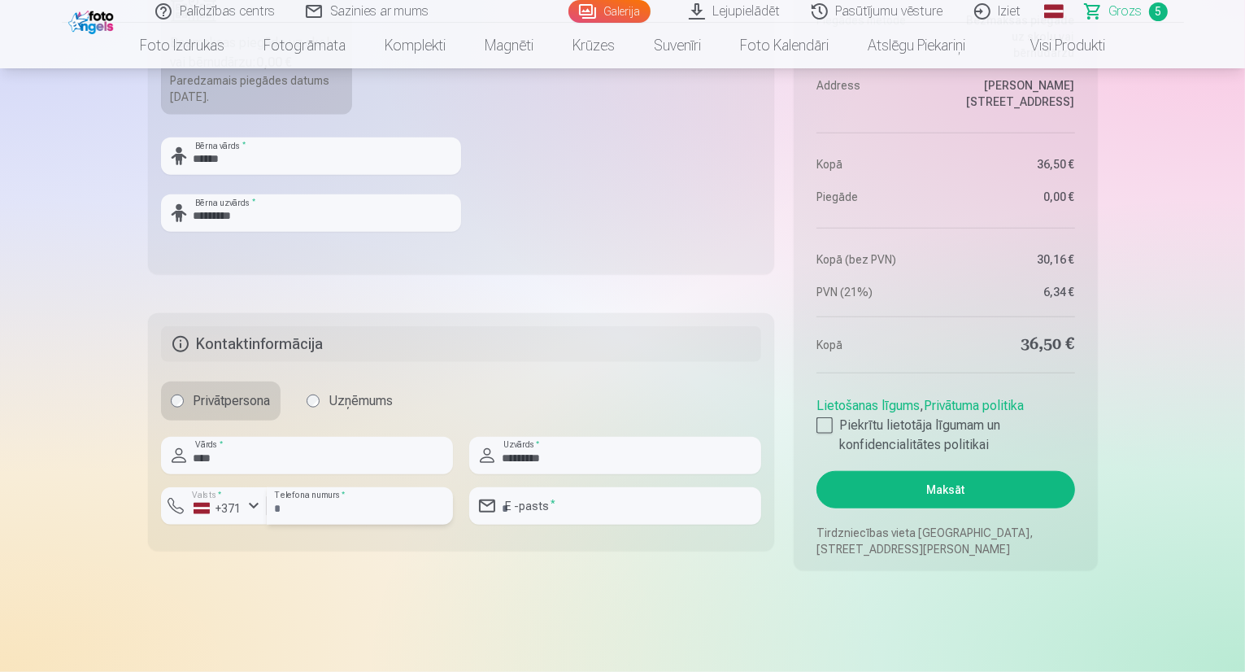
click at [356, 512] on input "number" at bounding box center [360, 505] width 186 height 37
type input "********"
click at [533, 508] on input "email" at bounding box center [615, 505] width 292 height 37
type input "**********"
click at [829, 428] on div at bounding box center [825, 425] width 16 height 16
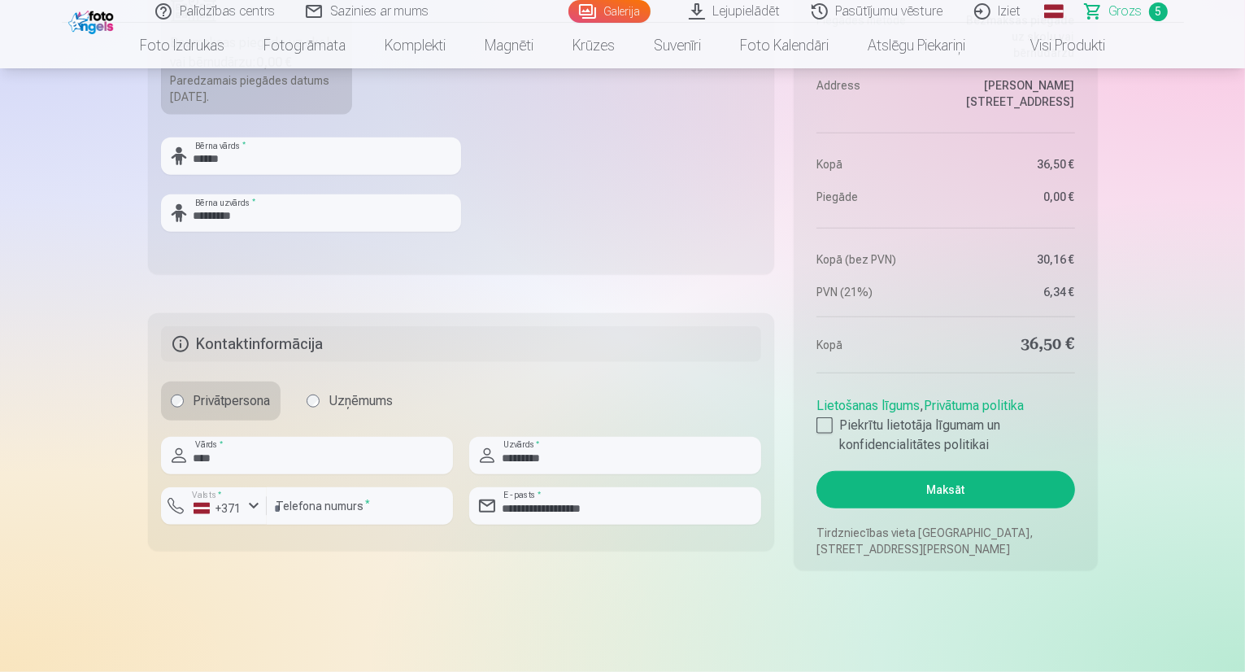
click at [956, 486] on button "Maksāt" at bounding box center [946, 489] width 258 height 37
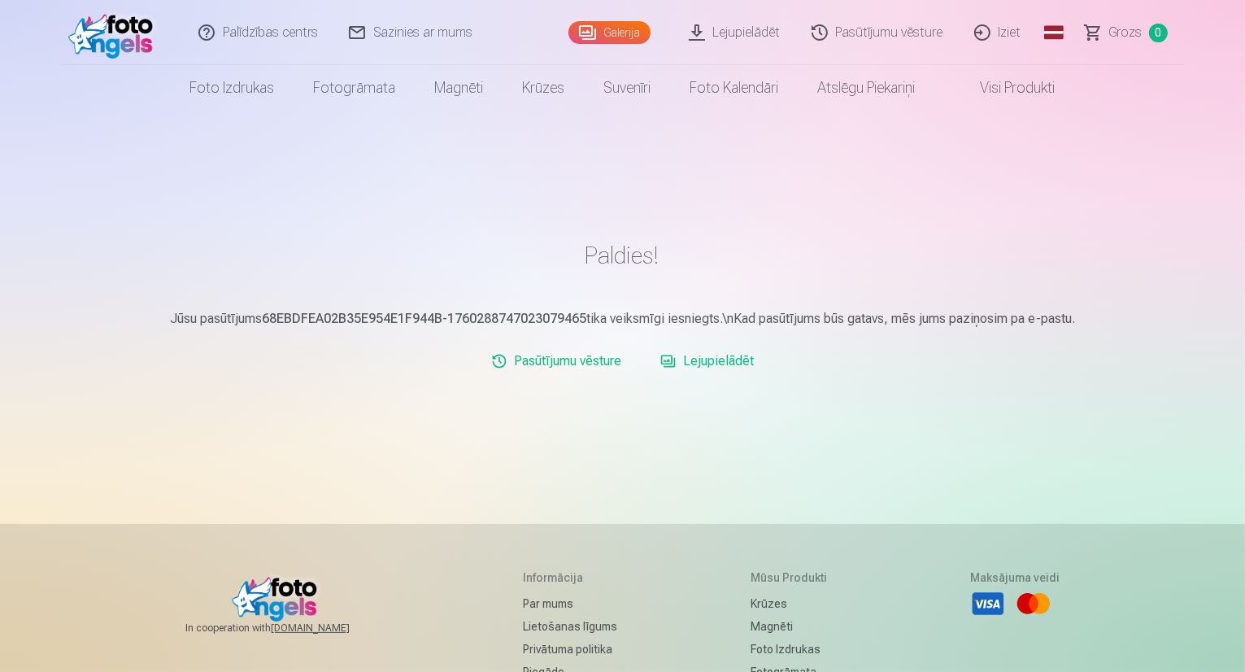
click at [627, 37] on link "Galerija" at bounding box center [610, 32] width 82 height 23
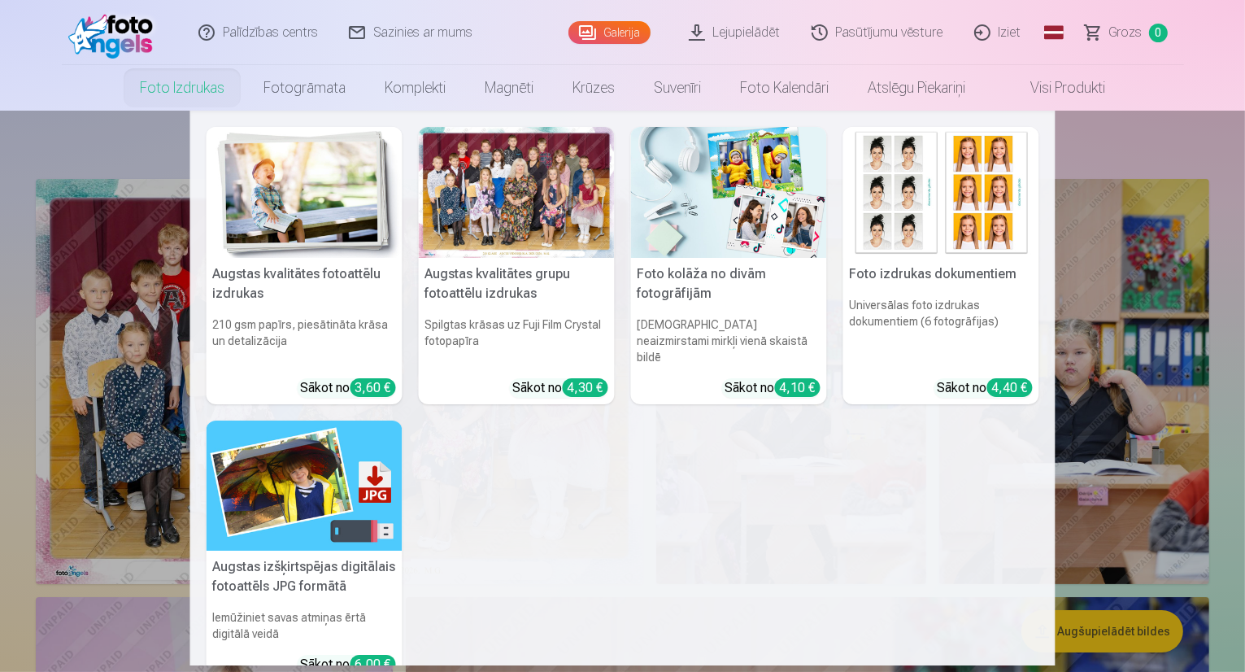
click at [940, 189] on img at bounding box center [941, 192] width 196 height 131
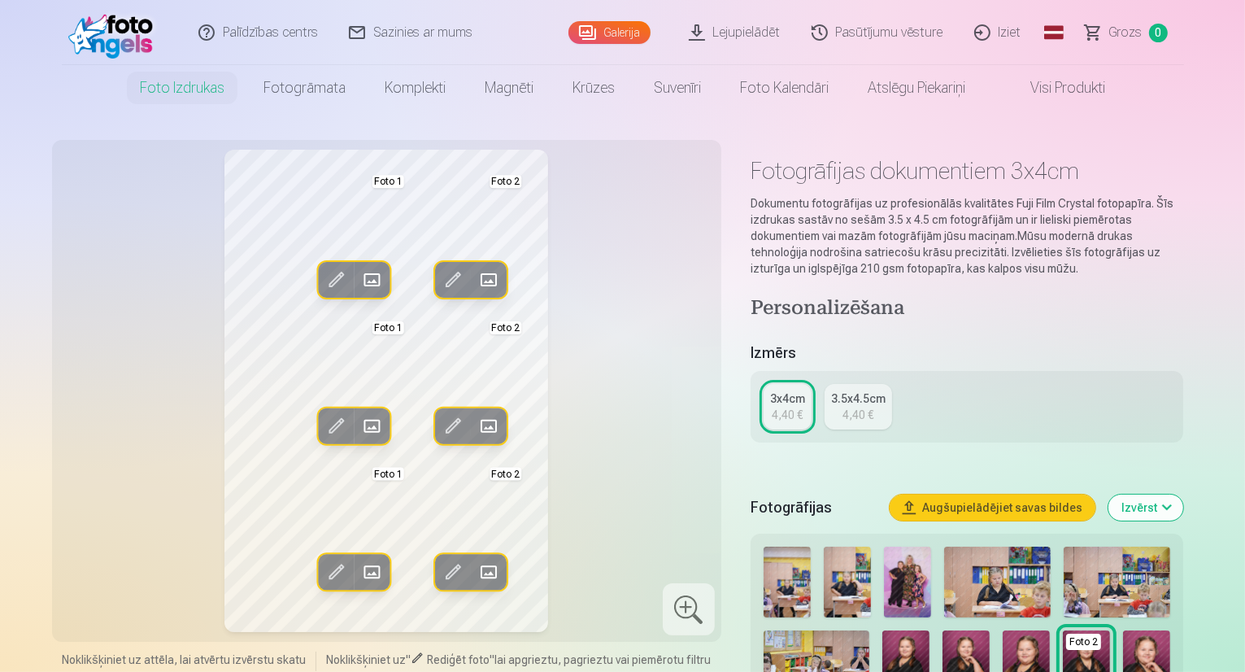
click at [1012, 24] on link "Iziet" at bounding box center [999, 32] width 78 height 65
